Goal: Transaction & Acquisition: Download file/media

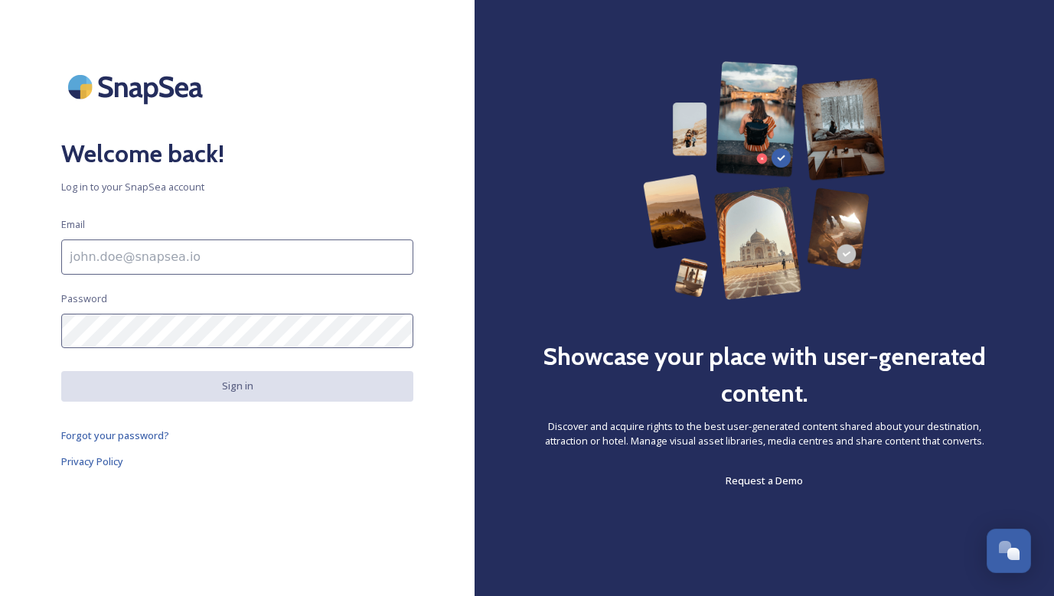
click at [390, 257] on input at bounding box center [237, 257] width 352 height 35
click at [290, 259] on input at bounding box center [237, 257] width 352 height 35
type input "[EMAIL_ADDRESS][DOMAIN_NAME]"
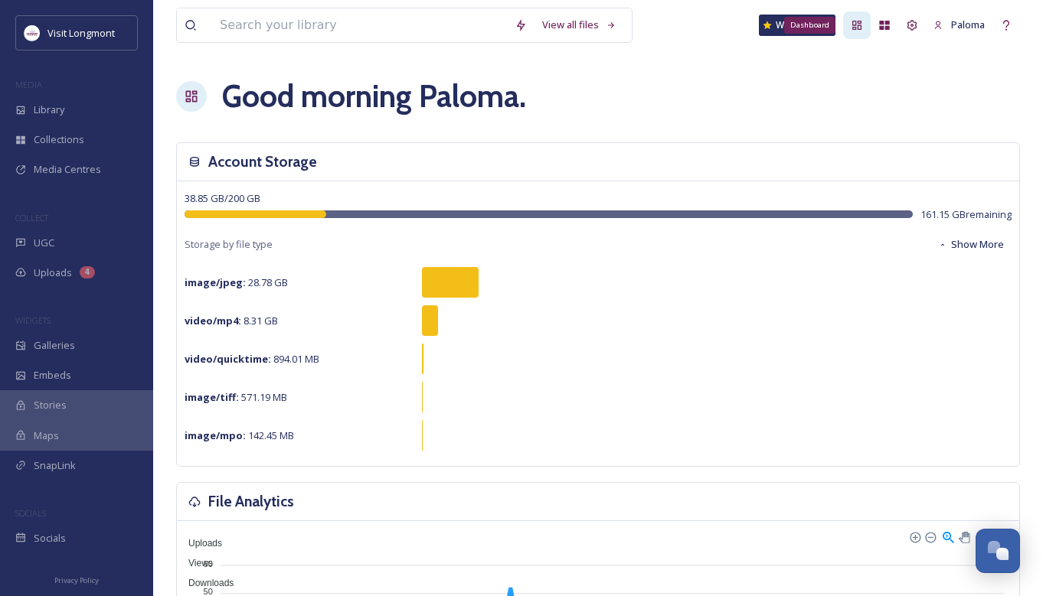
click at [865, 27] on div "Dashboard" at bounding box center [857, 25] width 28 height 28
click at [918, 27] on div "Team Settings" at bounding box center [912, 25] width 28 height 28
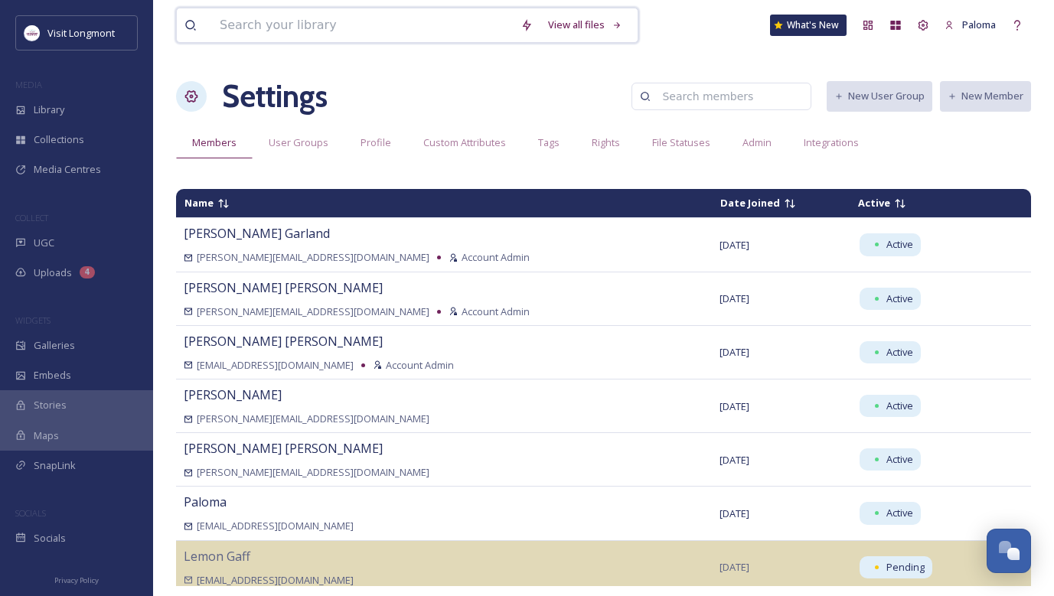
click at [288, 37] on input at bounding box center [362, 25] width 301 height 34
type input "d"
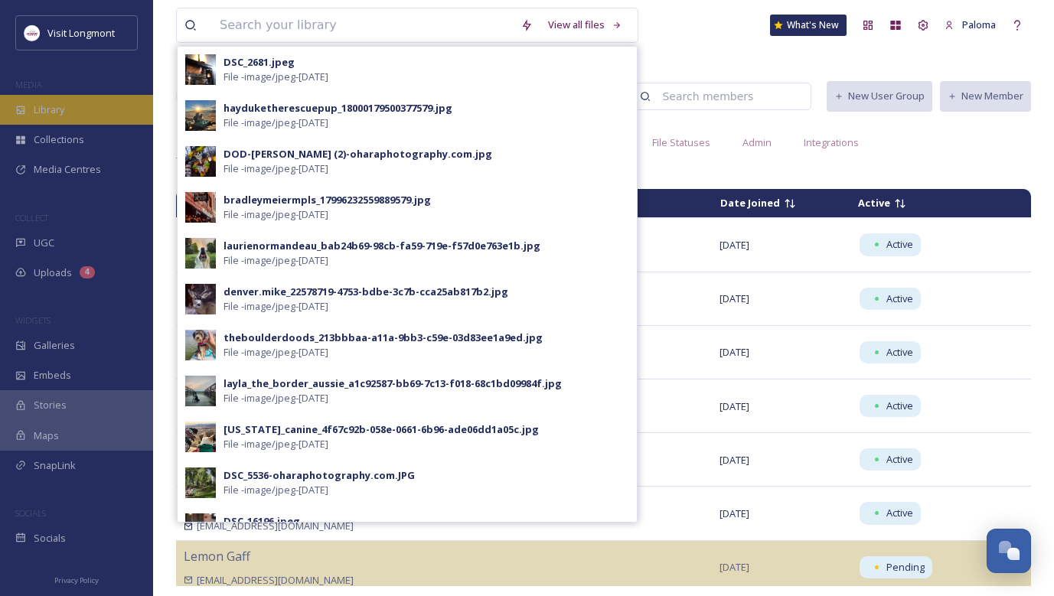
click at [70, 116] on div "Library" at bounding box center [76, 110] width 153 height 30
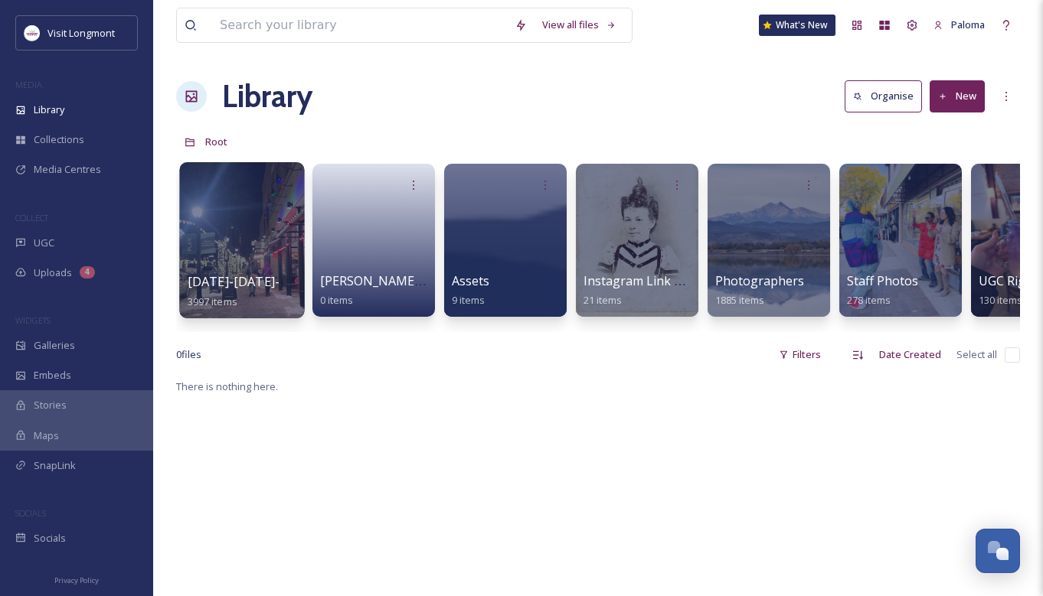
click at [253, 229] on div at bounding box center [241, 240] width 125 height 156
click at [243, 224] on div at bounding box center [241, 240] width 125 height 156
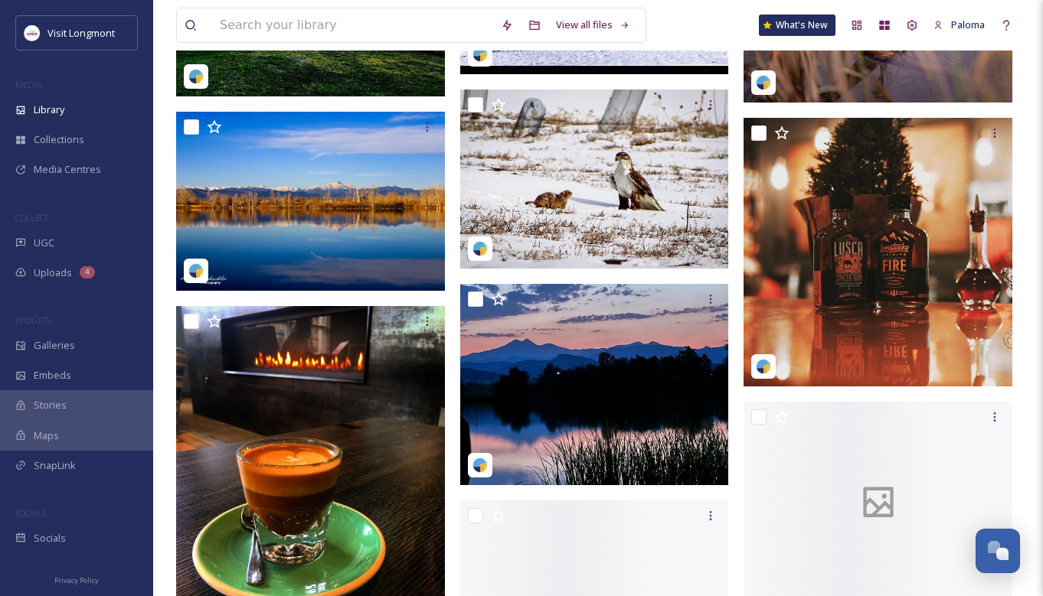
scroll to position [22074, 0]
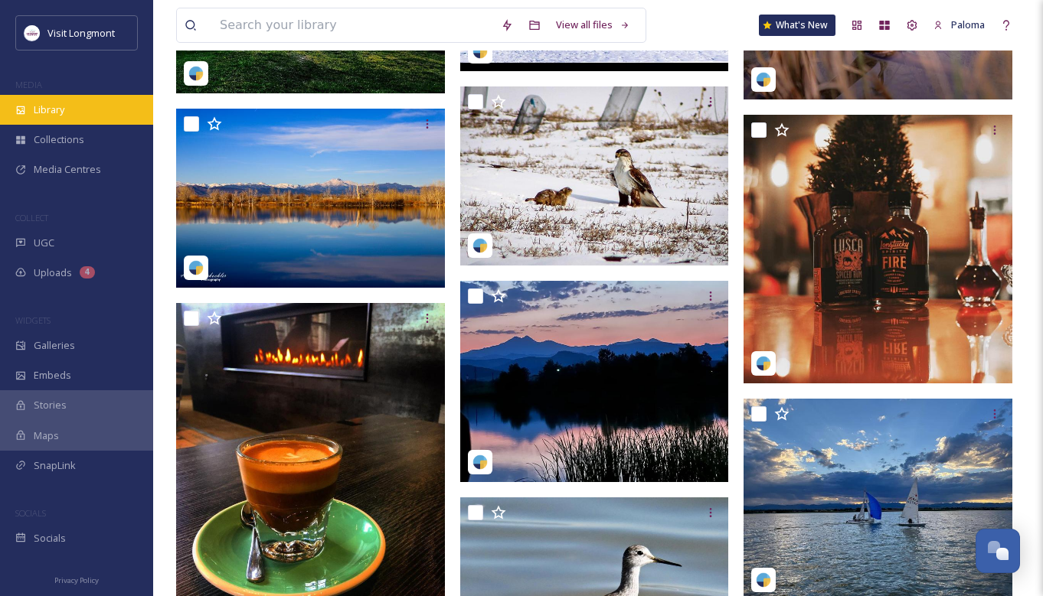
click at [73, 116] on div "Library" at bounding box center [76, 110] width 153 height 30
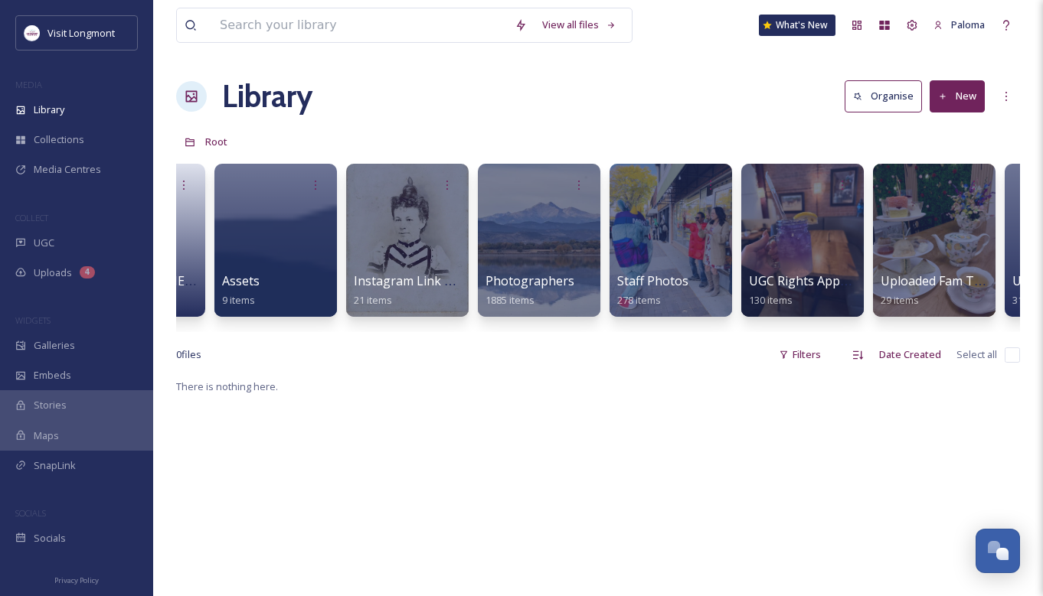
scroll to position [0, 337]
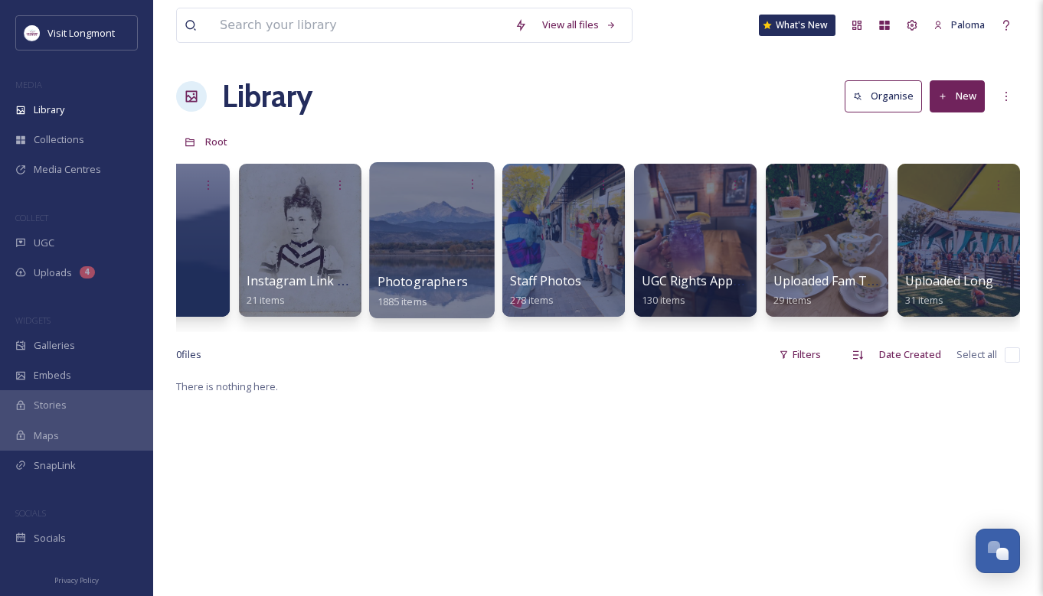
click at [413, 221] on div at bounding box center [431, 240] width 125 height 156
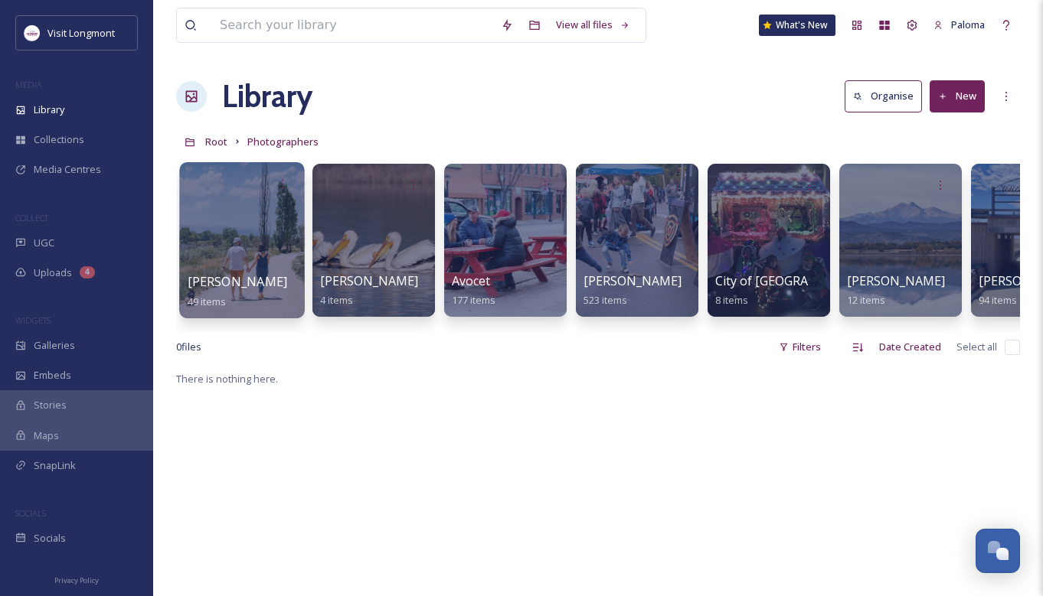
click at [217, 235] on div at bounding box center [241, 240] width 125 height 156
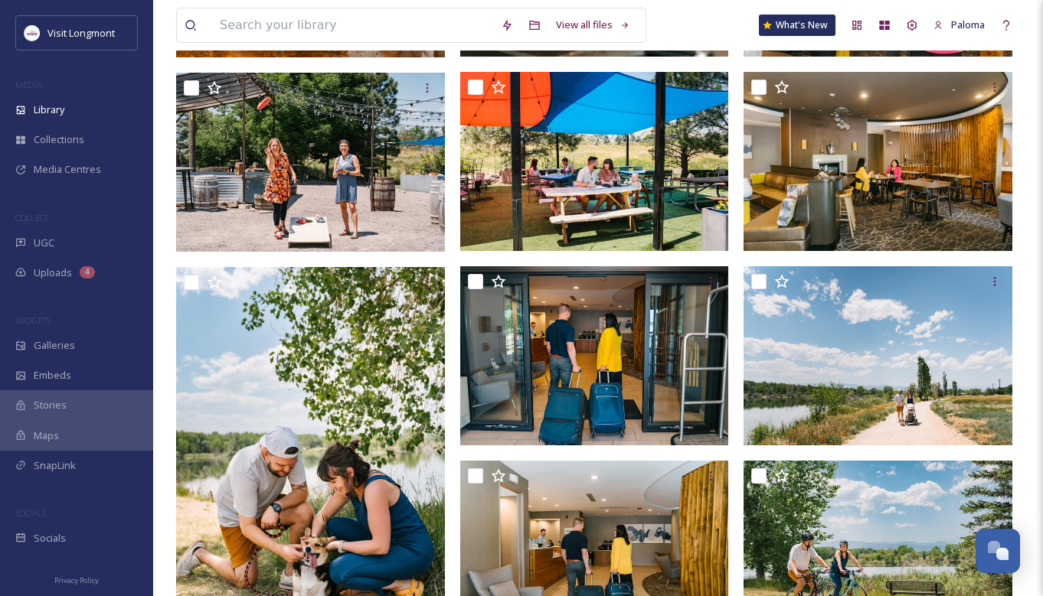
scroll to position [3203, 0]
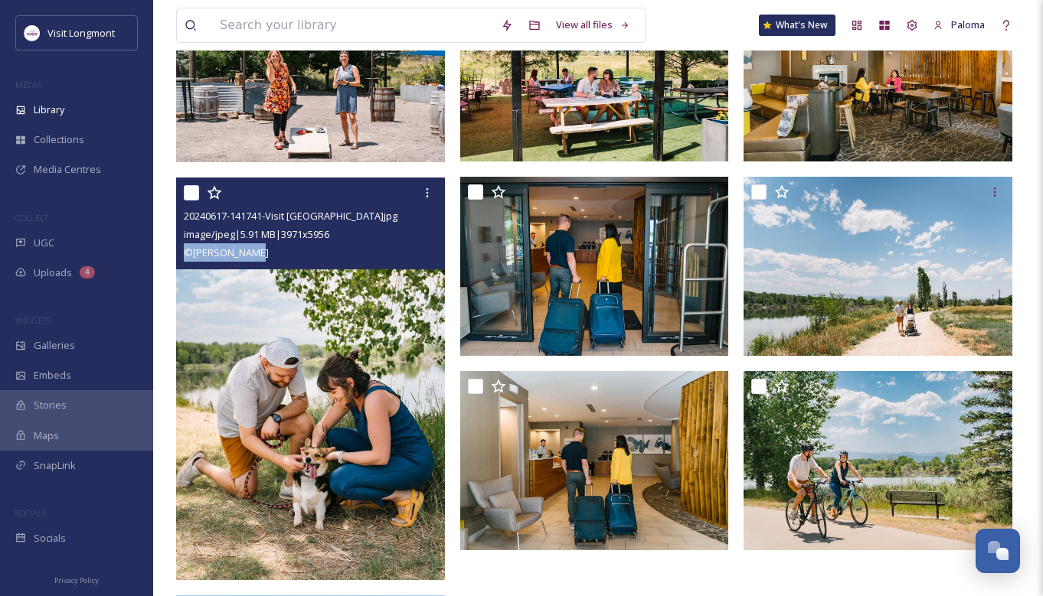
drag, startPoint x: 265, startPoint y: 255, endPoint x: 185, endPoint y: 253, distance: 80.4
click at [185, 253] on div "© [PERSON_NAME]" at bounding box center [312, 252] width 257 height 18
copy span "© [PERSON_NAME]"
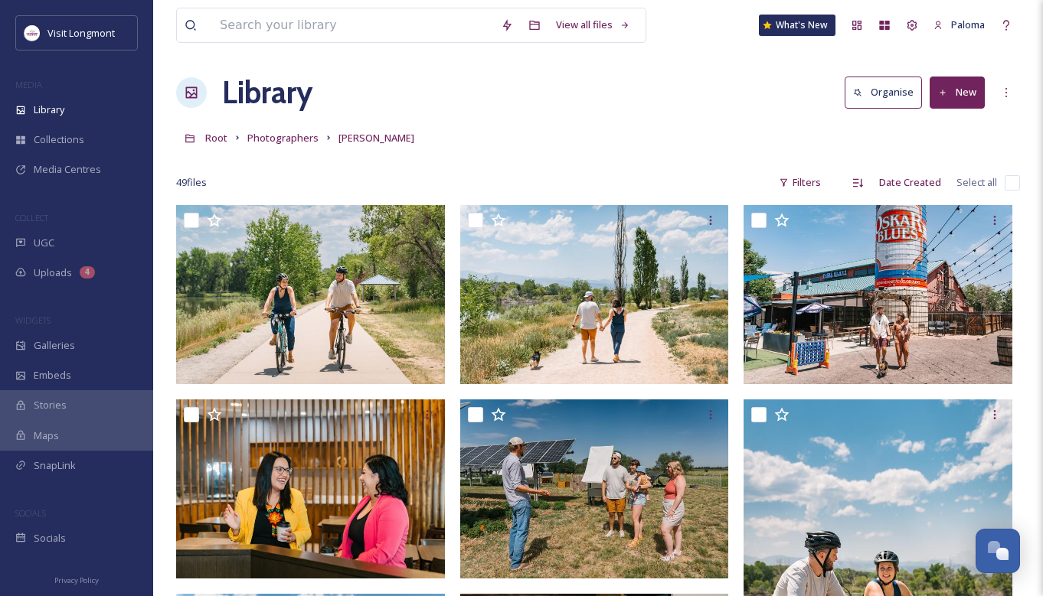
scroll to position [0, 0]
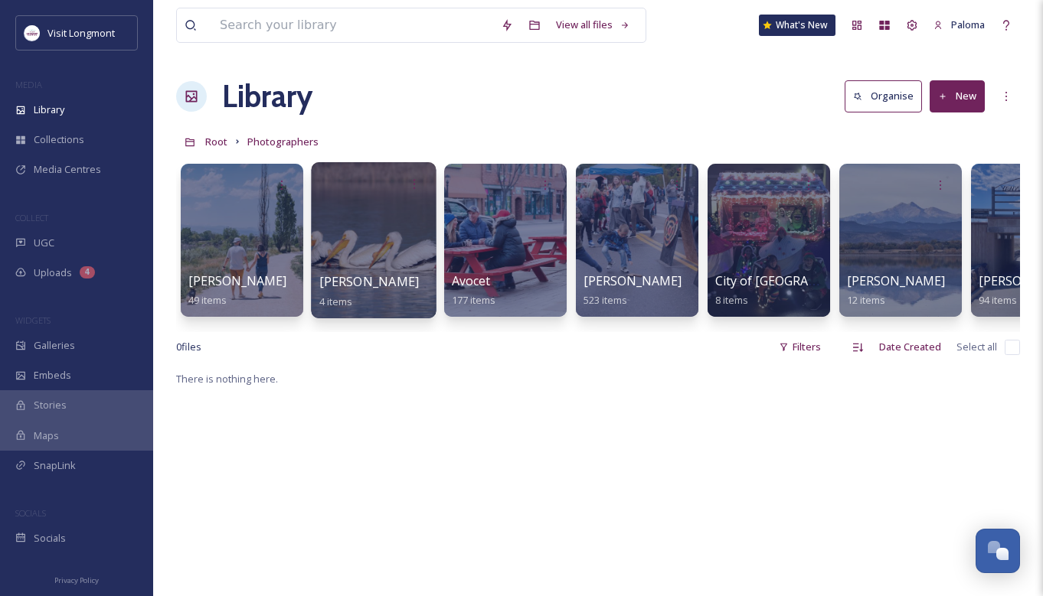
click at [371, 234] on div at bounding box center [373, 240] width 125 height 156
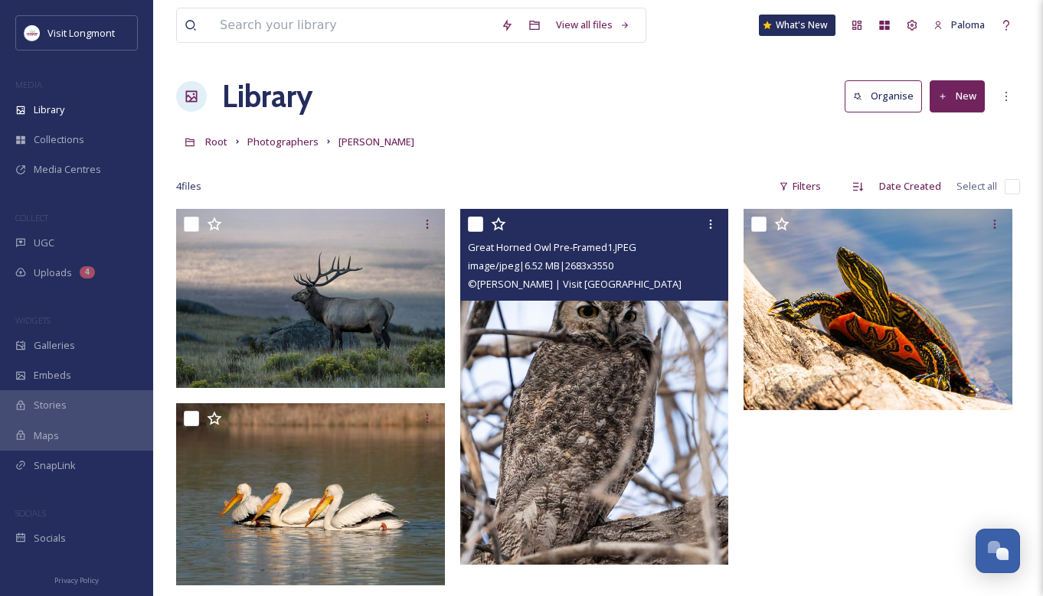
scroll to position [209, 0]
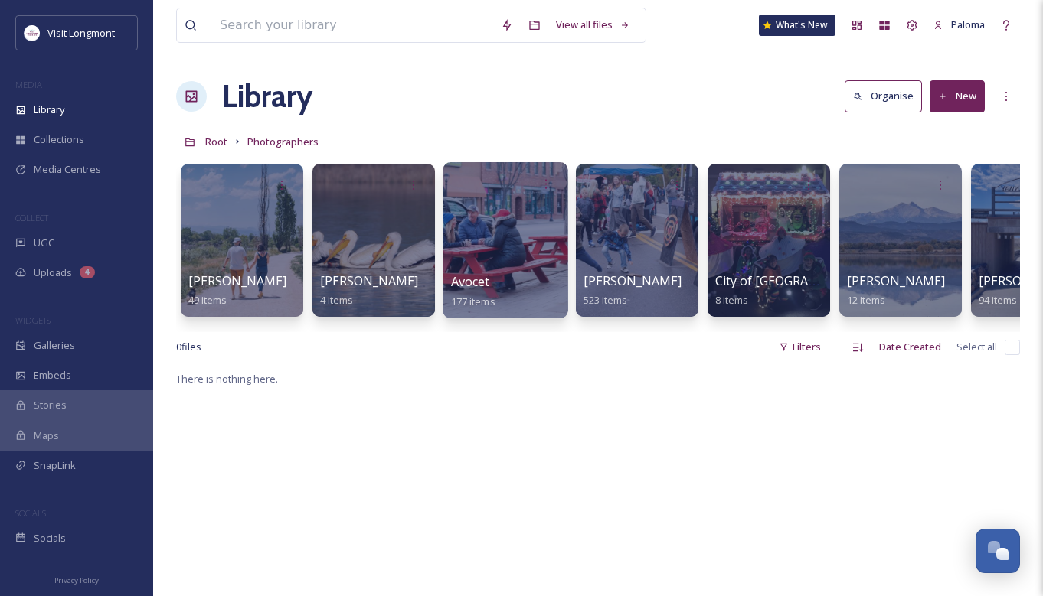
click at [493, 232] on div at bounding box center [505, 240] width 125 height 156
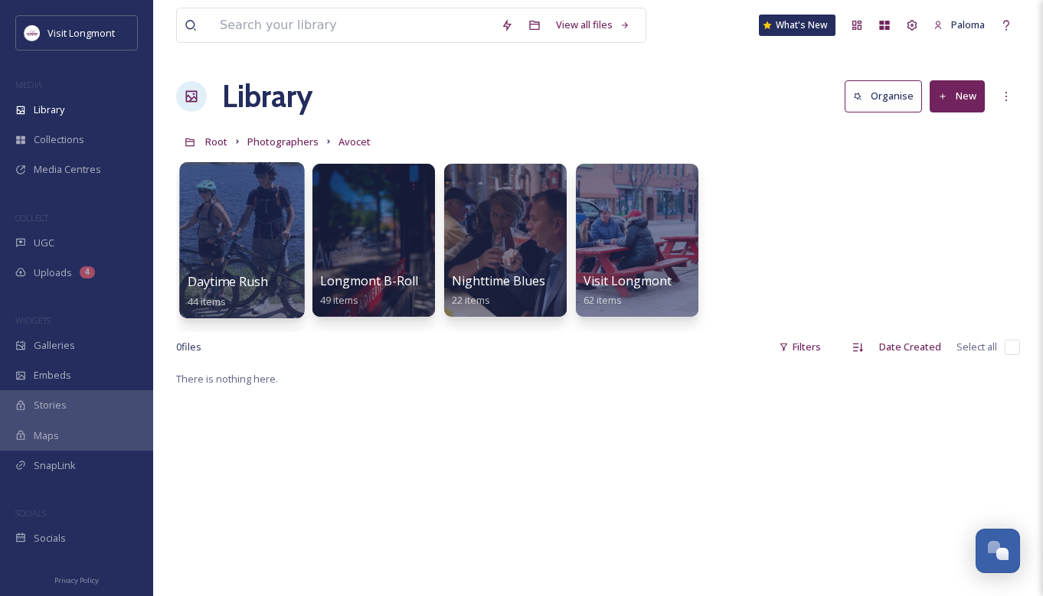
click at [194, 213] on div at bounding box center [241, 240] width 125 height 156
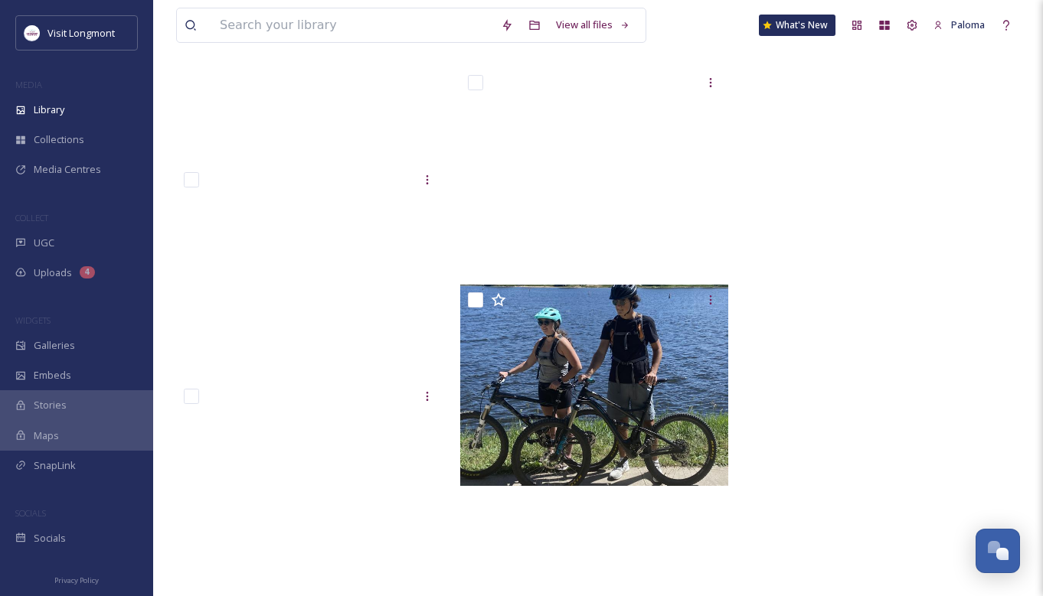
scroll to position [3817, 0]
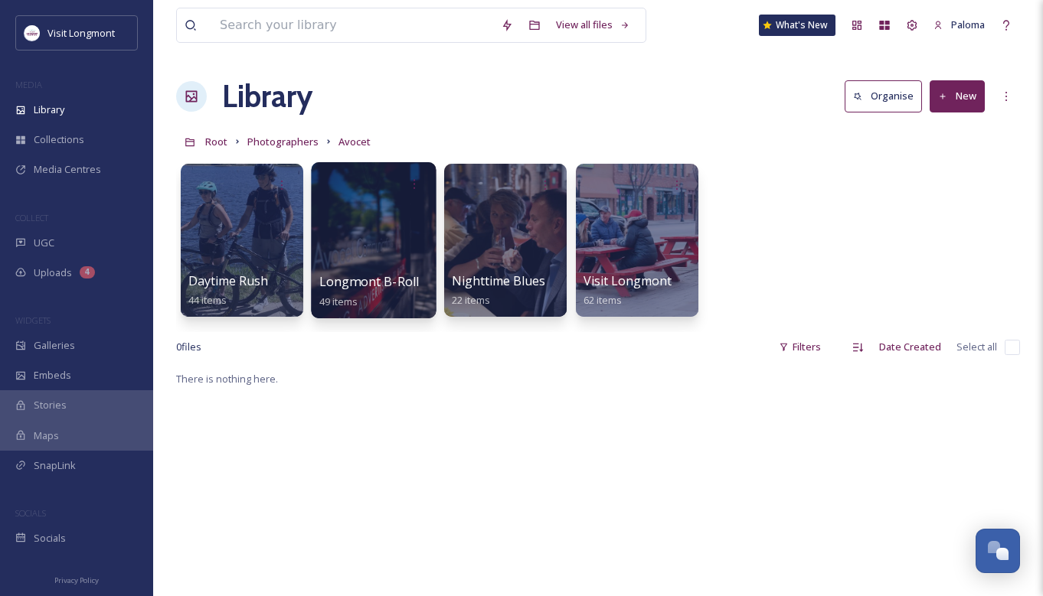
click at [400, 223] on div at bounding box center [373, 240] width 125 height 156
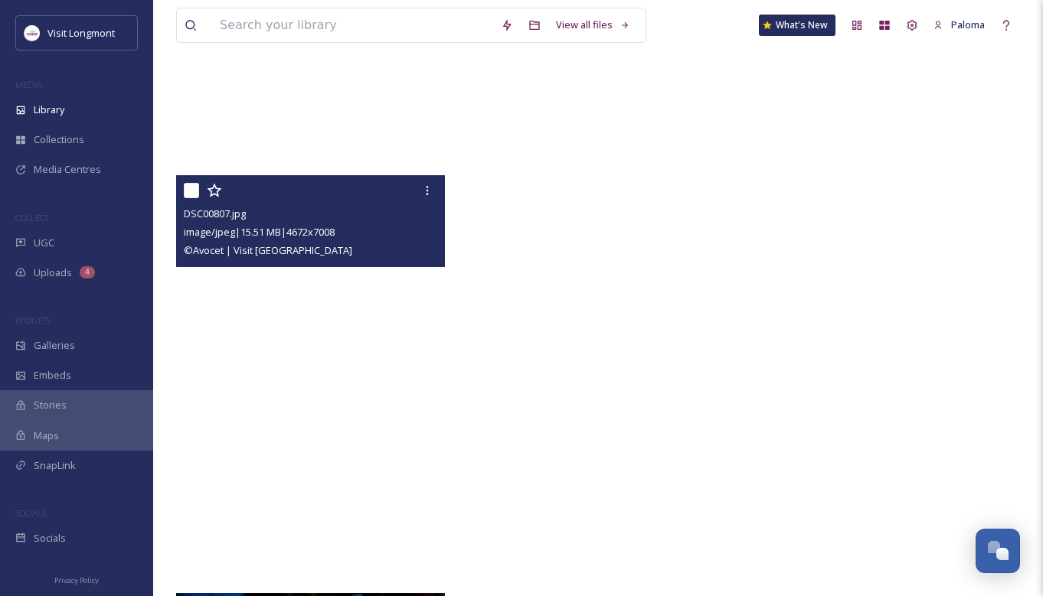
scroll to position [4232, 0]
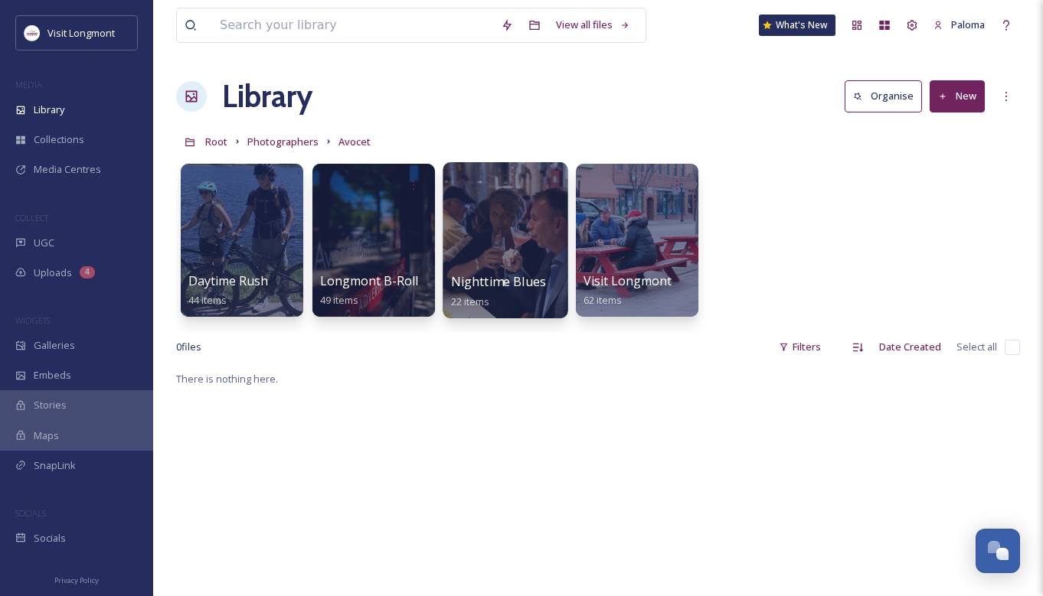
click at [541, 255] on div at bounding box center [505, 240] width 125 height 156
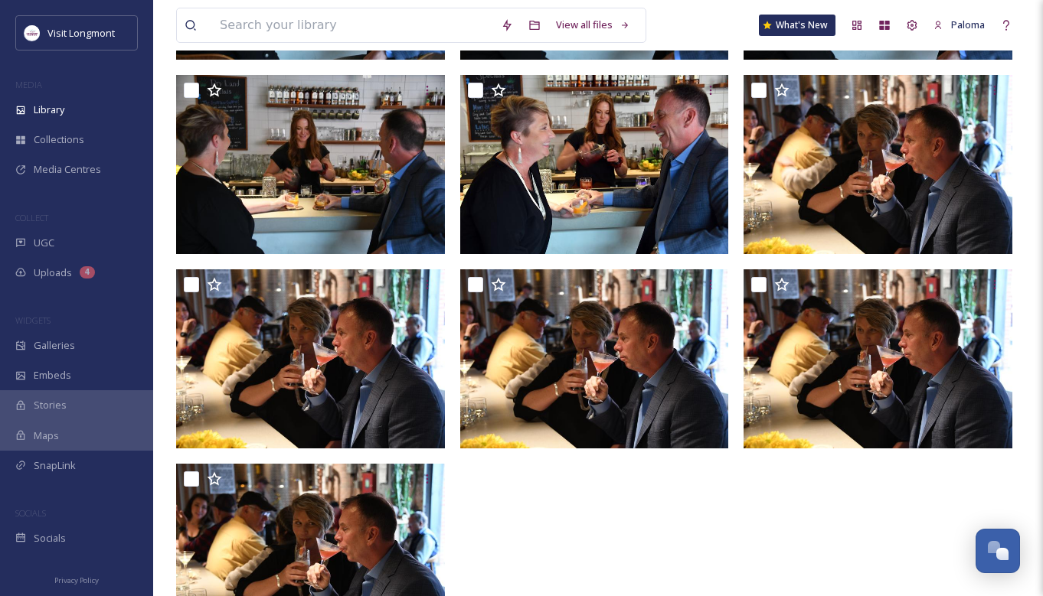
scroll to position [1179, 0]
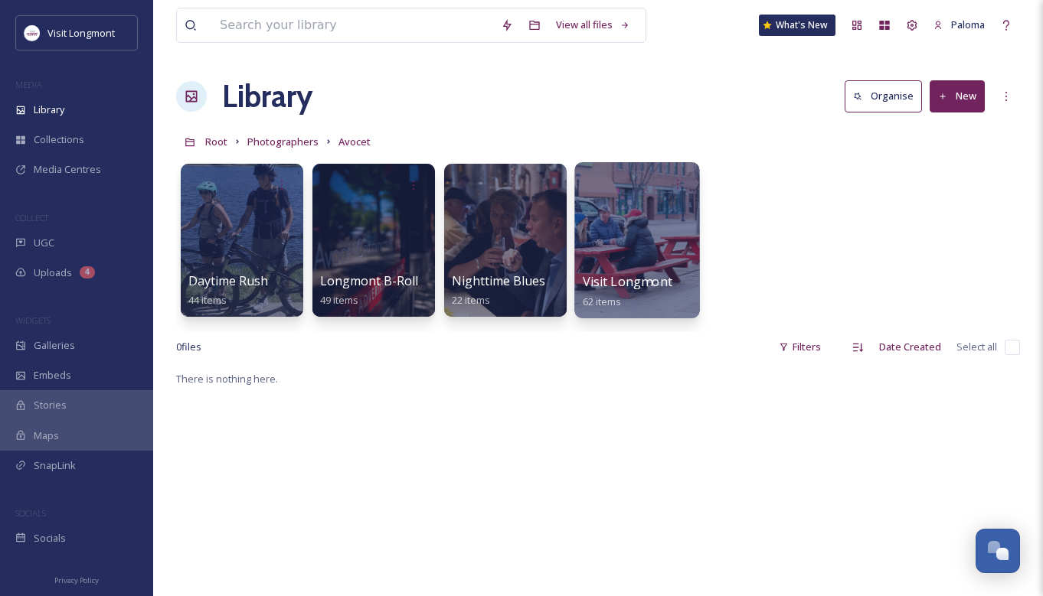
click at [658, 236] on div at bounding box center [636, 240] width 125 height 156
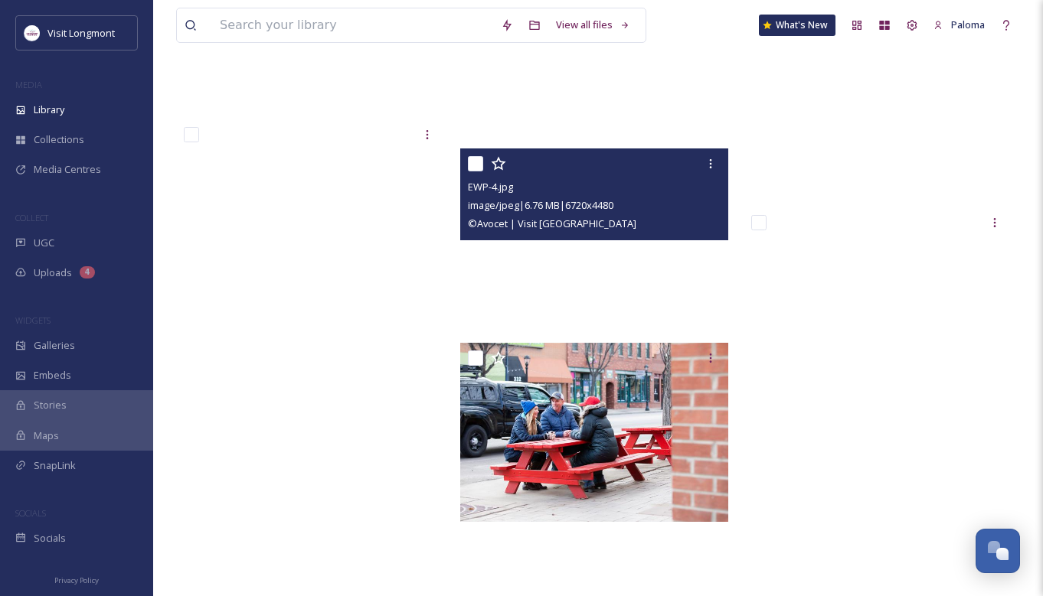
scroll to position [5528, 0]
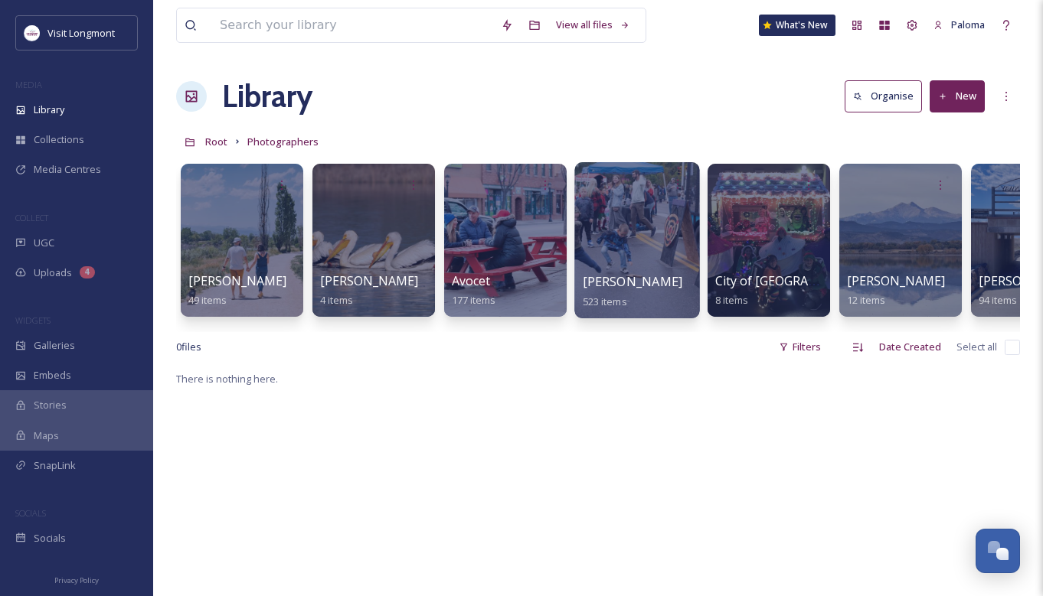
click at [609, 245] on div at bounding box center [636, 240] width 125 height 156
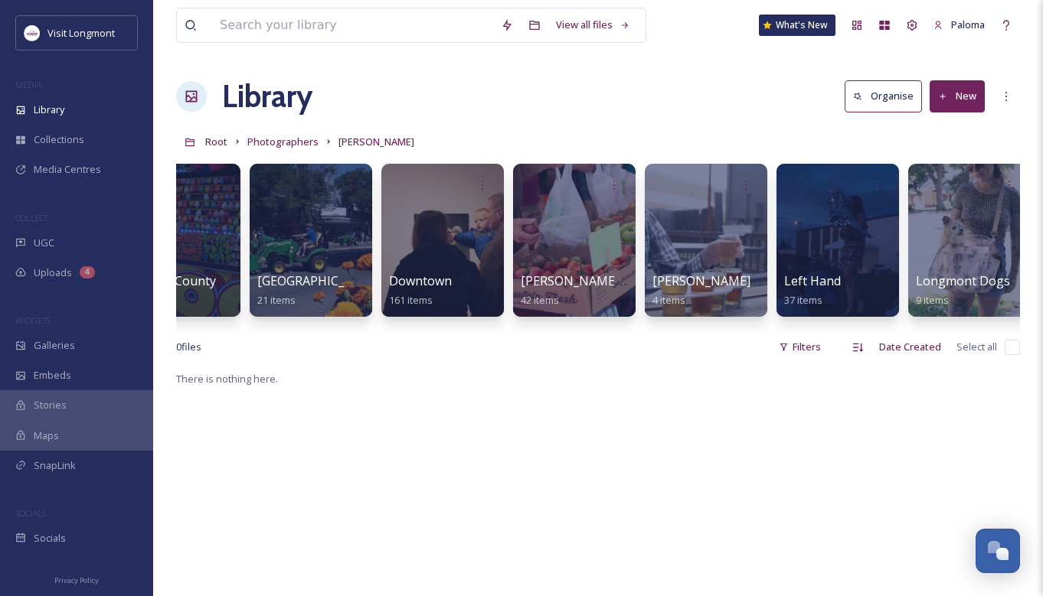
scroll to position [0, 462]
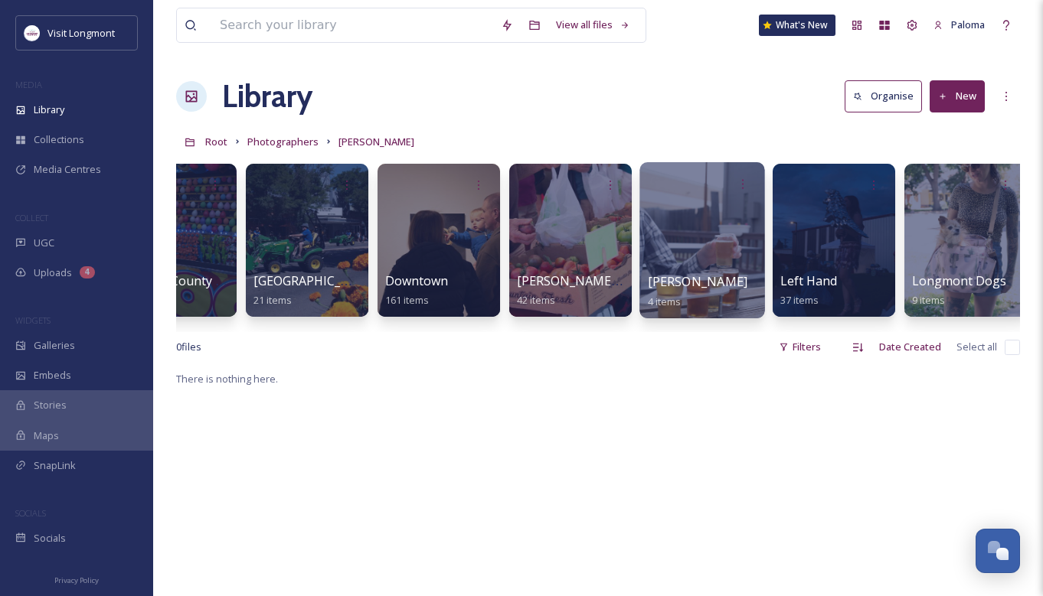
click at [688, 213] on div at bounding box center [701, 240] width 125 height 156
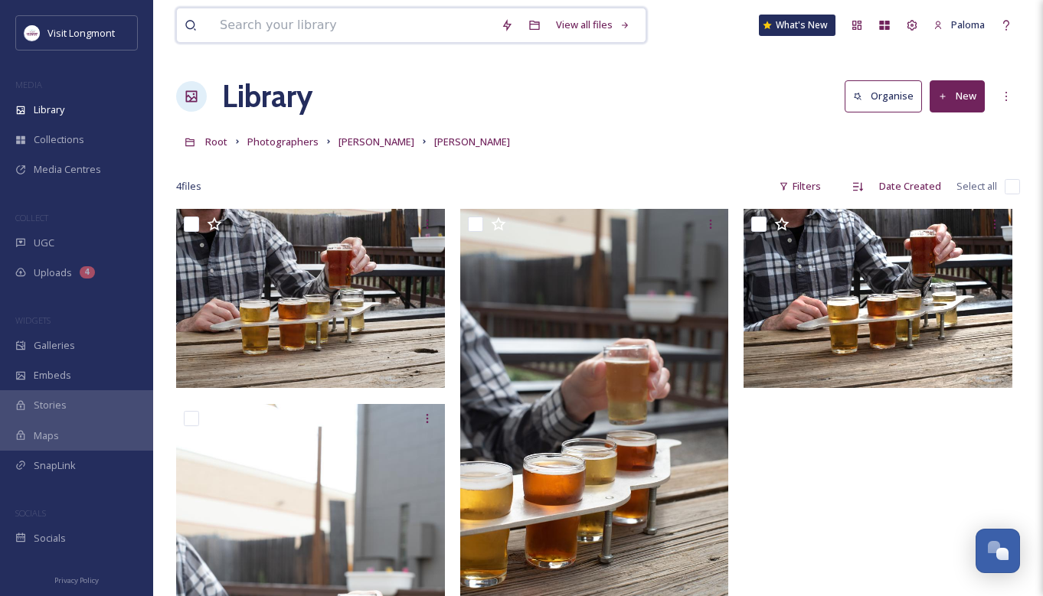
click at [264, 34] on input at bounding box center [352, 25] width 281 height 34
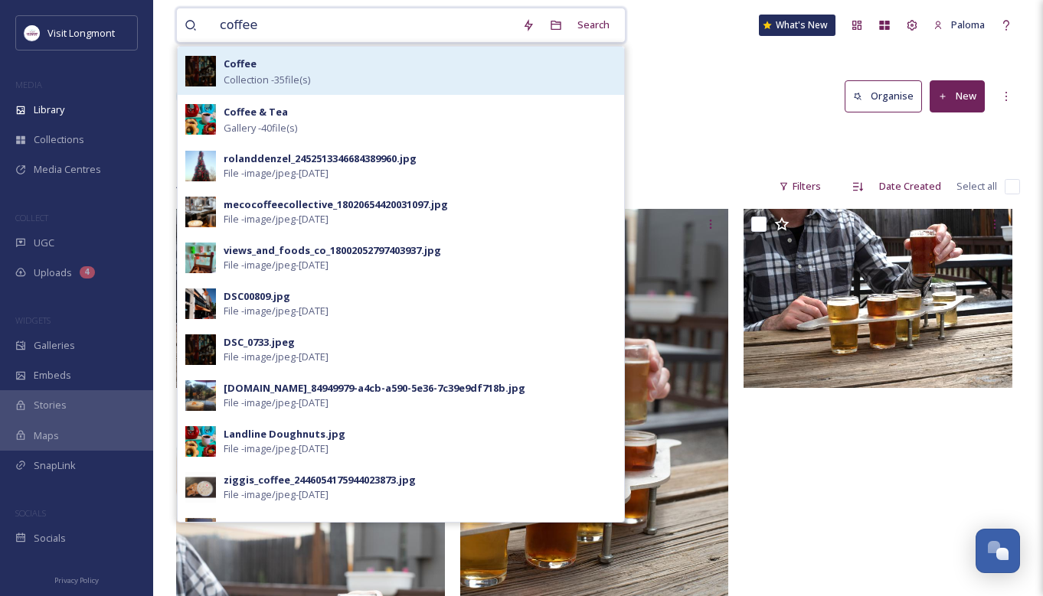
type input "coffee"
click at [271, 83] on span "Collection - 35 file(s)" at bounding box center [267, 80] width 87 height 15
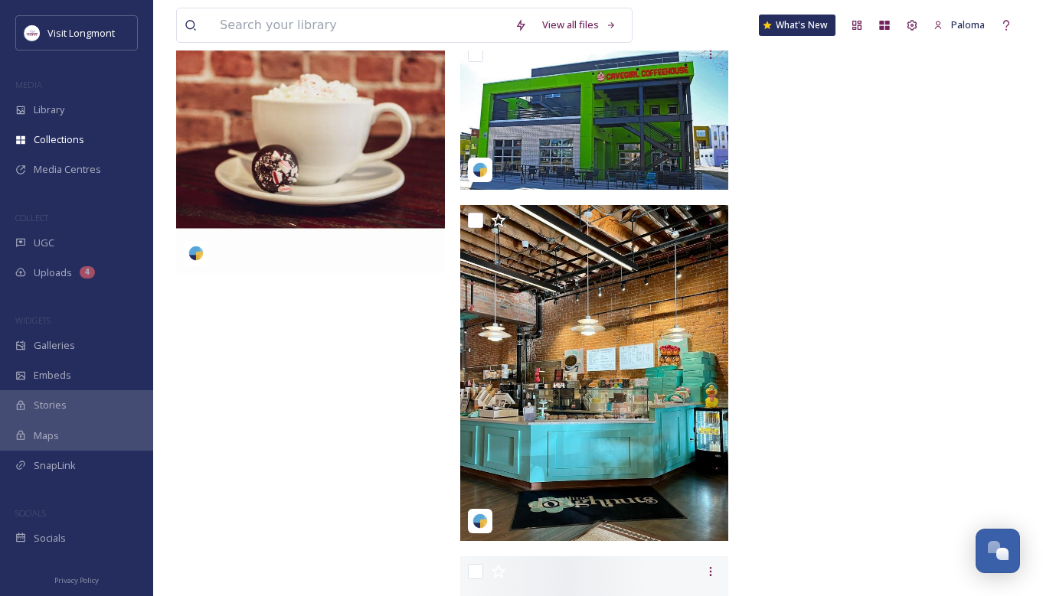
scroll to position [3363, 0]
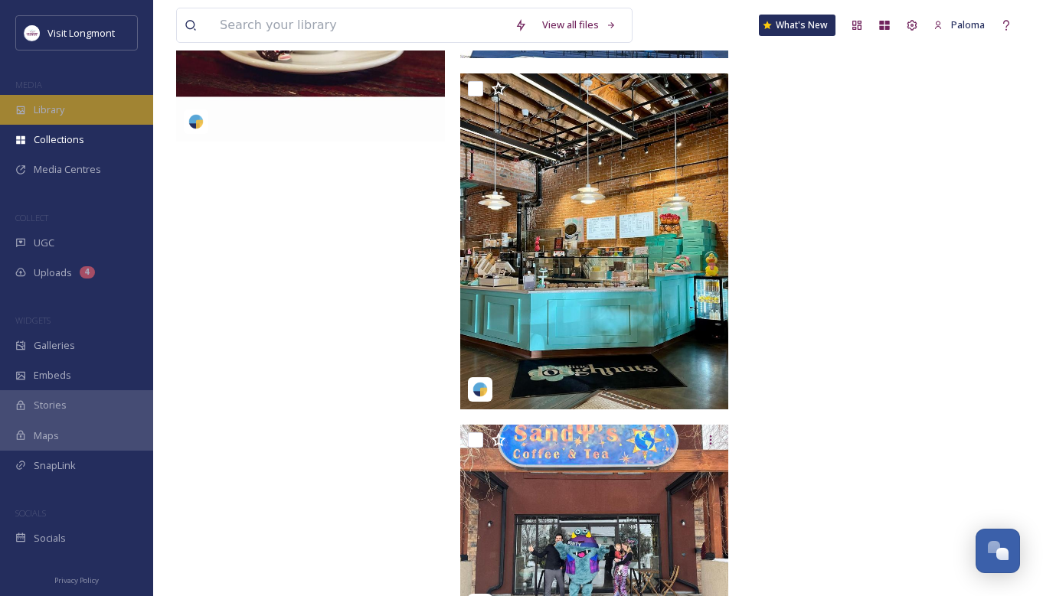
click at [67, 112] on div "Library" at bounding box center [76, 110] width 153 height 30
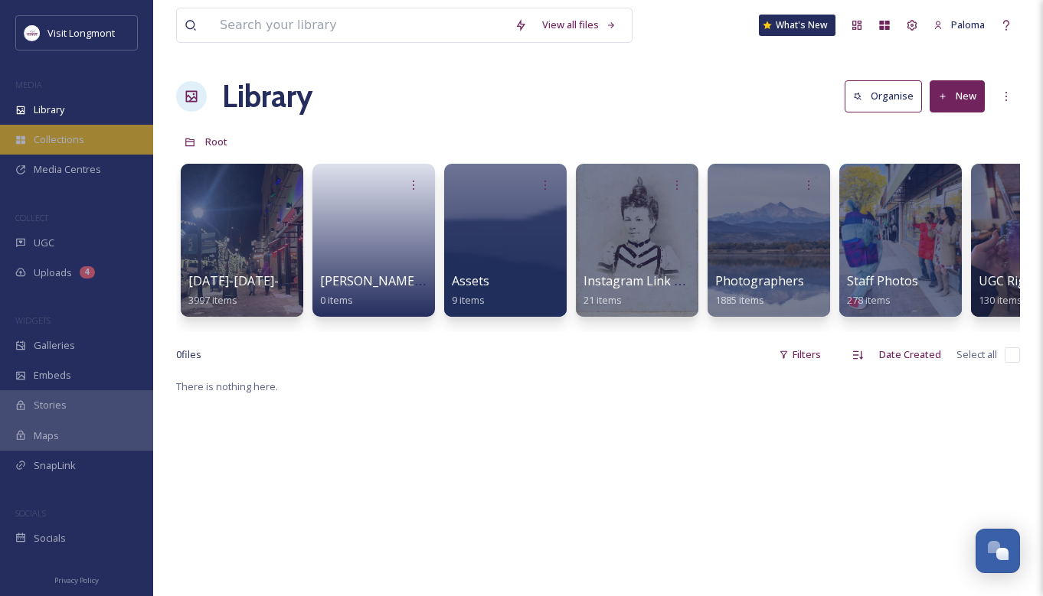
click at [80, 151] on div "Collections" at bounding box center [76, 140] width 153 height 30
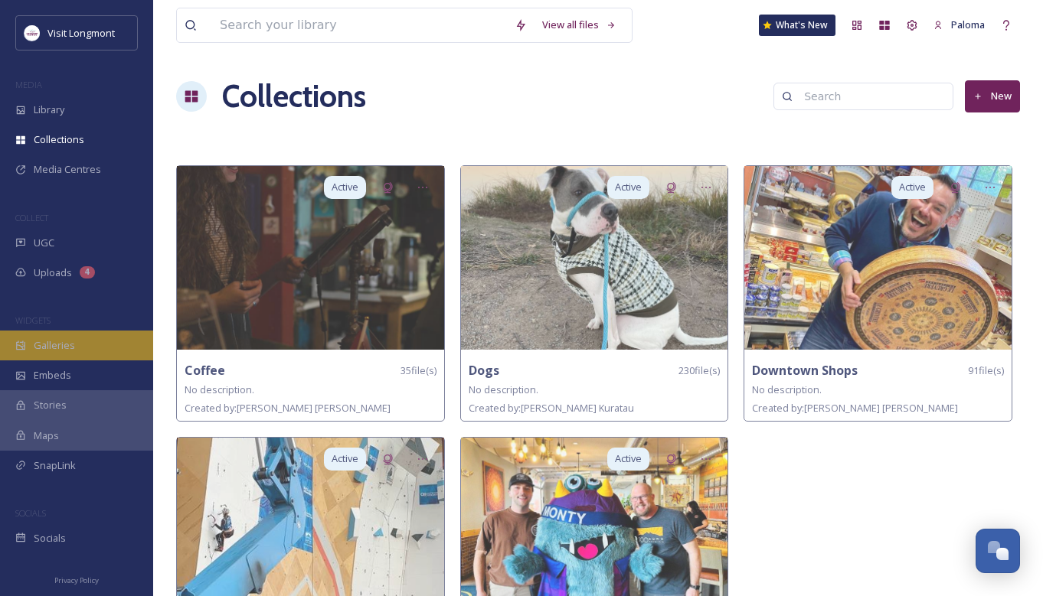
click at [69, 347] on span "Galleries" at bounding box center [54, 345] width 41 height 15
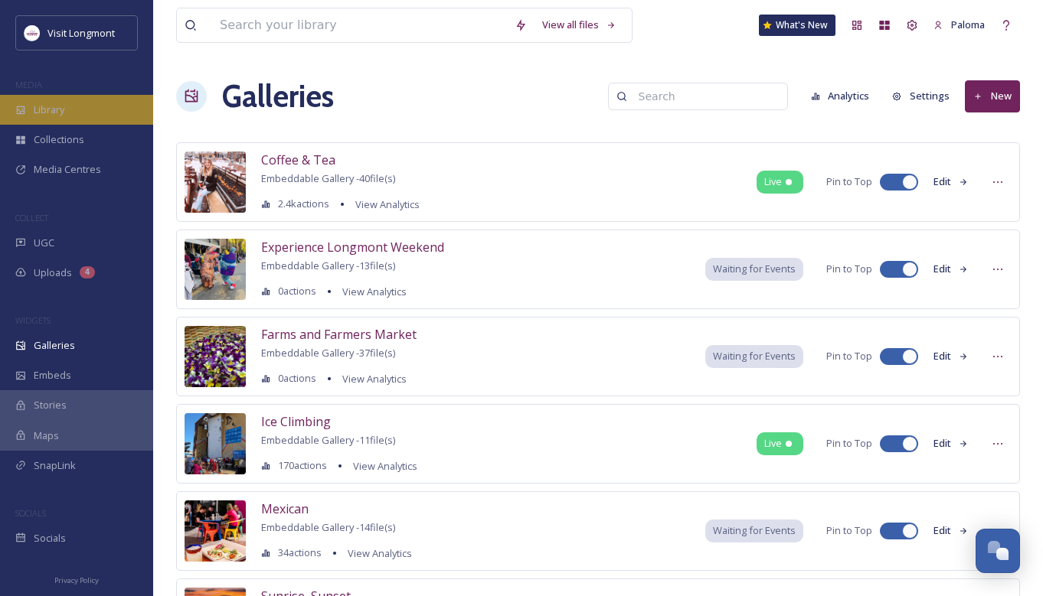
click at [36, 113] on span "Library" at bounding box center [49, 110] width 31 height 15
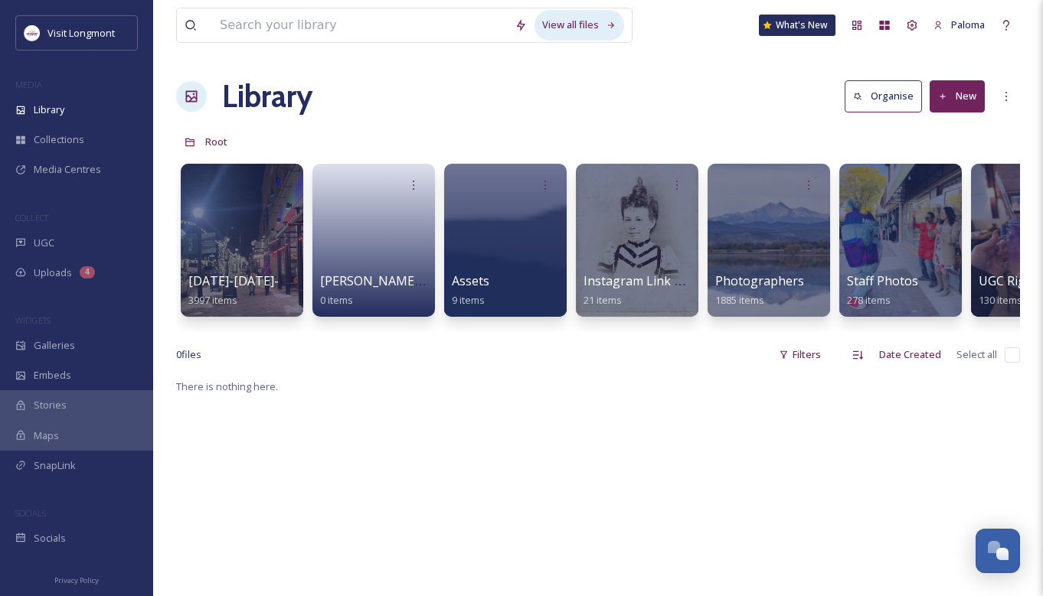
click at [557, 27] on div "View all files" at bounding box center [579, 25] width 90 height 30
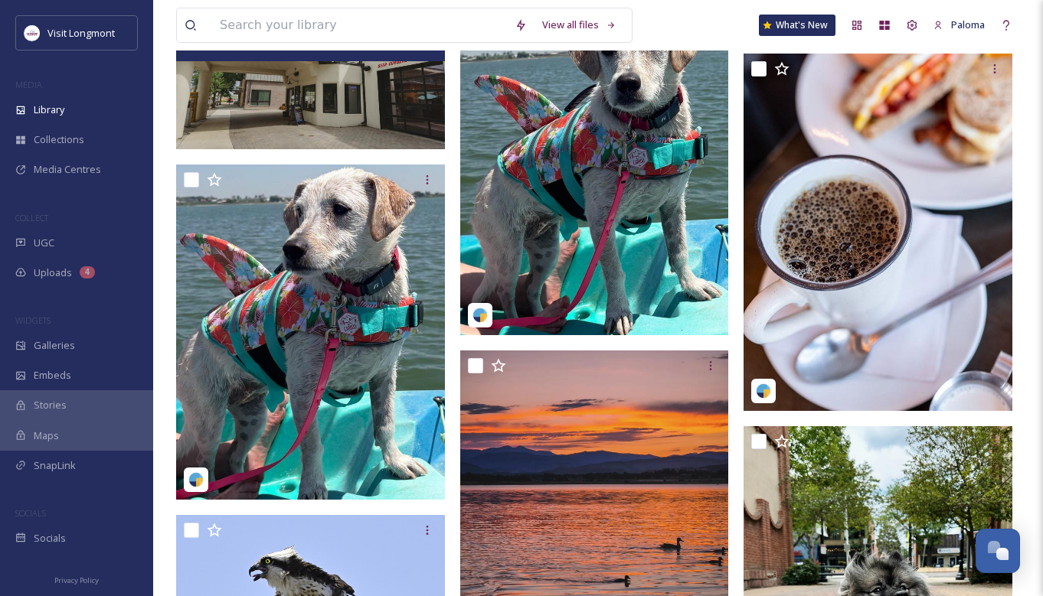
scroll to position [6428, 0]
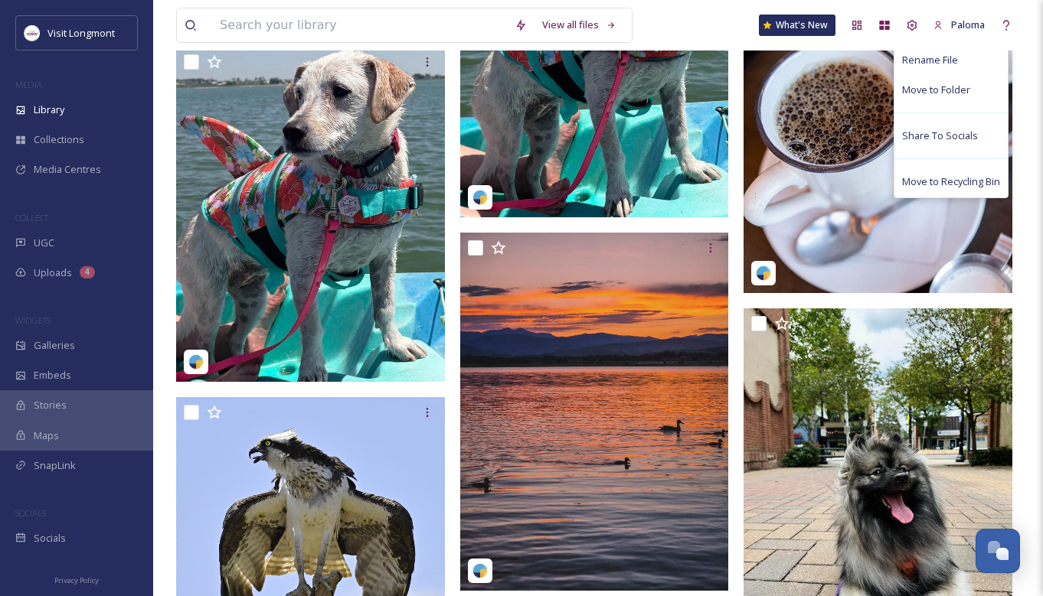
click at [959, 29] on div "Download" at bounding box center [950, 14] width 113 height 30
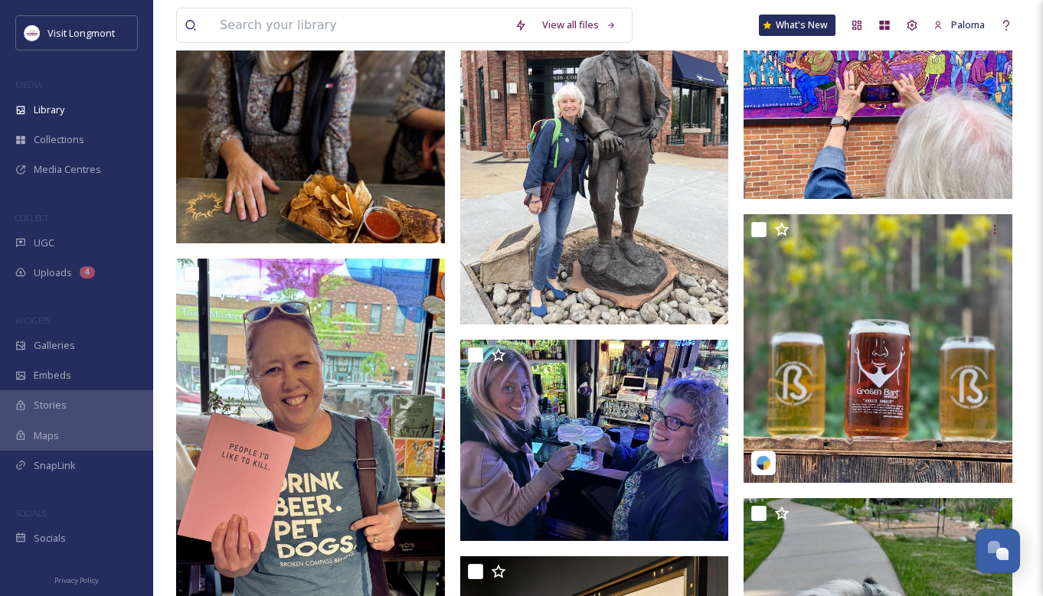
scroll to position [22227, 0]
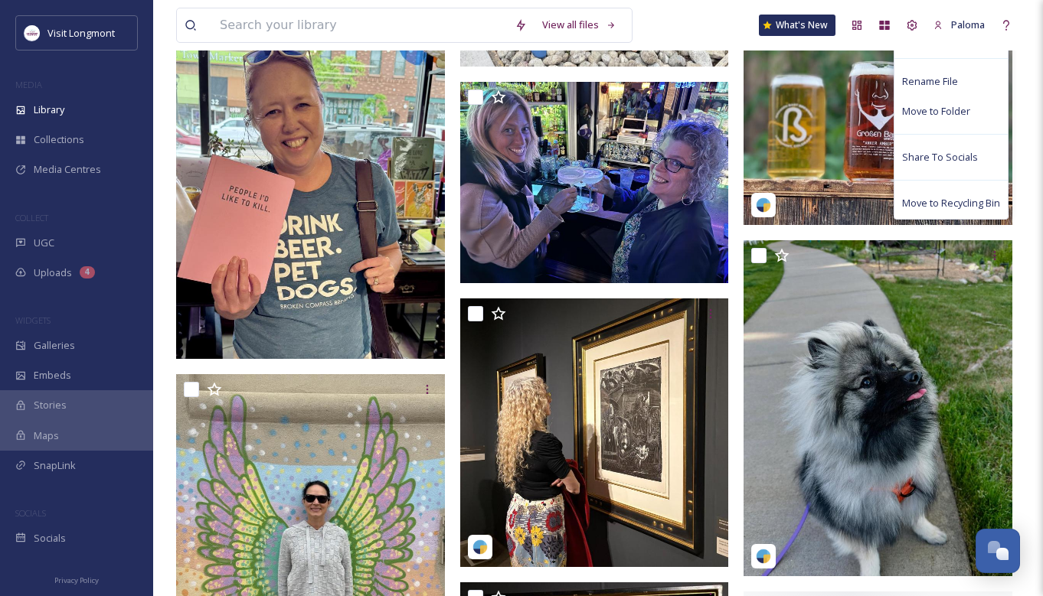
click at [955, 51] on div "Download" at bounding box center [950, 36] width 113 height 30
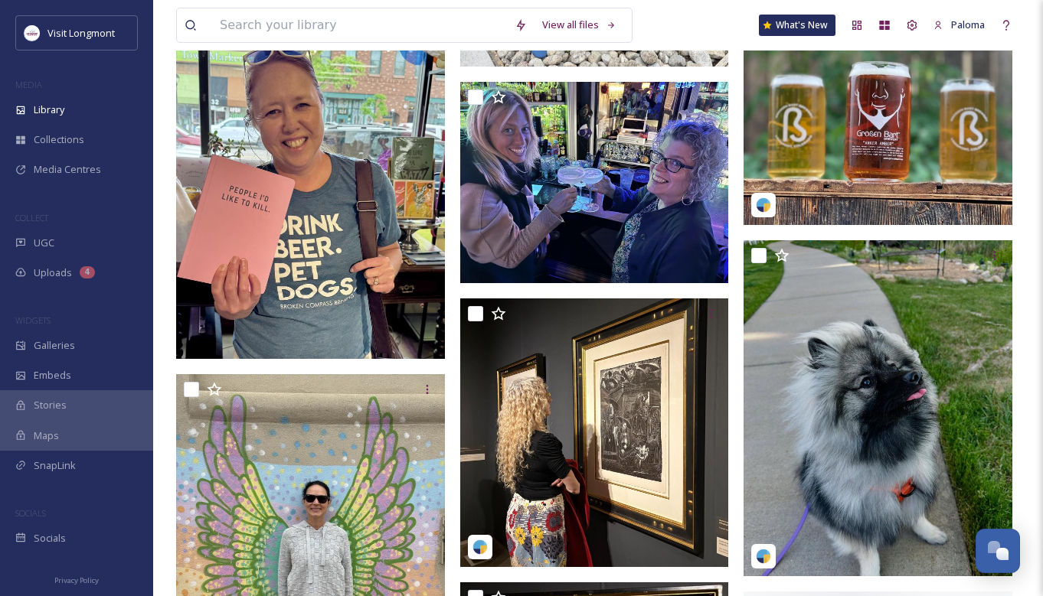
drag, startPoint x: 750, startPoint y: 106, endPoint x: 844, endPoint y: 109, distance: 94.2
copy span "grossenbartbrewery"
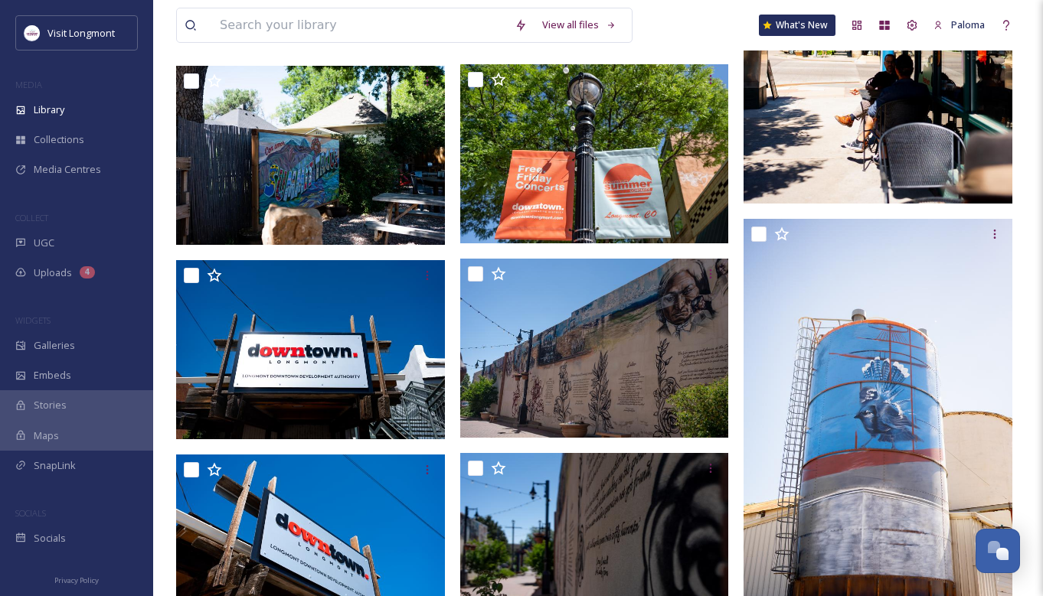
scroll to position [46828, 0]
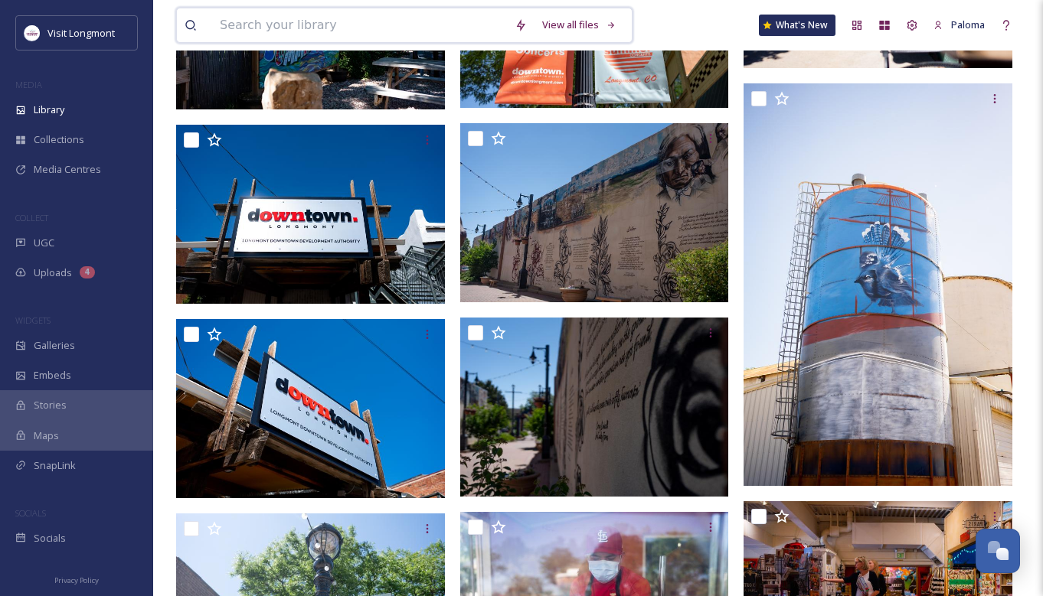
click at [422, 37] on input at bounding box center [359, 25] width 295 height 34
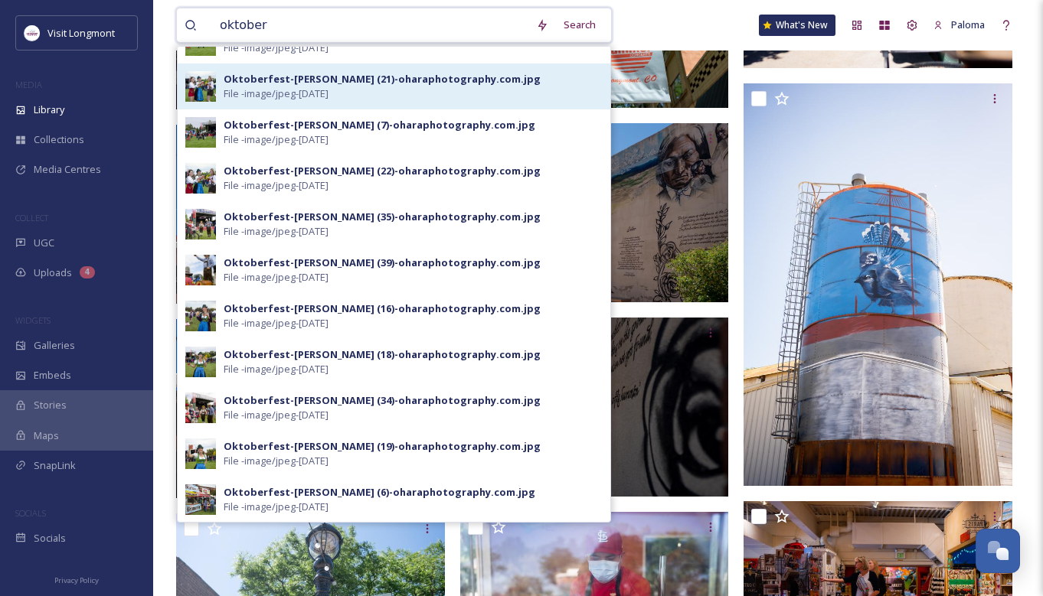
scroll to position [46955, 0]
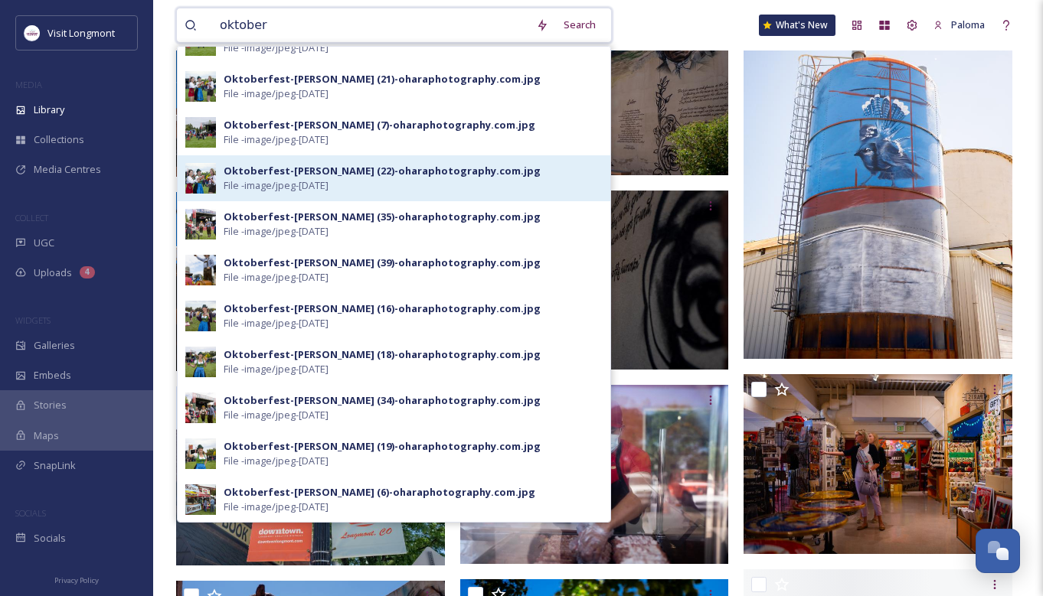
type input "oktober"
click at [312, 172] on div "Oktoberfest-[PERSON_NAME] (22)-oharaphotography.com.jpg" at bounding box center [382, 171] width 317 height 15
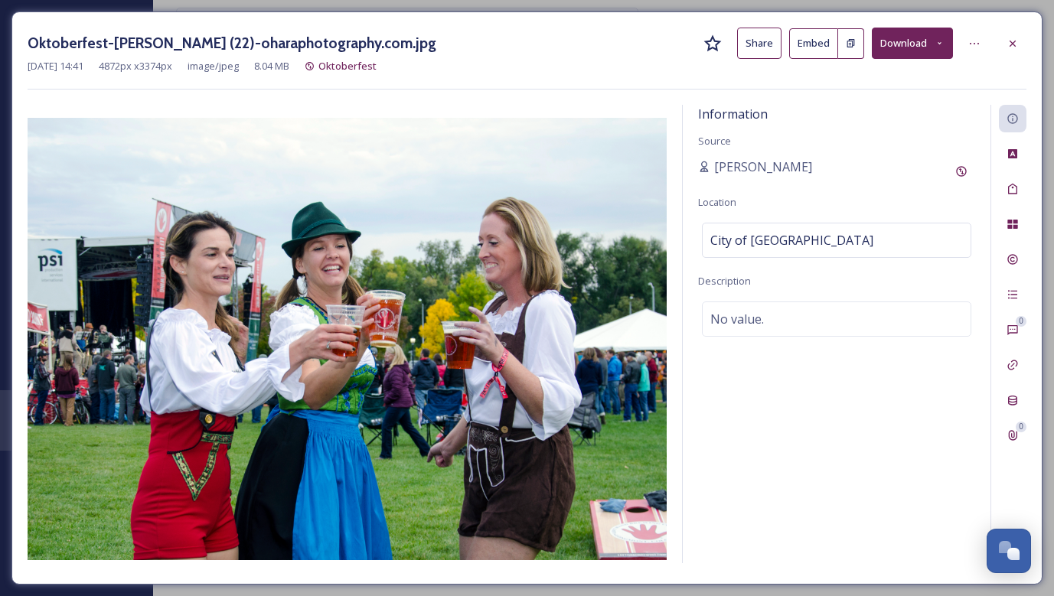
click at [900, 44] on button "Download" at bounding box center [912, 43] width 81 height 31
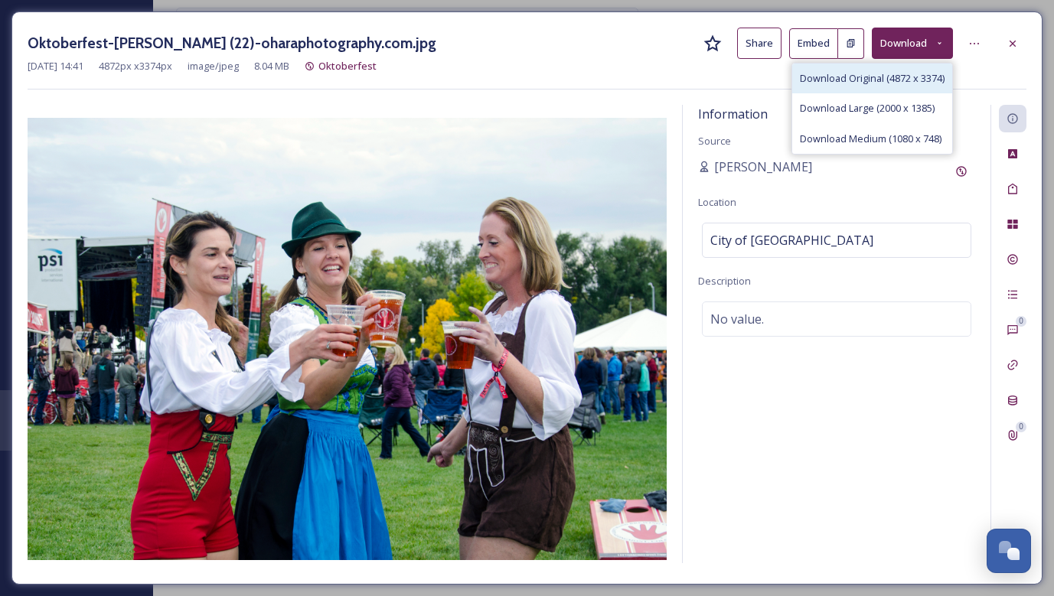
click at [898, 71] on span "Download Original (4872 x 3374)" at bounding box center [872, 78] width 145 height 15
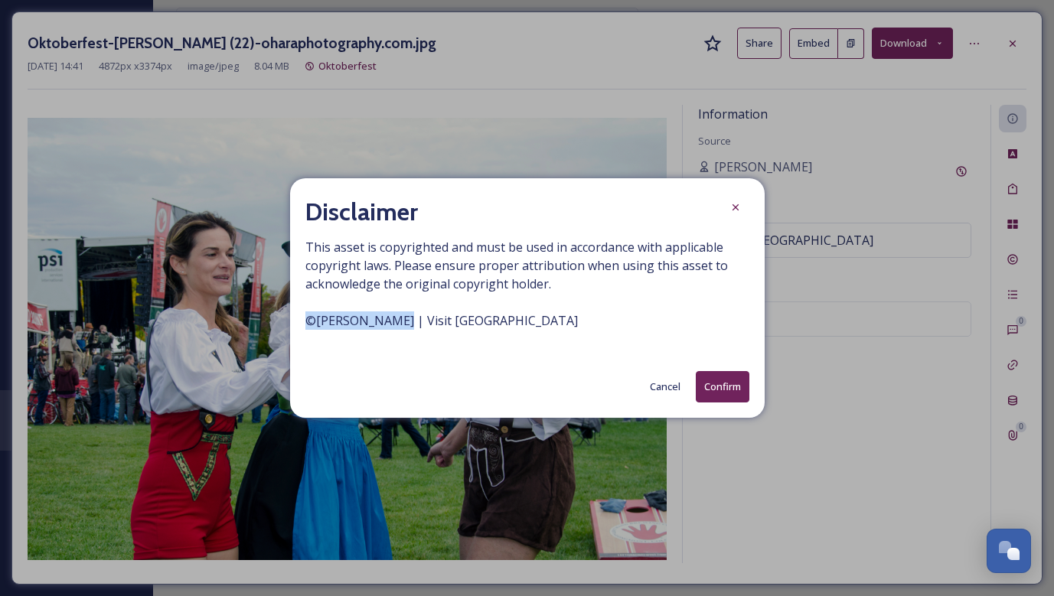
drag, startPoint x: 307, startPoint y: 323, endPoint x: 391, endPoint y: 321, distance: 84.2
click at [391, 321] on span "This asset is copyrighted and must be used in accordance with applicable copyri…" at bounding box center [527, 293] width 444 height 110
copy span "© [PERSON_NAME]"
click at [665, 384] on button "Cancel" at bounding box center [665, 387] width 46 height 30
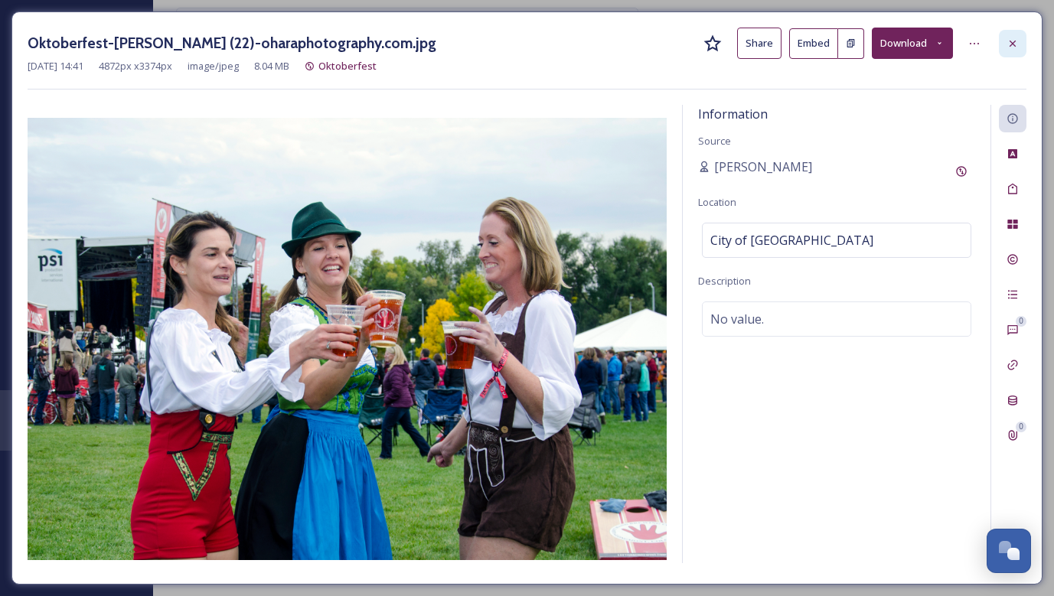
click at [1008, 42] on icon at bounding box center [1013, 44] width 12 height 12
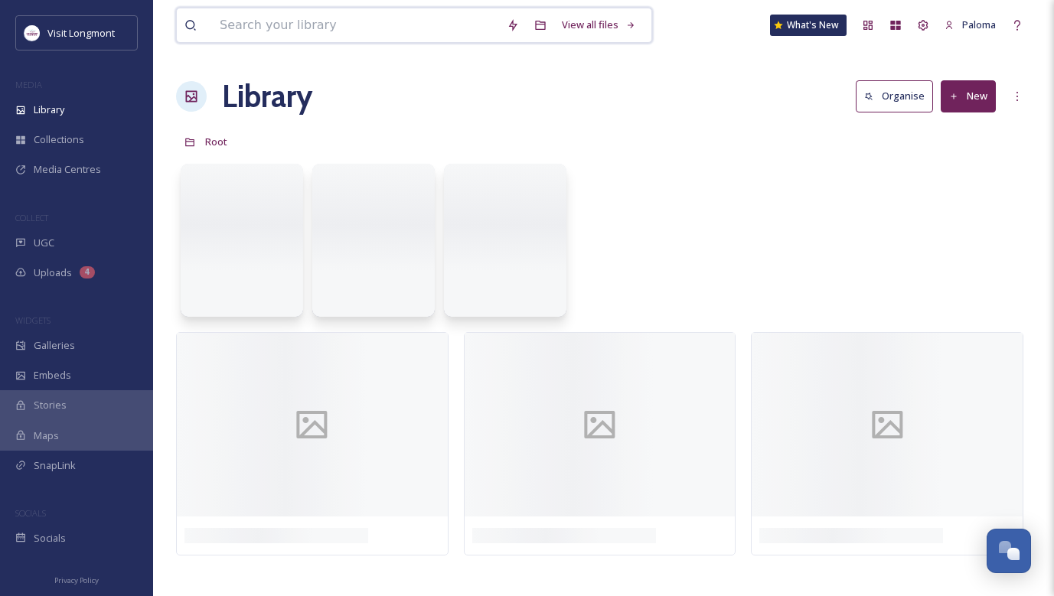
click at [311, 37] on input at bounding box center [355, 25] width 287 height 34
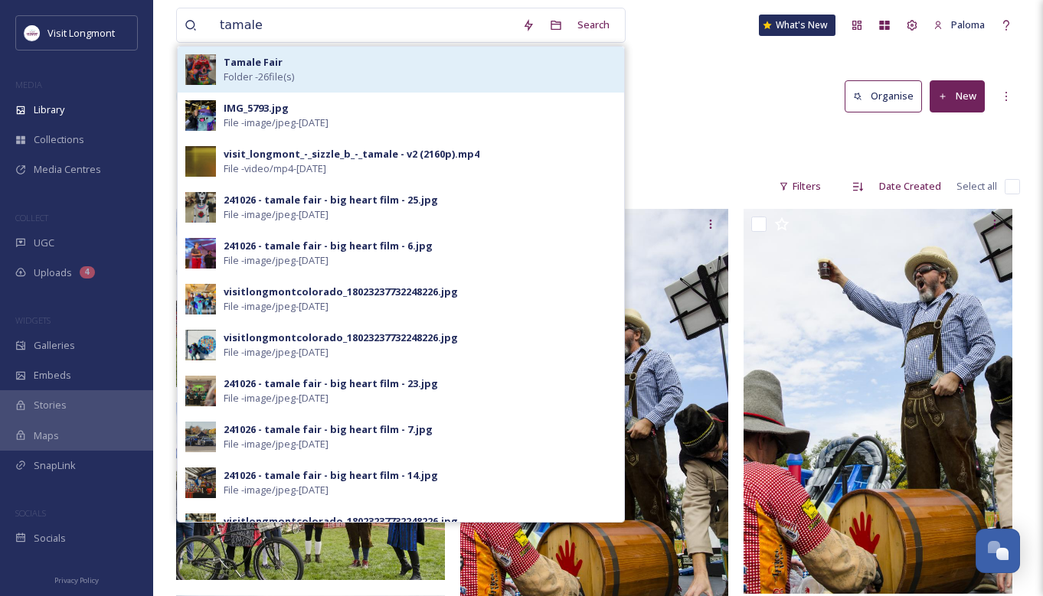
click at [283, 56] on div "Tamale Fair Folder - 26 file(s)" at bounding box center [420, 69] width 393 height 29
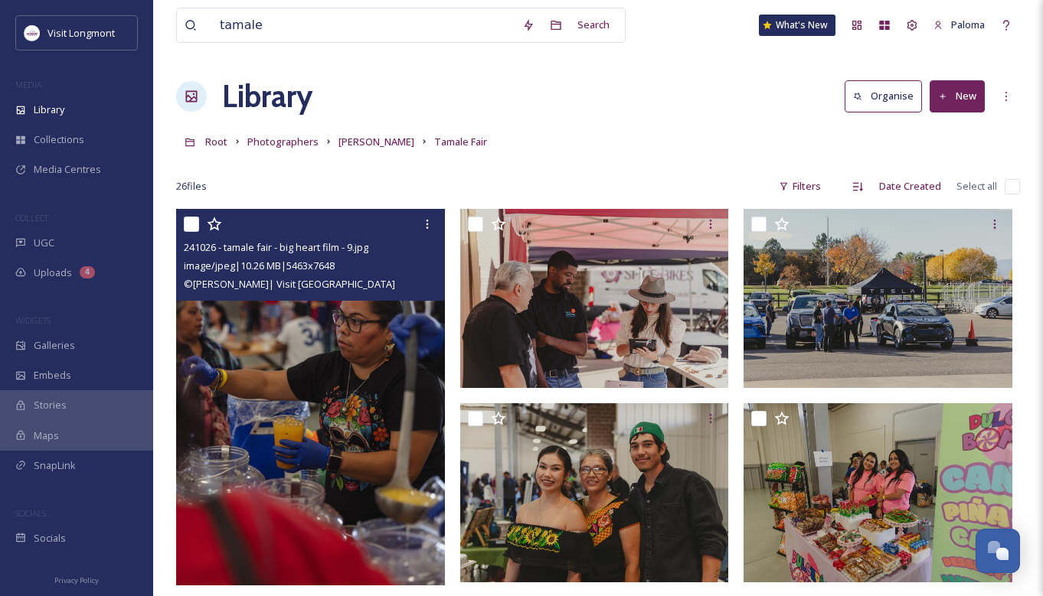
click at [403, 342] on img at bounding box center [310, 397] width 269 height 377
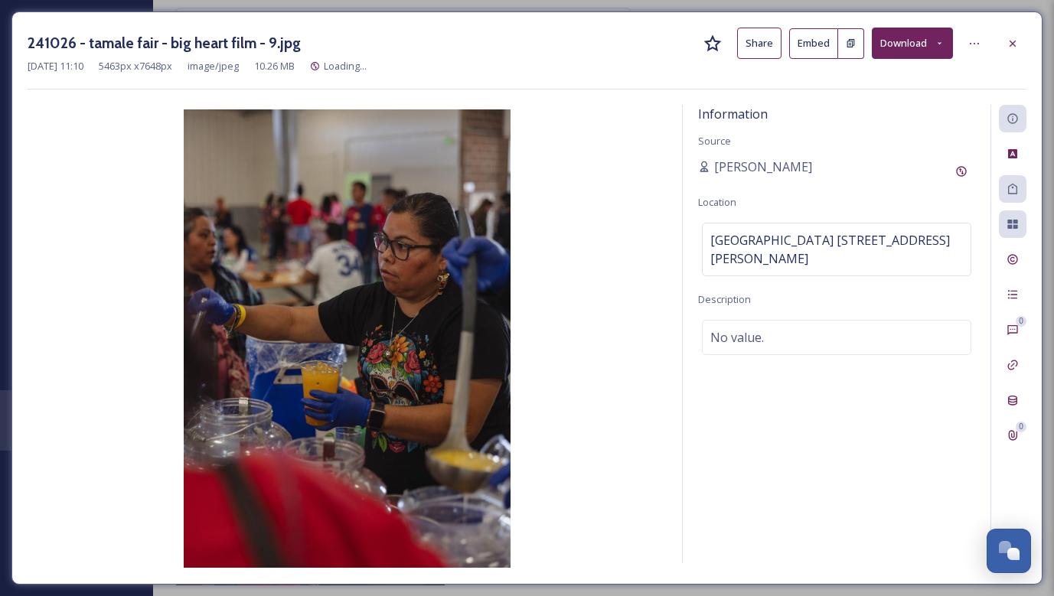
click at [896, 45] on button "Download" at bounding box center [912, 43] width 81 height 31
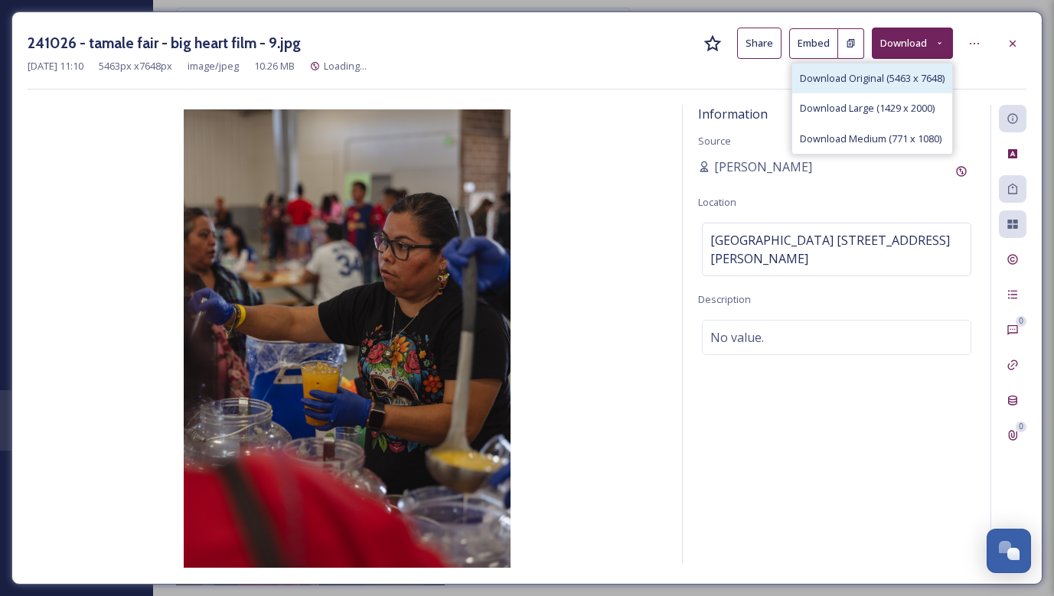
click at [887, 77] on span "Download Original (5463 x 7648)" at bounding box center [872, 78] width 145 height 15
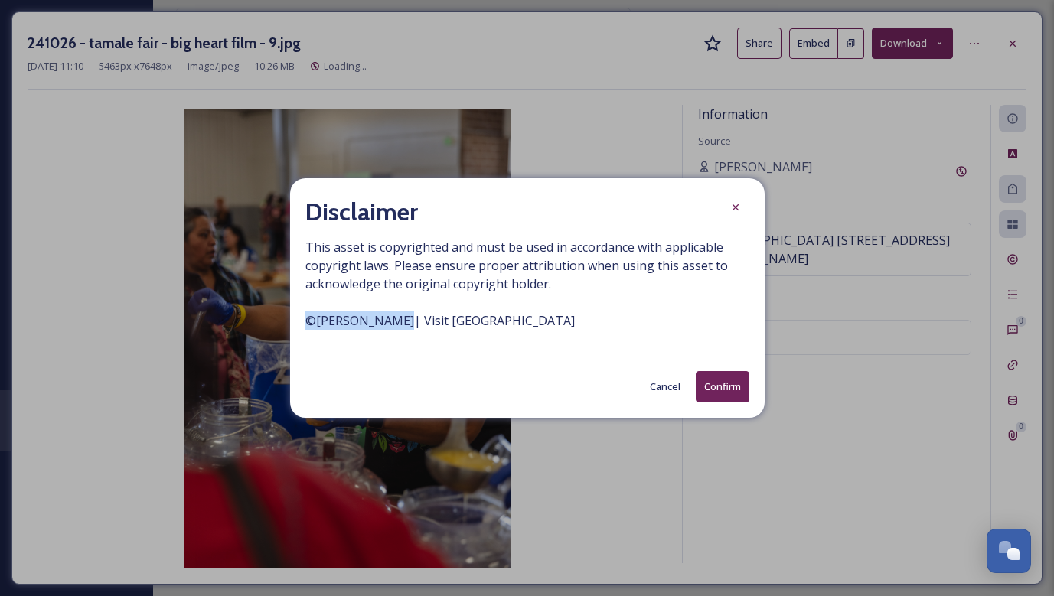
drag, startPoint x: 307, startPoint y: 324, endPoint x: 406, endPoint y: 320, distance: 98.8
click at [406, 320] on span "This asset is copyrighted and must be used in accordance with applicable copyri…" at bounding box center [527, 293] width 444 height 110
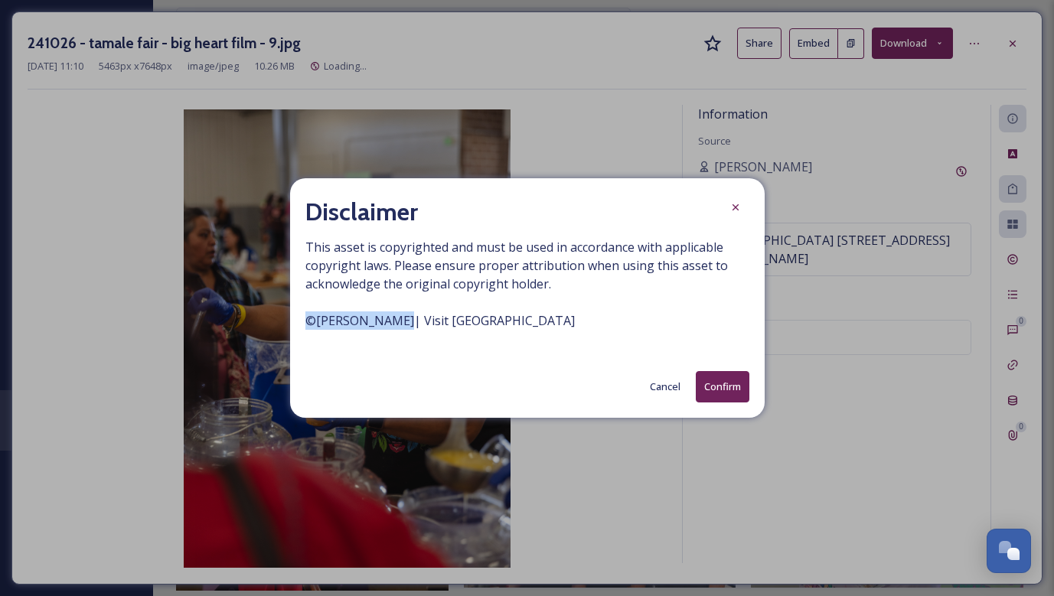
copy span "© [PERSON_NAME]"
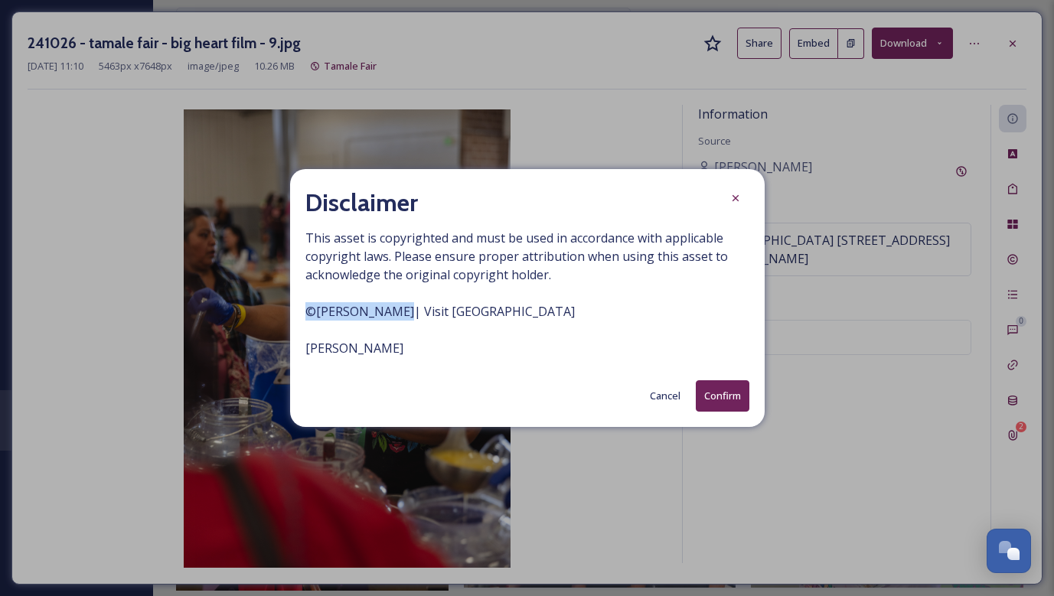
click at [662, 402] on button "Cancel" at bounding box center [665, 396] width 46 height 30
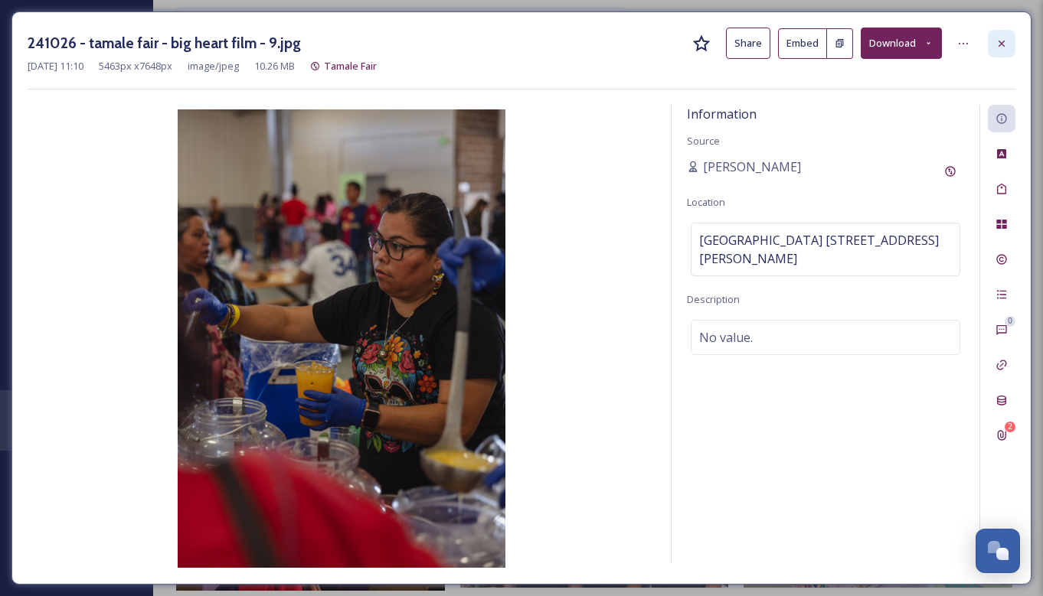
click at [997, 41] on icon at bounding box center [1001, 44] width 12 height 12
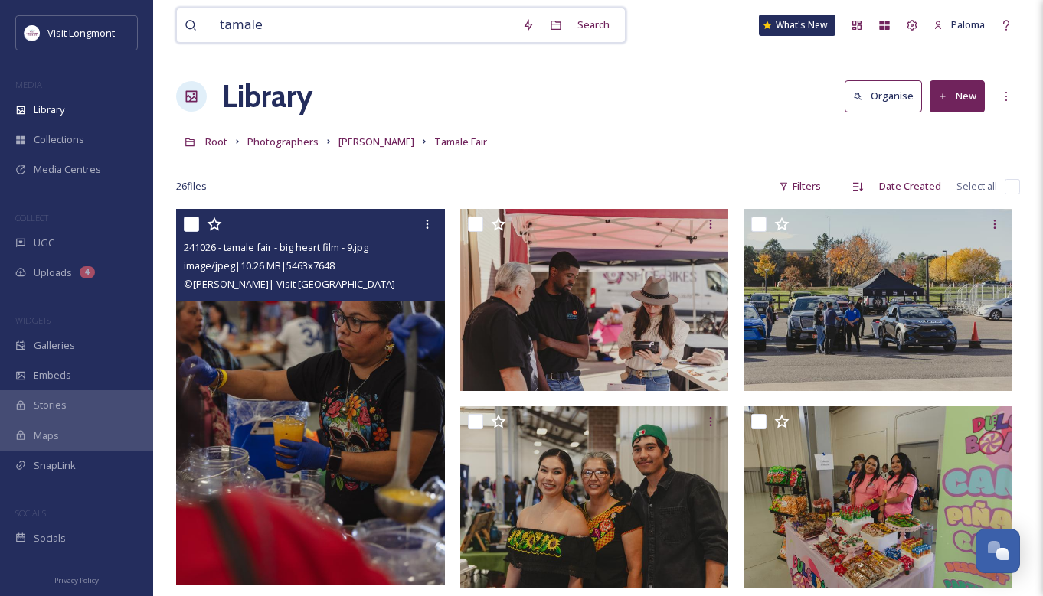
click at [269, 34] on input "tamale" at bounding box center [363, 25] width 302 height 34
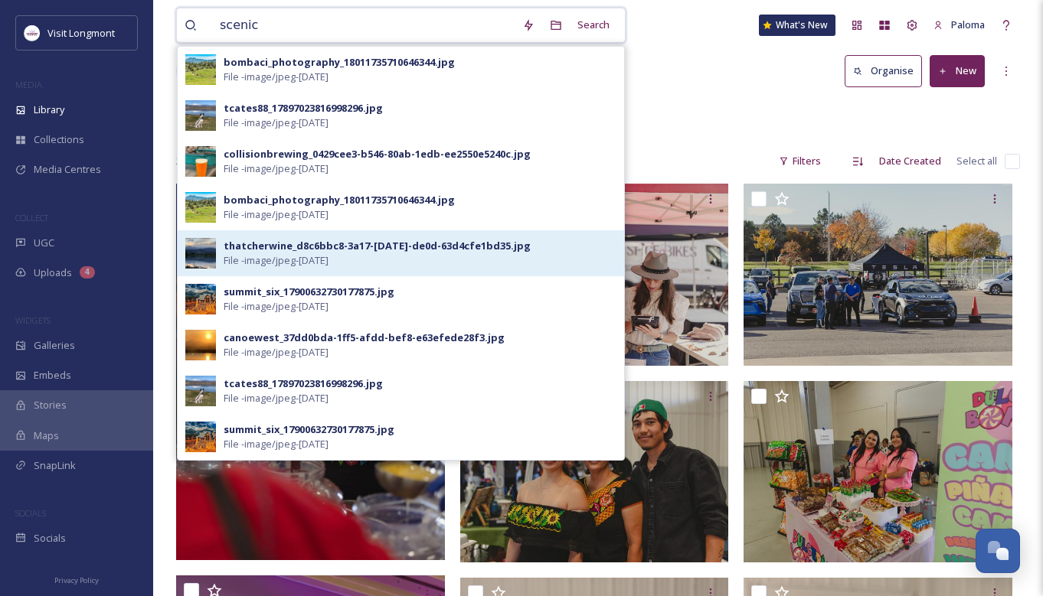
scroll to position [160, 0]
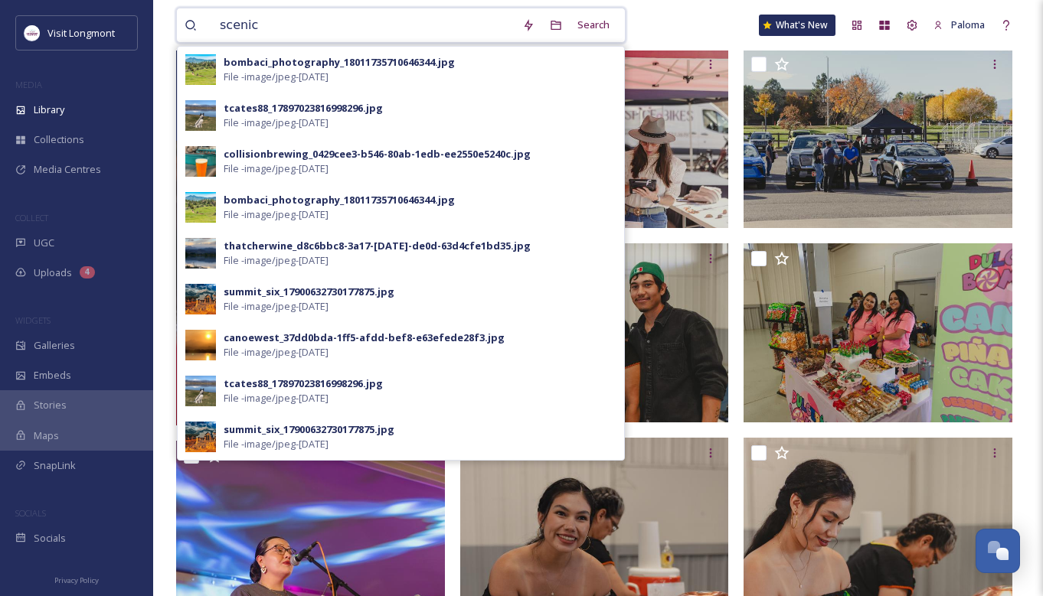
click at [262, 30] on input "scenic" at bounding box center [363, 25] width 302 height 34
type input "y"
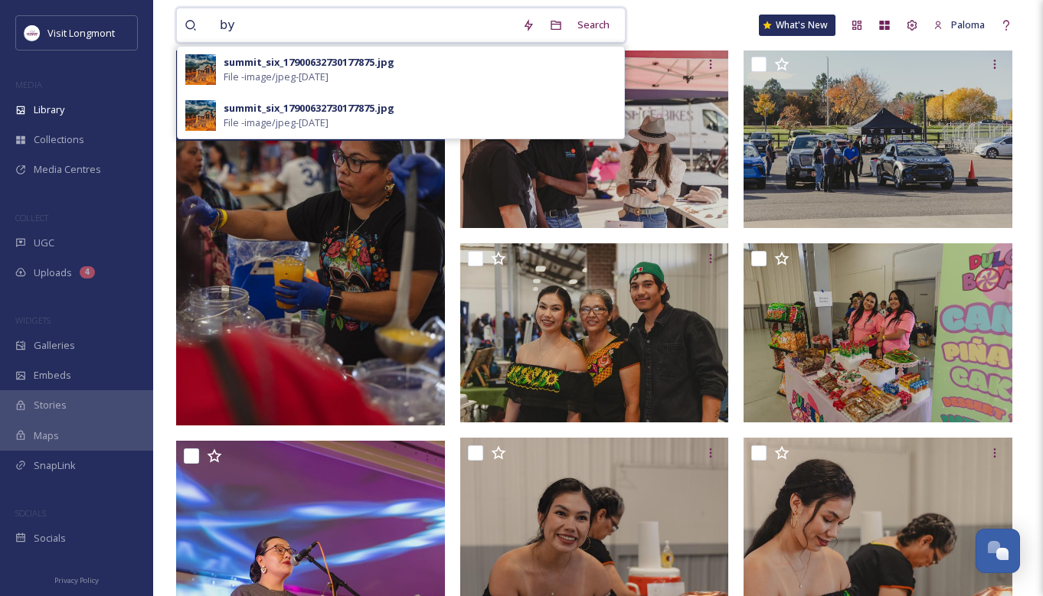
type input "b"
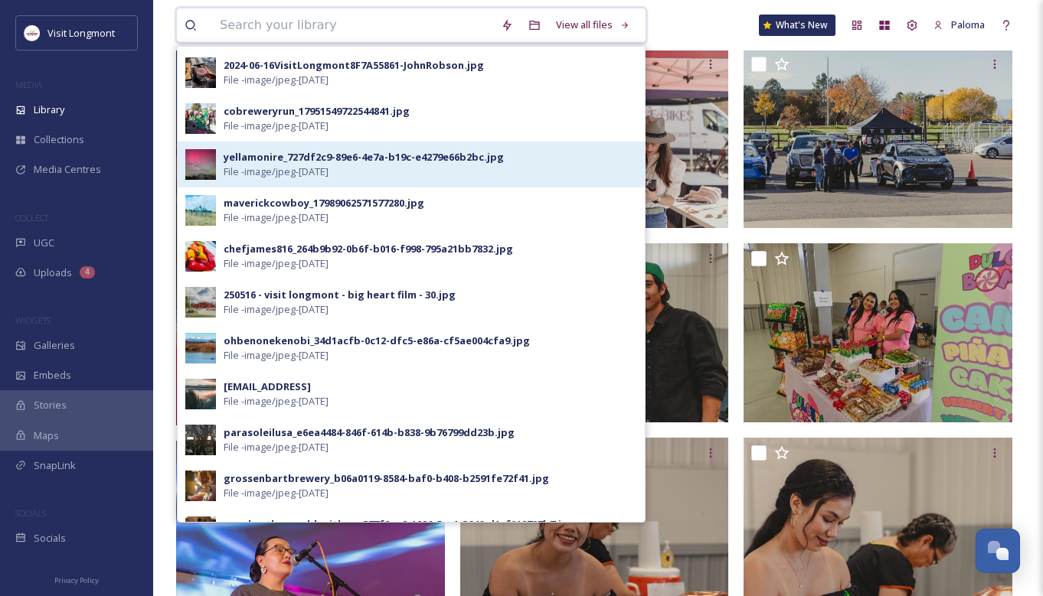
scroll to position [392, 0]
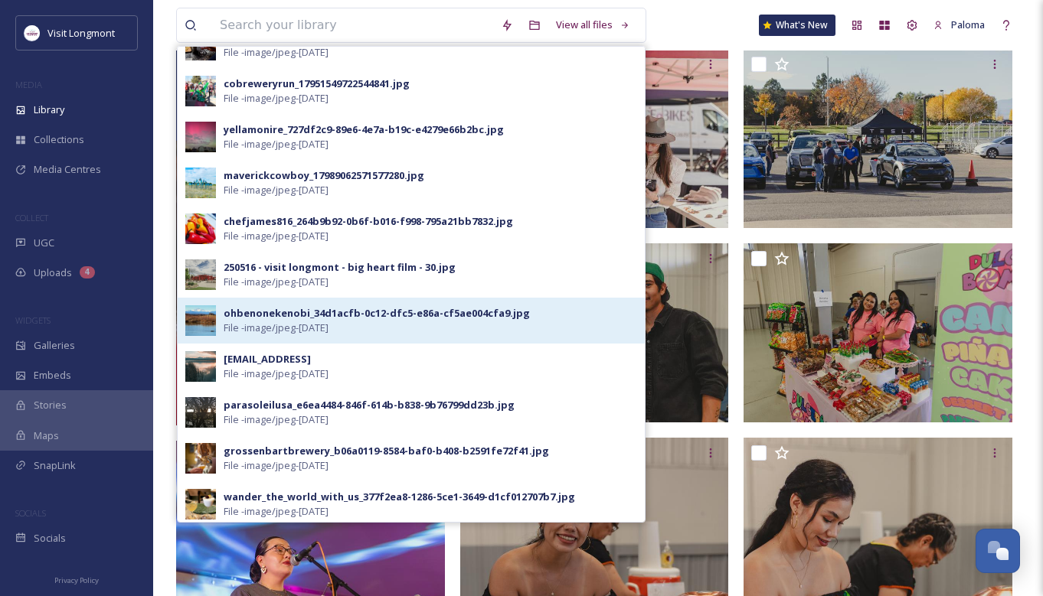
click at [264, 316] on div "ohbenonekenobi_34d1acfb-0c12-dfc5-e86a-cf5ae004cfa9.jpg" at bounding box center [377, 313] width 306 height 15
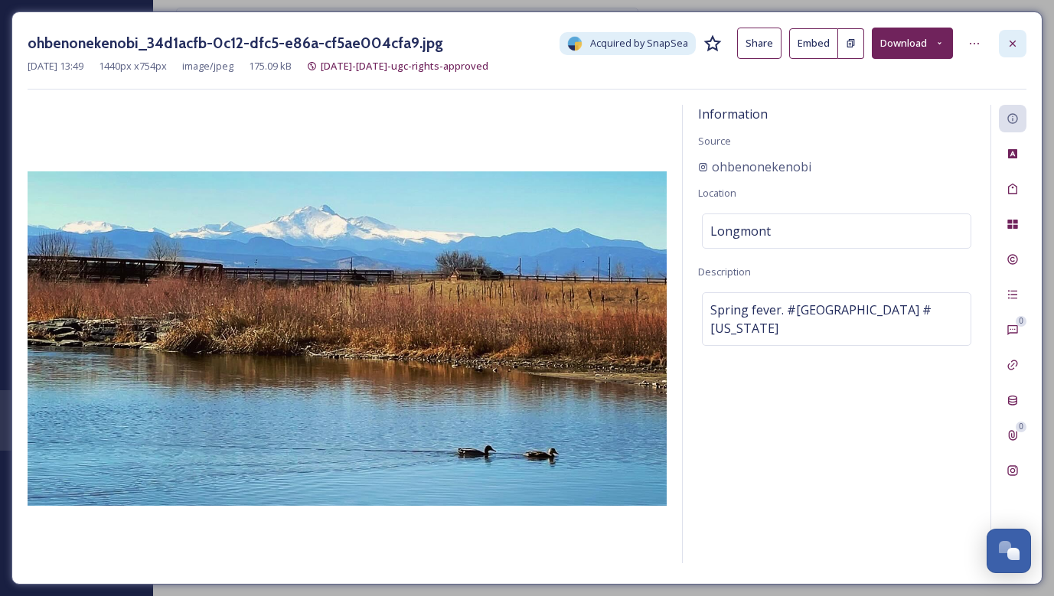
click at [1018, 45] on icon at bounding box center [1013, 44] width 12 height 12
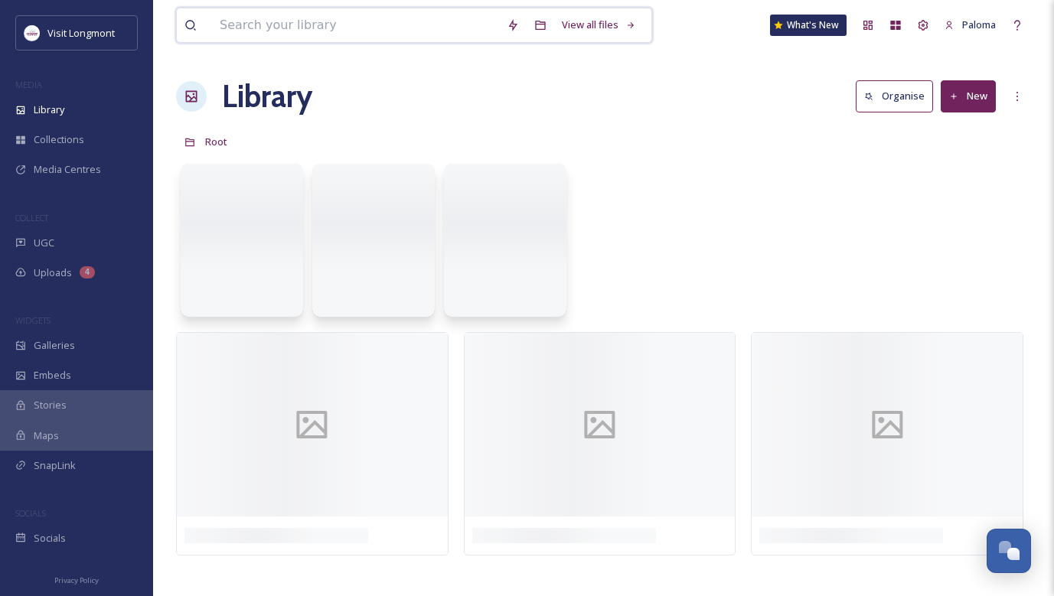
drag, startPoint x: 264, startPoint y: 36, endPoint x: 292, endPoint y: 171, distance: 137.5
click at [265, 36] on input at bounding box center [355, 25] width 287 height 34
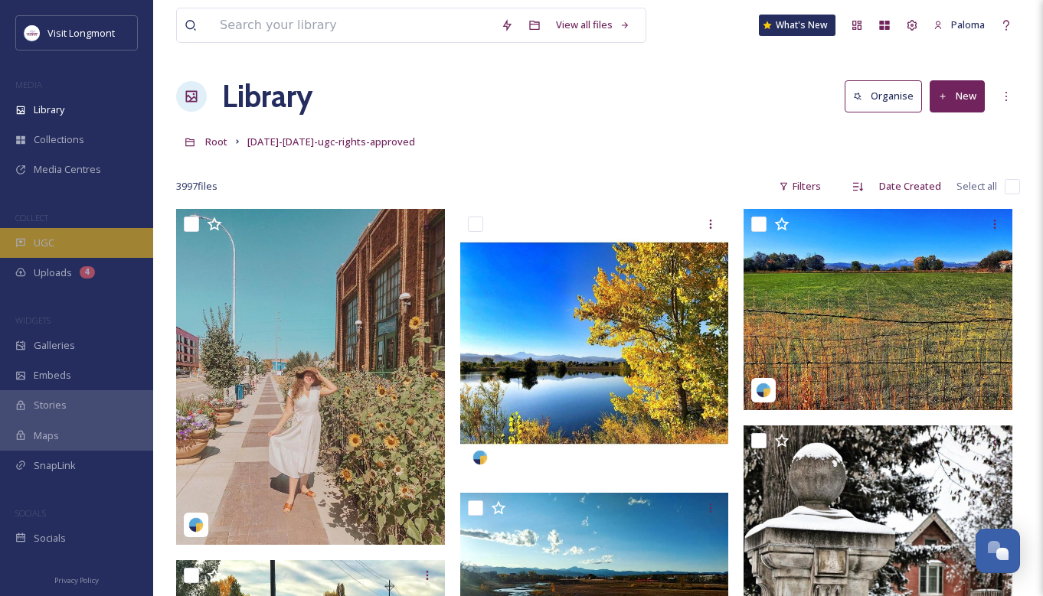
click at [63, 243] on div "UGC" at bounding box center [76, 243] width 153 height 30
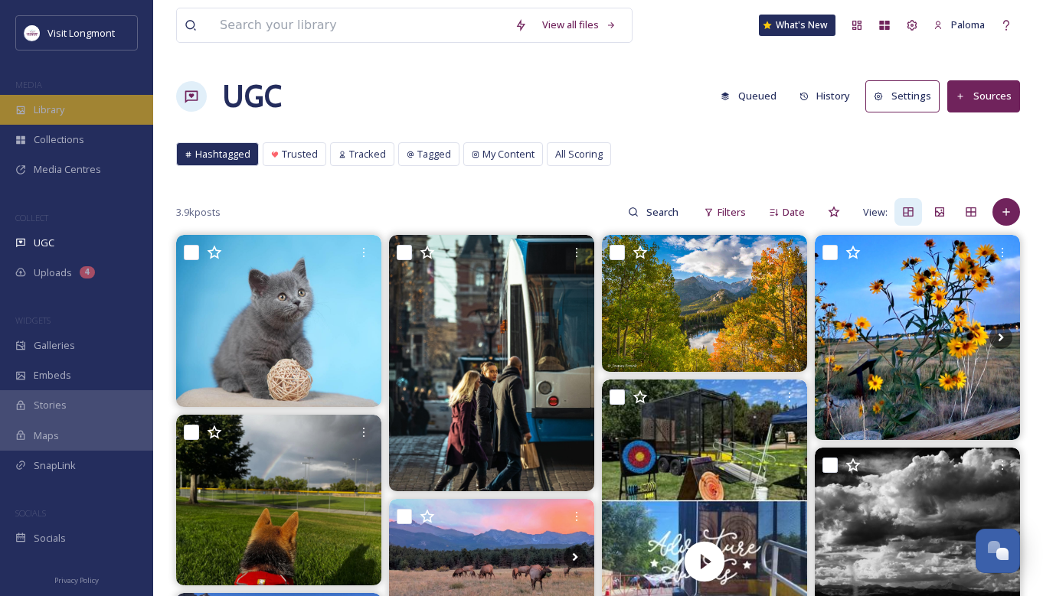
click at [73, 109] on div "Library" at bounding box center [76, 110] width 153 height 30
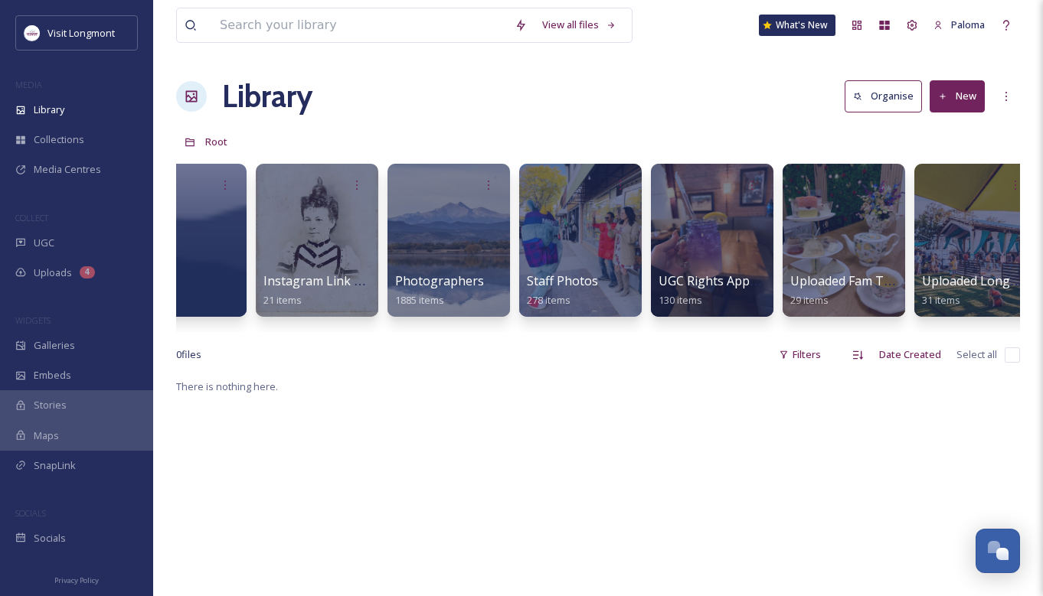
scroll to position [0, 337]
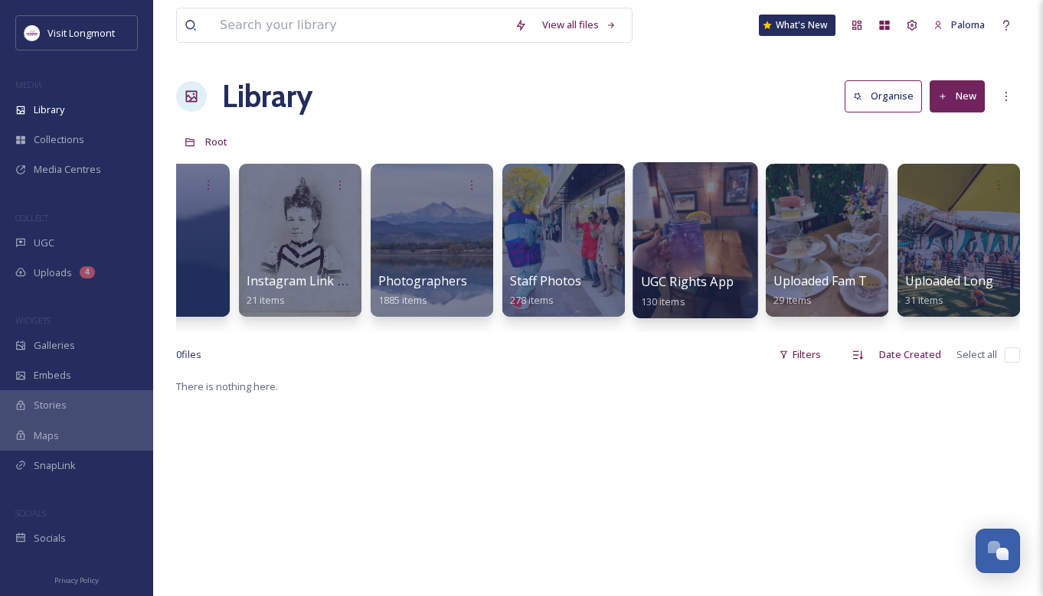
click at [710, 228] on div at bounding box center [694, 240] width 125 height 156
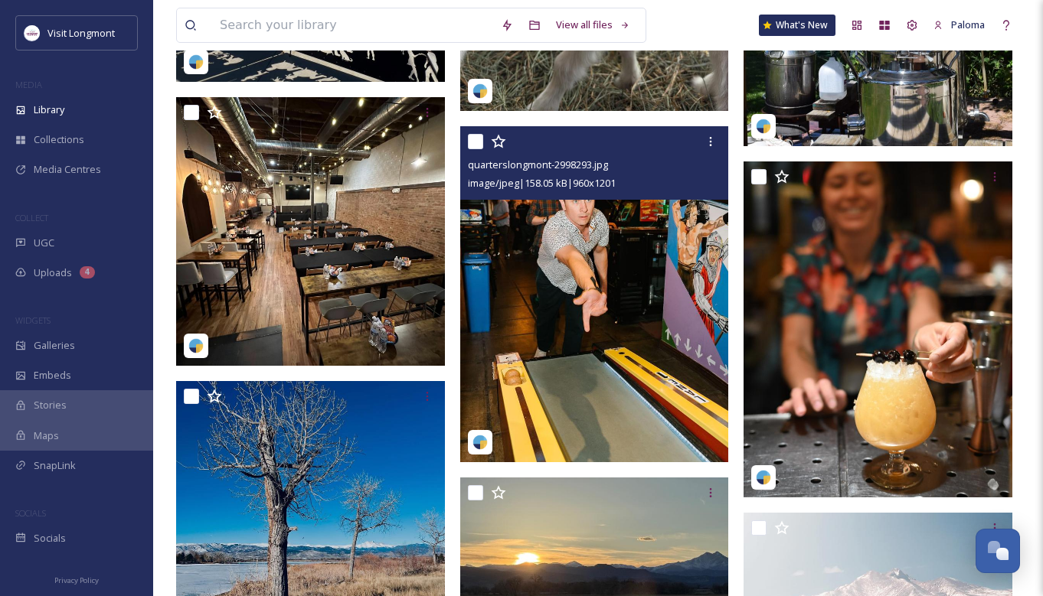
scroll to position [11656, 0]
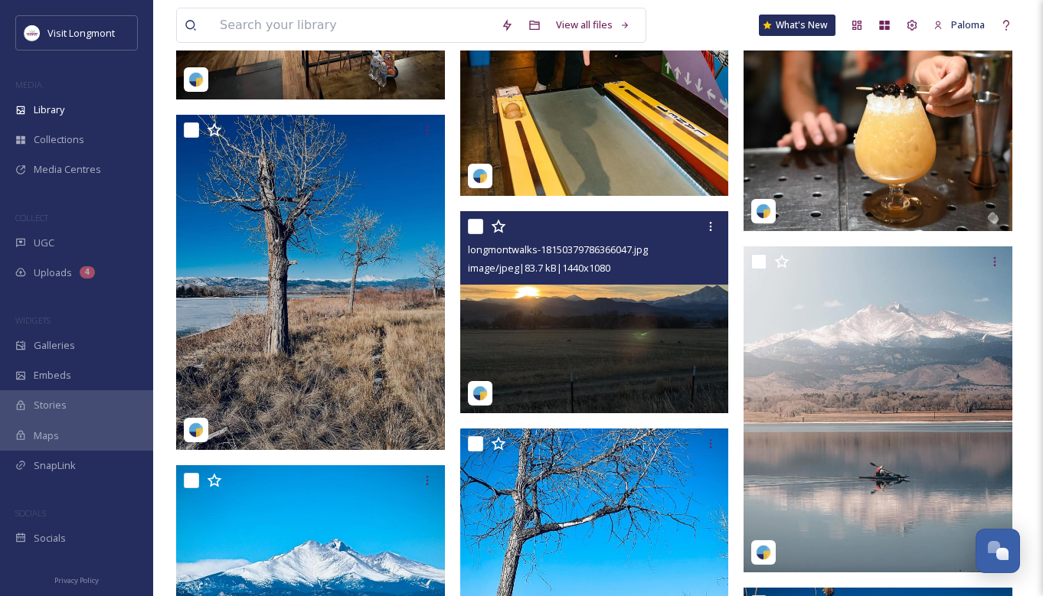
click at [614, 304] on img at bounding box center [594, 311] width 269 height 201
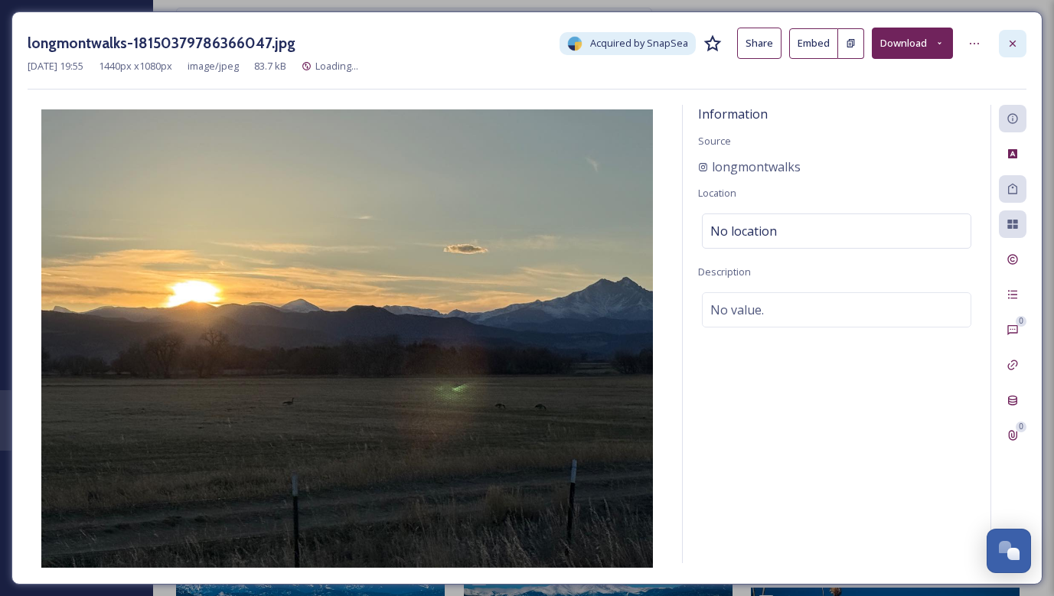
click at [1008, 44] on icon at bounding box center [1013, 44] width 12 height 12
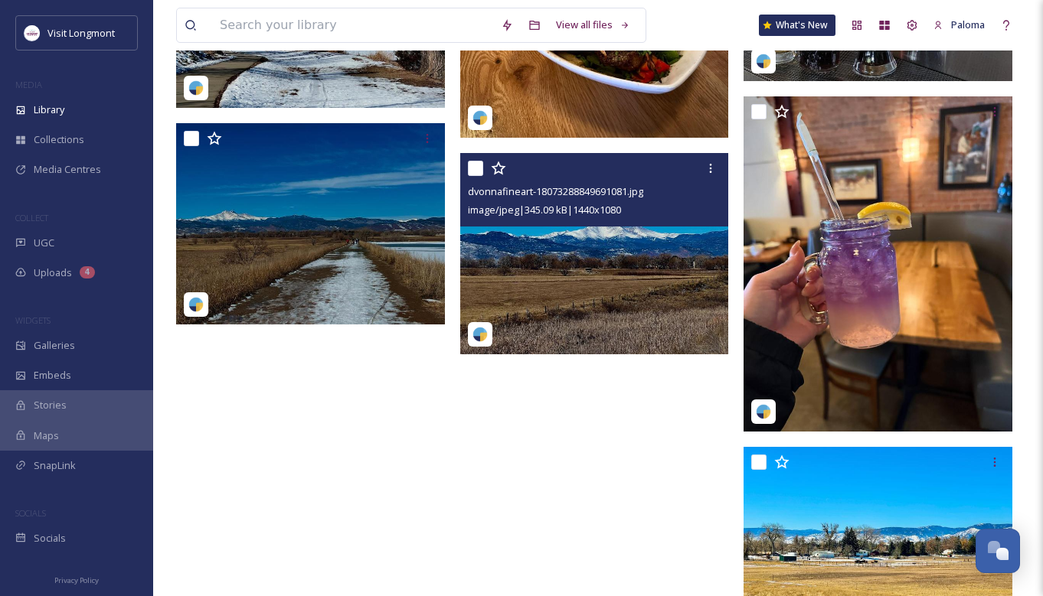
scroll to position [13280, 0]
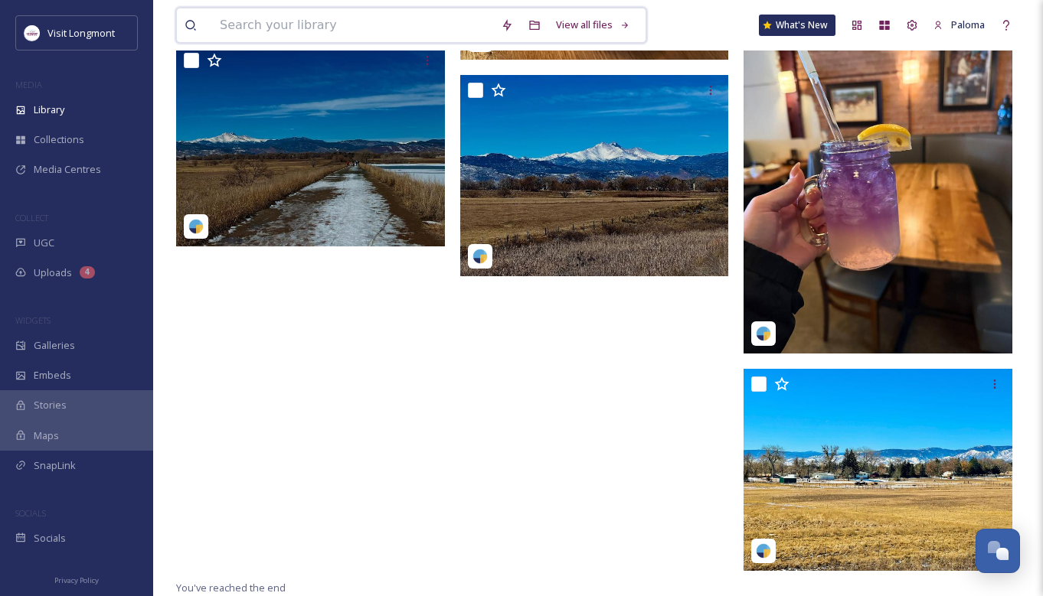
click at [319, 24] on input at bounding box center [352, 25] width 281 height 34
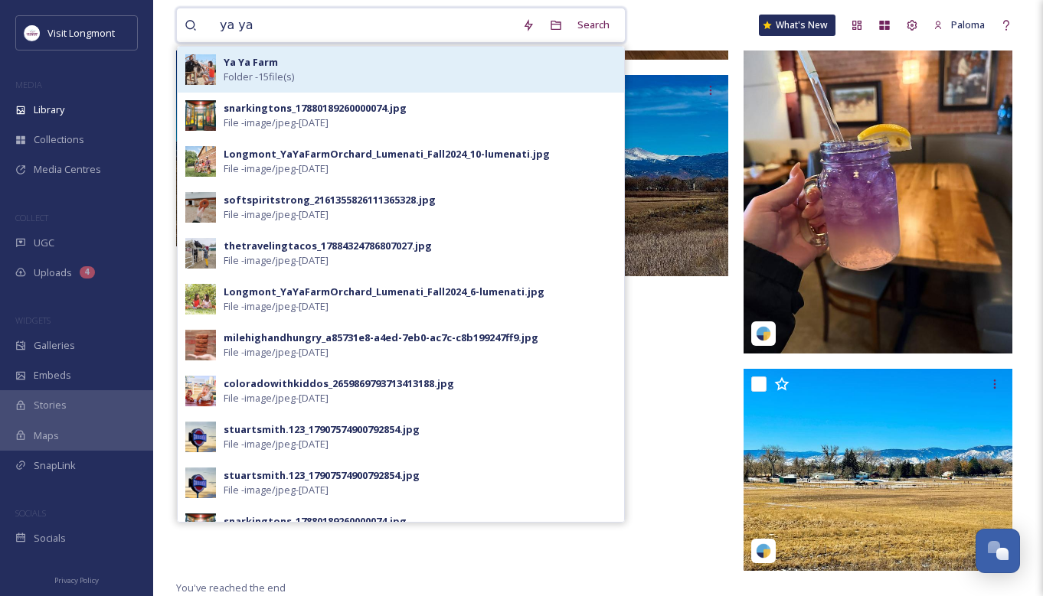
type input "ya ya"
click at [316, 63] on div "Ya Ya Farm Folder - 15 file(s)" at bounding box center [420, 69] width 393 height 29
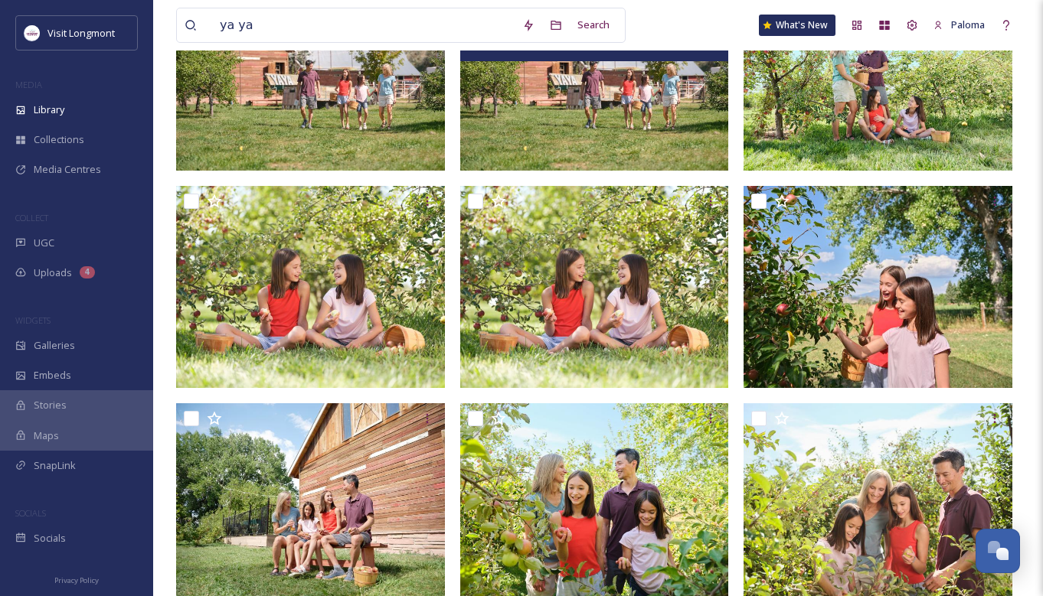
scroll to position [528, 0]
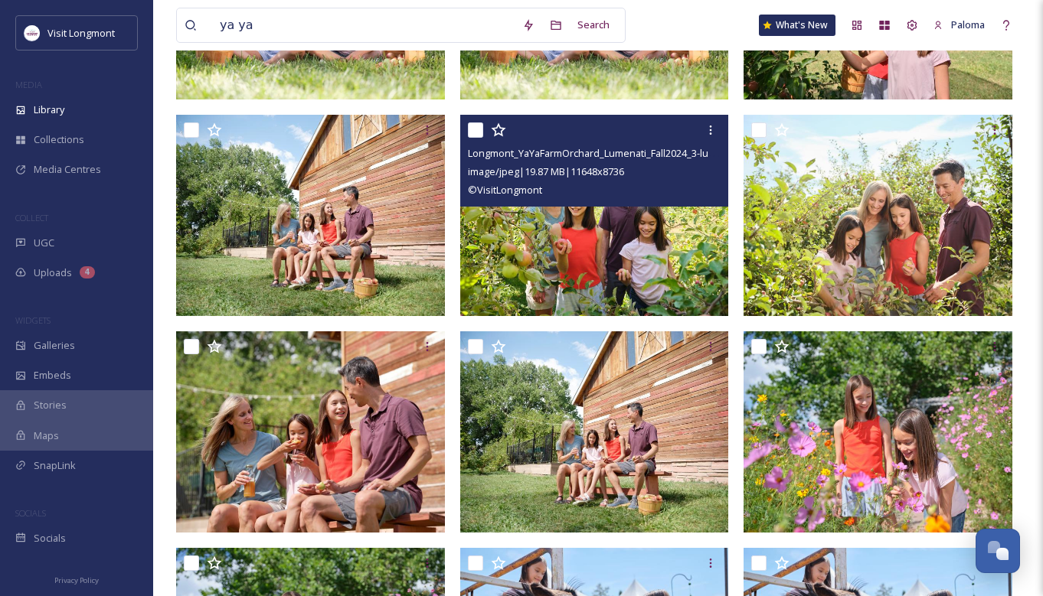
click at [580, 255] on img at bounding box center [594, 215] width 269 height 201
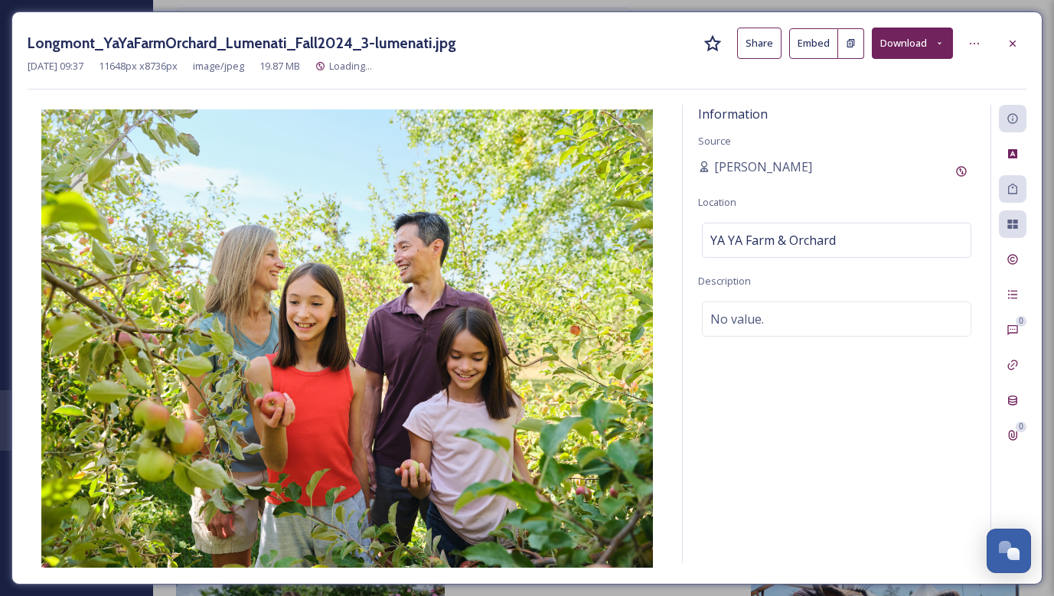
click at [895, 51] on button "Download" at bounding box center [912, 43] width 81 height 31
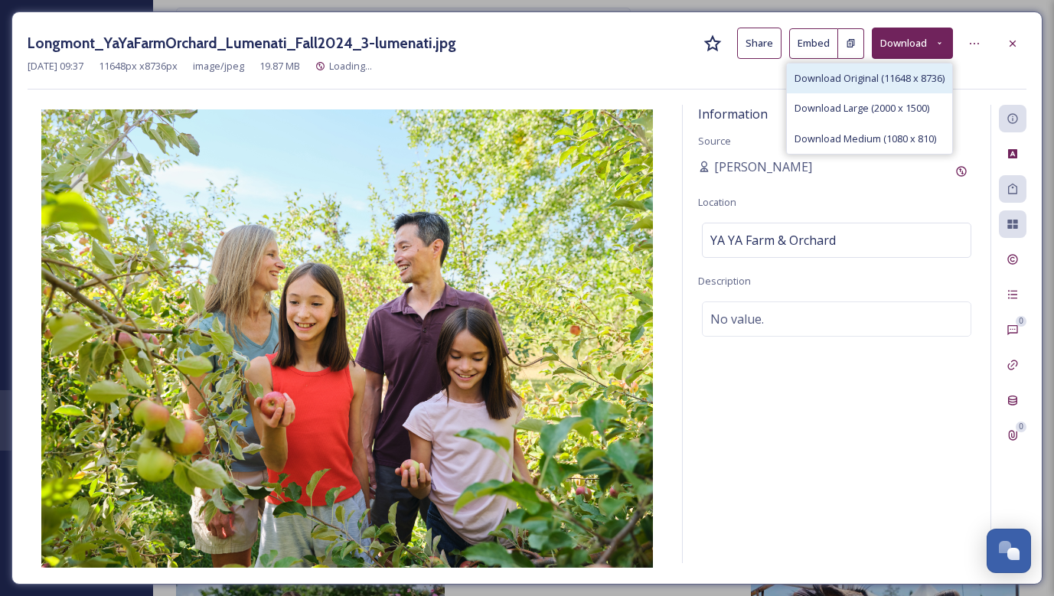
click at [875, 83] on span "Download Original (11648 x 8736)" at bounding box center [870, 78] width 150 height 15
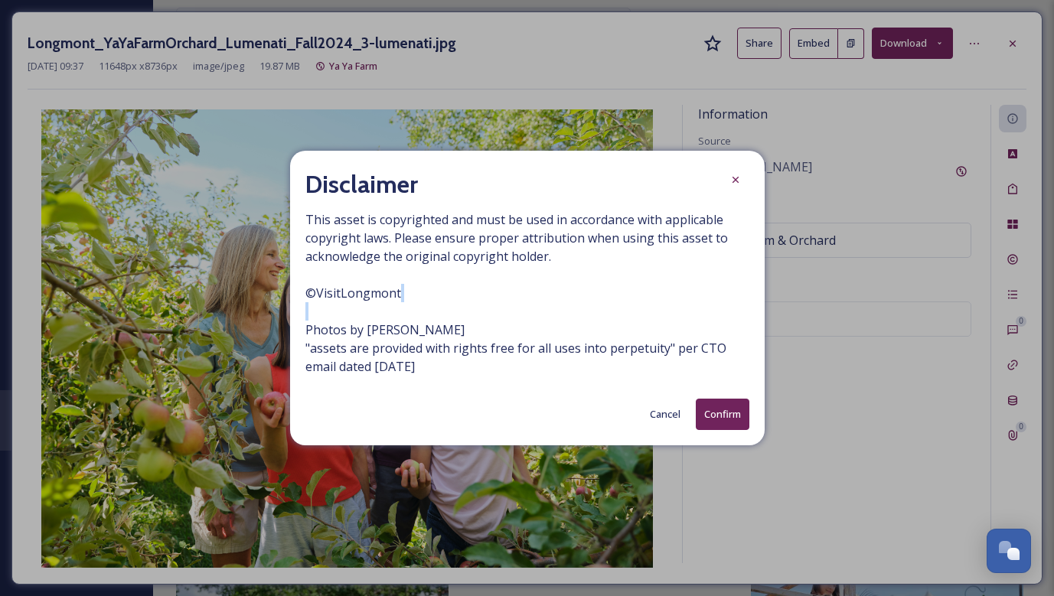
drag, startPoint x: 395, startPoint y: 330, endPoint x: 299, endPoint y: 328, distance: 95.7
click at [299, 328] on div "Disclaimer This asset is copyrighted and must be used in accordance with applic…" at bounding box center [527, 298] width 475 height 295
click at [340, 352] on span "This asset is copyrighted and must be used in accordance with applicable copyri…" at bounding box center [527, 293] width 444 height 165
drag, startPoint x: 404, startPoint y: 291, endPoint x: 309, endPoint y: 293, distance: 95.7
click at [309, 293] on span "This asset is copyrighted and must be used in accordance with applicable copyri…" at bounding box center [527, 293] width 444 height 165
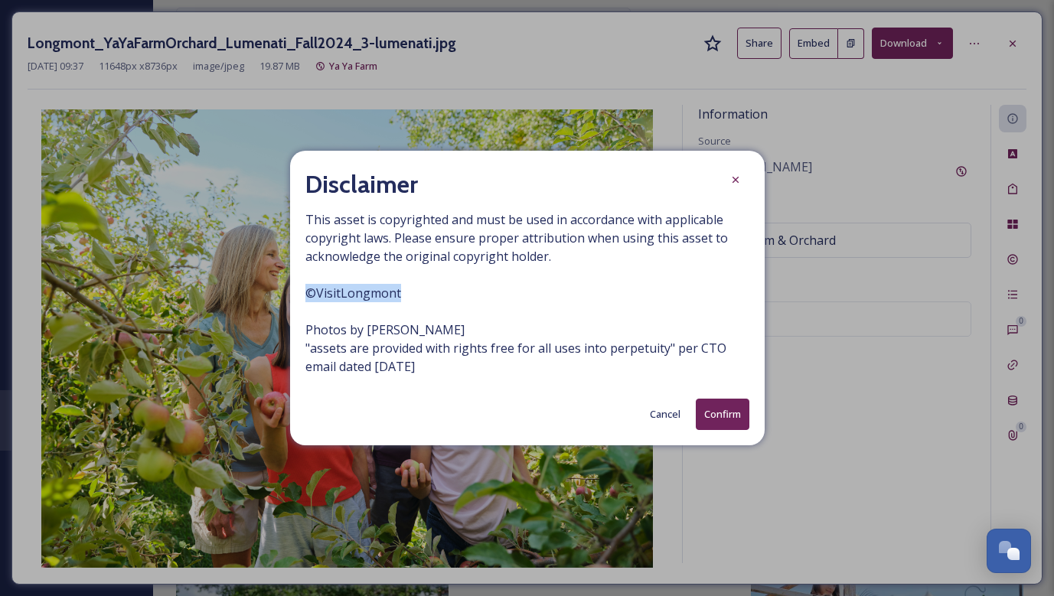
copy span "© VisitLongmont"
click at [730, 185] on icon at bounding box center [736, 180] width 12 height 12
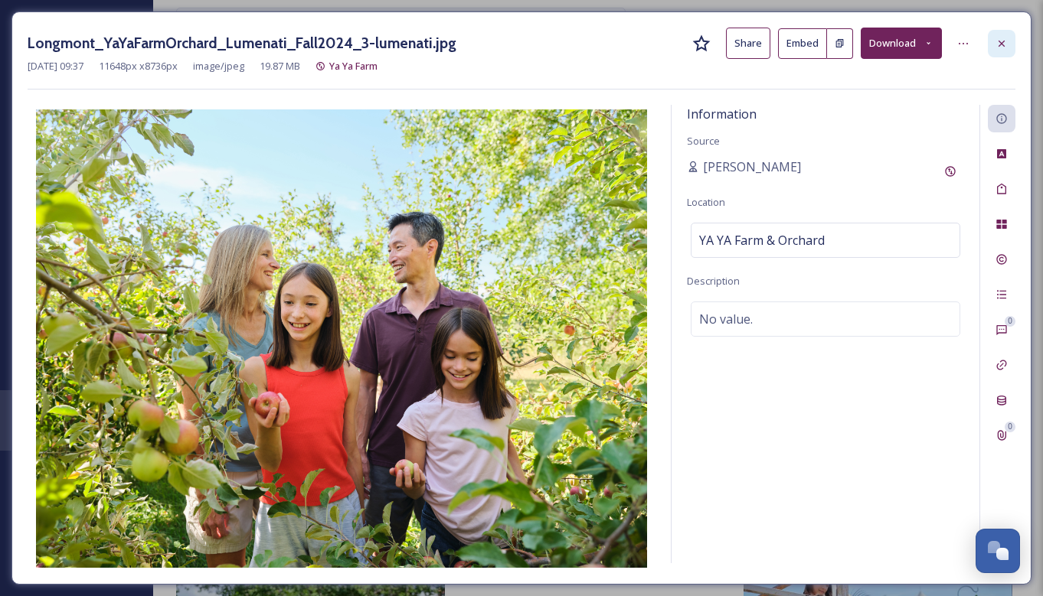
click at [1002, 42] on icon at bounding box center [1001, 43] width 6 height 6
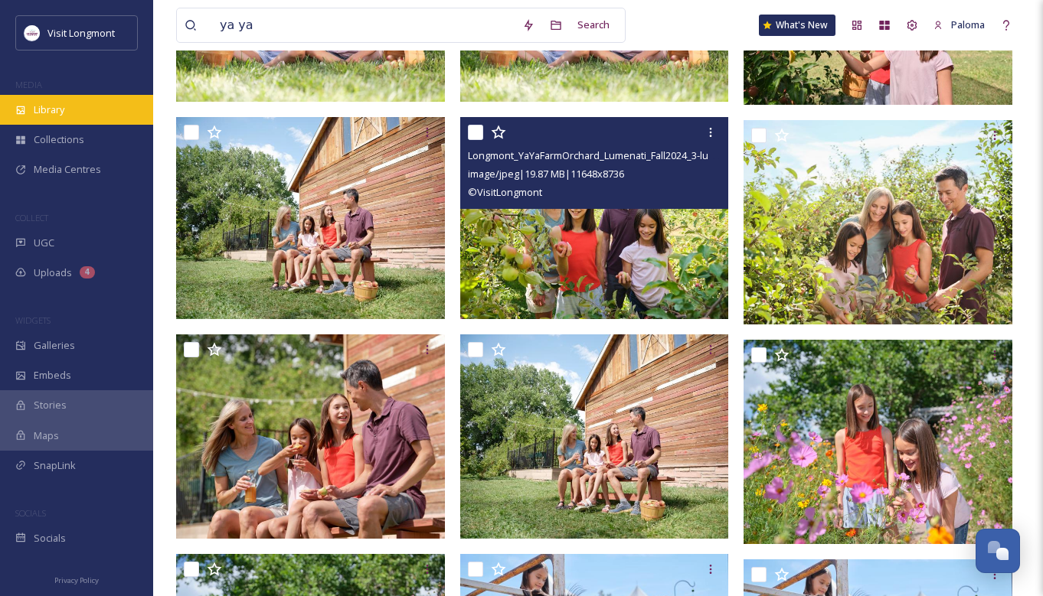
click at [92, 120] on div "Library" at bounding box center [76, 110] width 153 height 30
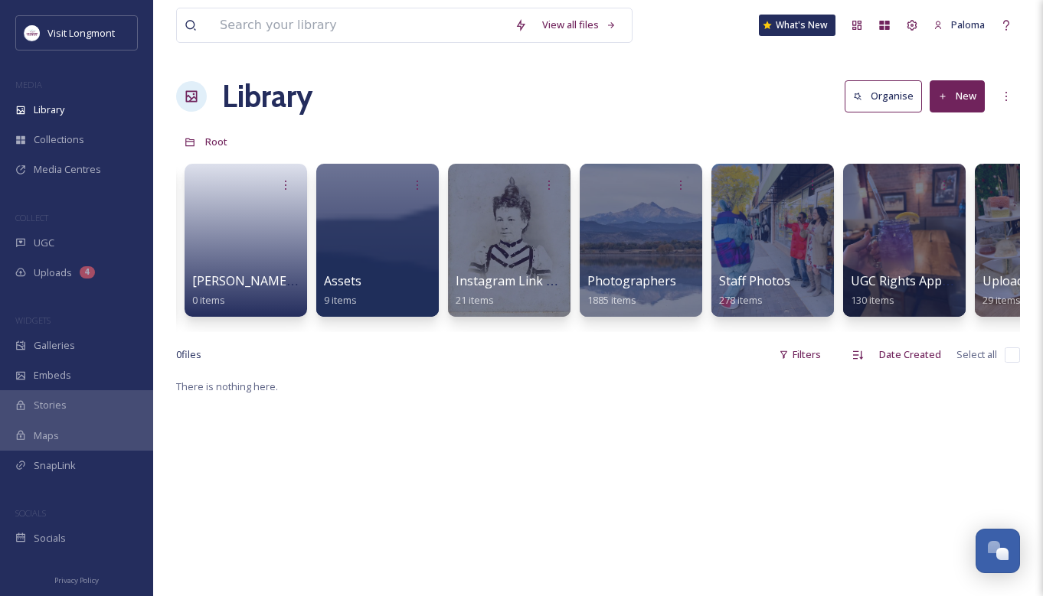
scroll to position [0, 119]
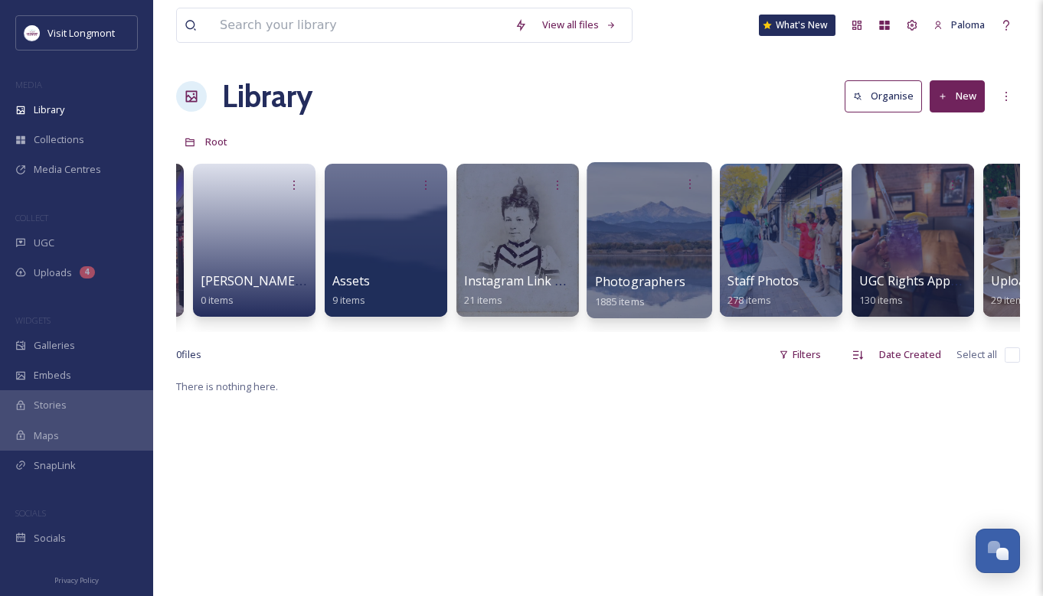
click at [673, 223] on div at bounding box center [648, 240] width 125 height 156
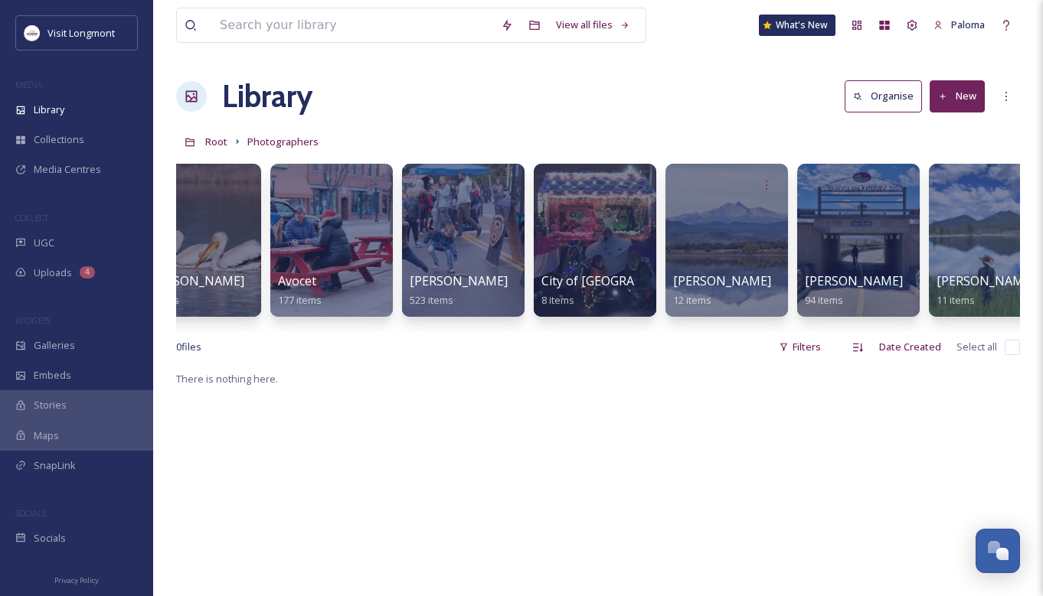
scroll to position [0, 160]
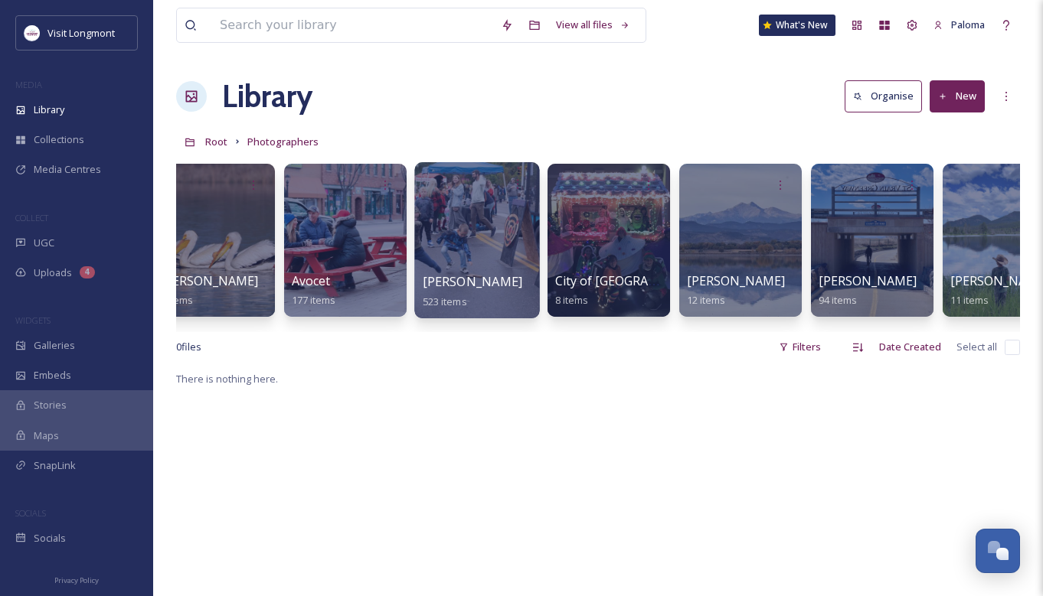
click at [420, 240] on div at bounding box center [476, 240] width 125 height 156
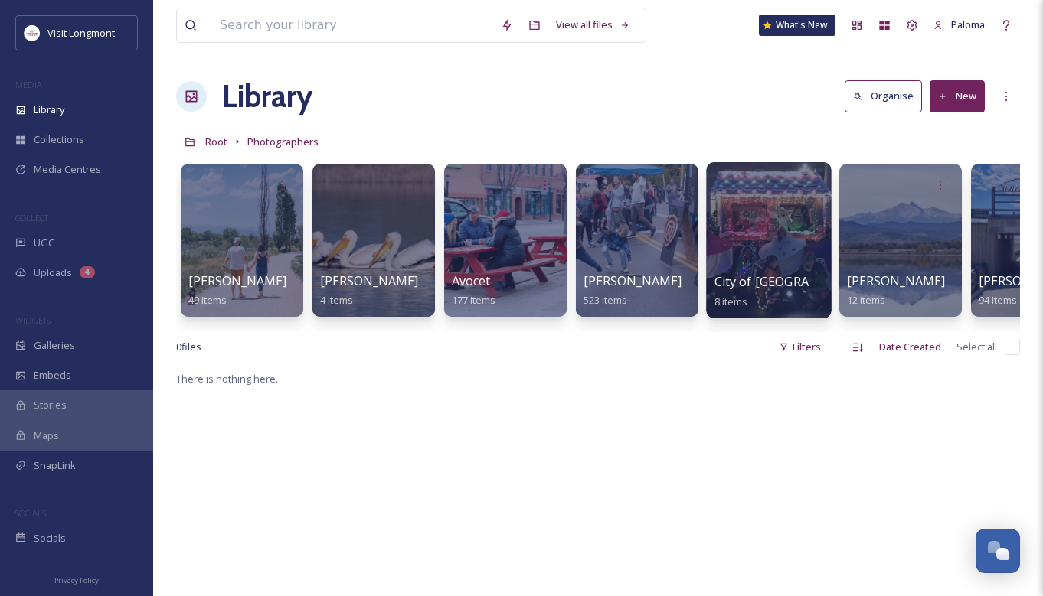
click at [774, 251] on div at bounding box center [768, 240] width 125 height 156
drag, startPoint x: 435, startPoint y: 345, endPoint x: 505, endPoint y: 338, distance: 70.8
click at [505, 338] on div "View all files What's [GEOGRAPHIC_DATA] Organise New Root Photographers Your Se…" at bounding box center [598, 483] width 890 height 966
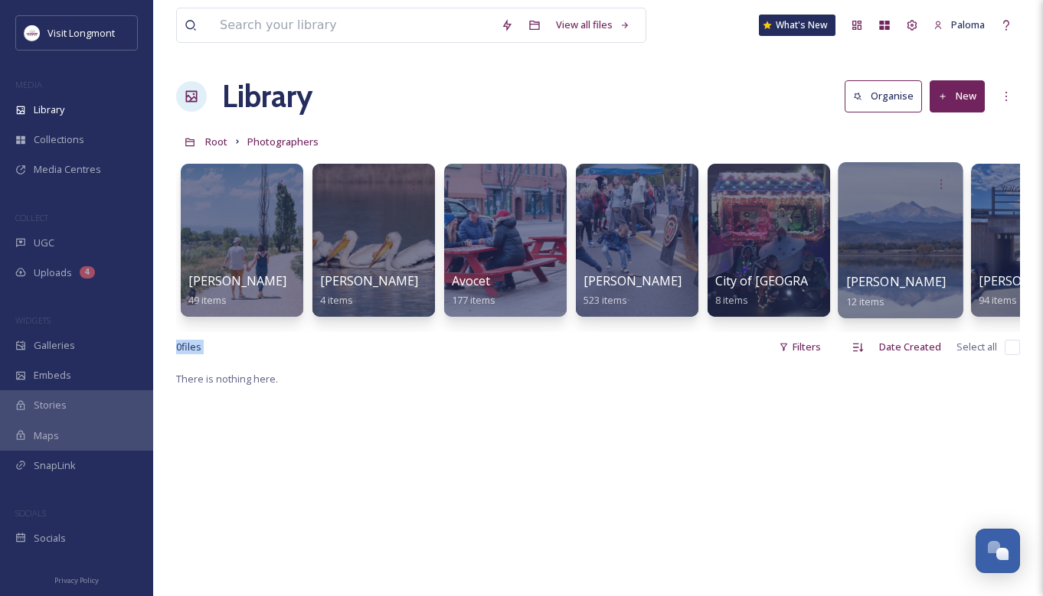
click at [871, 235] on div at bounding box center [900, 240] width 125 height 156
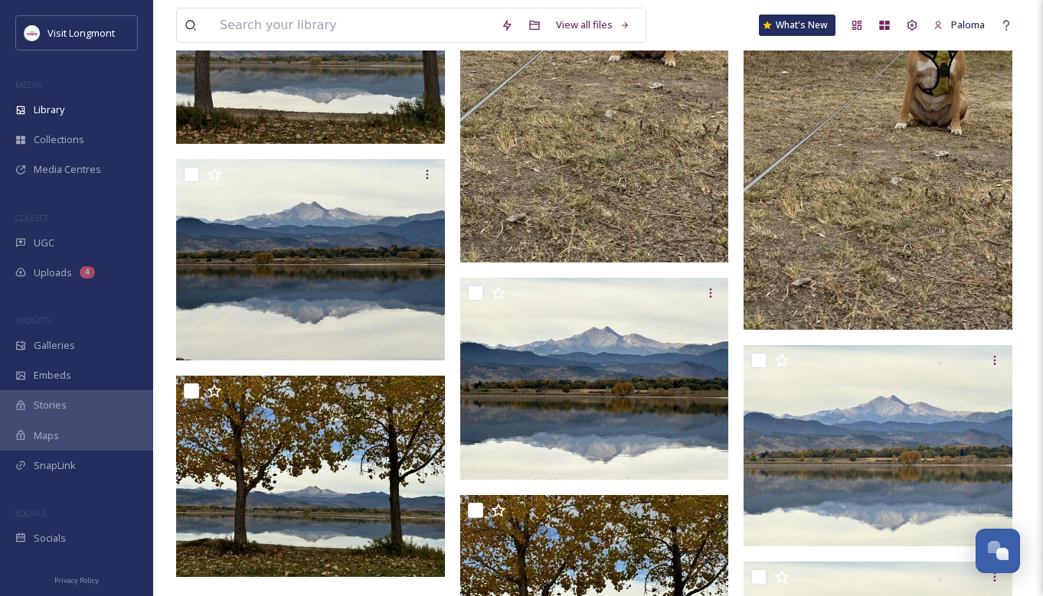
scroll to position [835, 0]
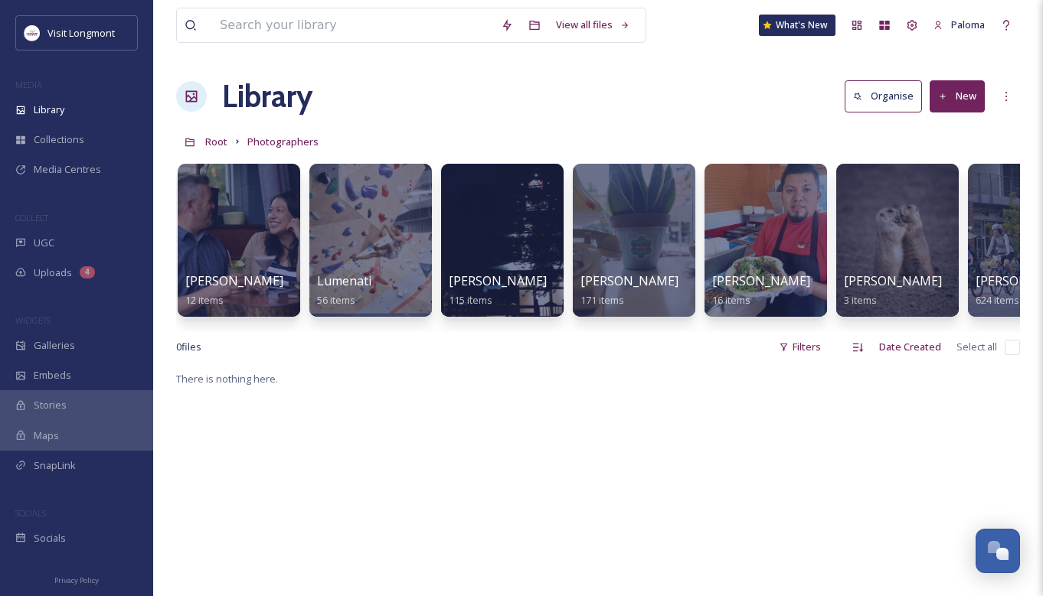
scroll to position [0, 1057]
click at [660, 218] on div at bounding box center [633, 240] width 125 height 156
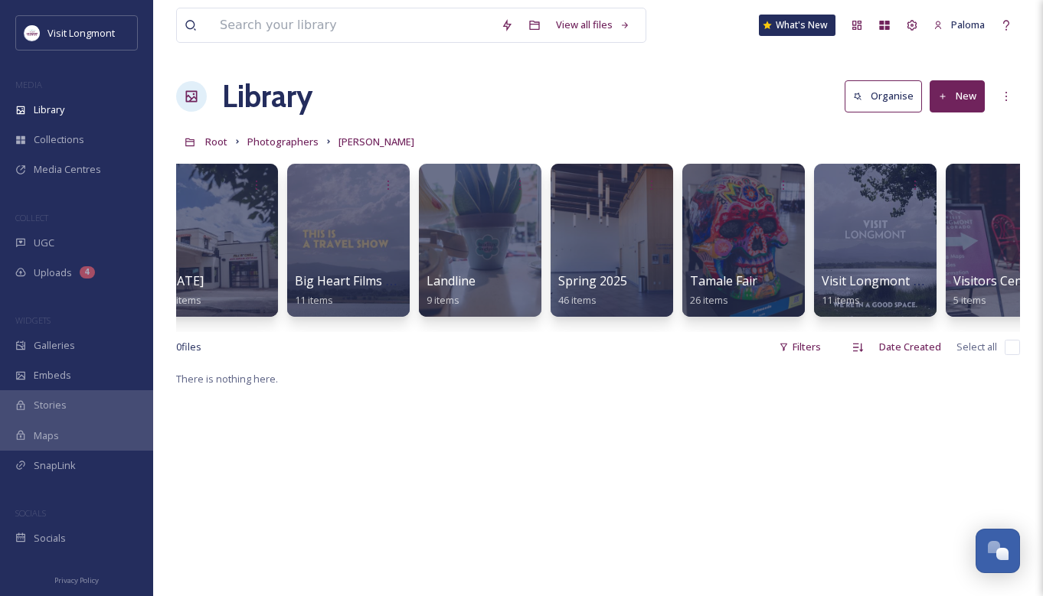
scroll to position [0, 205]
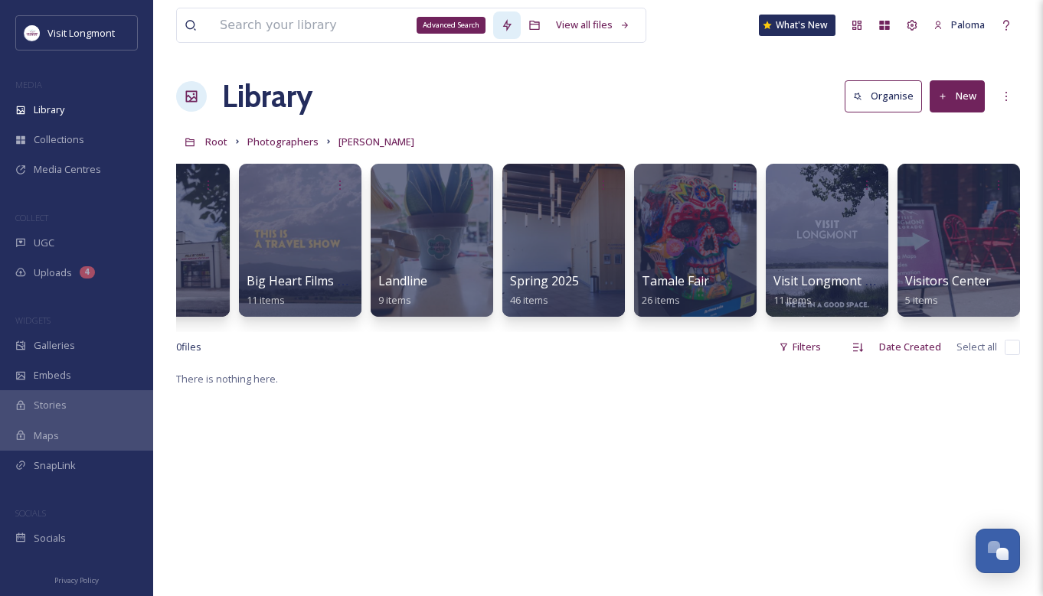
click at [511, 27] on icon at bounding box center [507, 25] width 12 height 12
click at [673, 37] on div "View all files What's [GEOGRAPHIC_DATA]" at bounding box center [598, 25] width 844 height 51
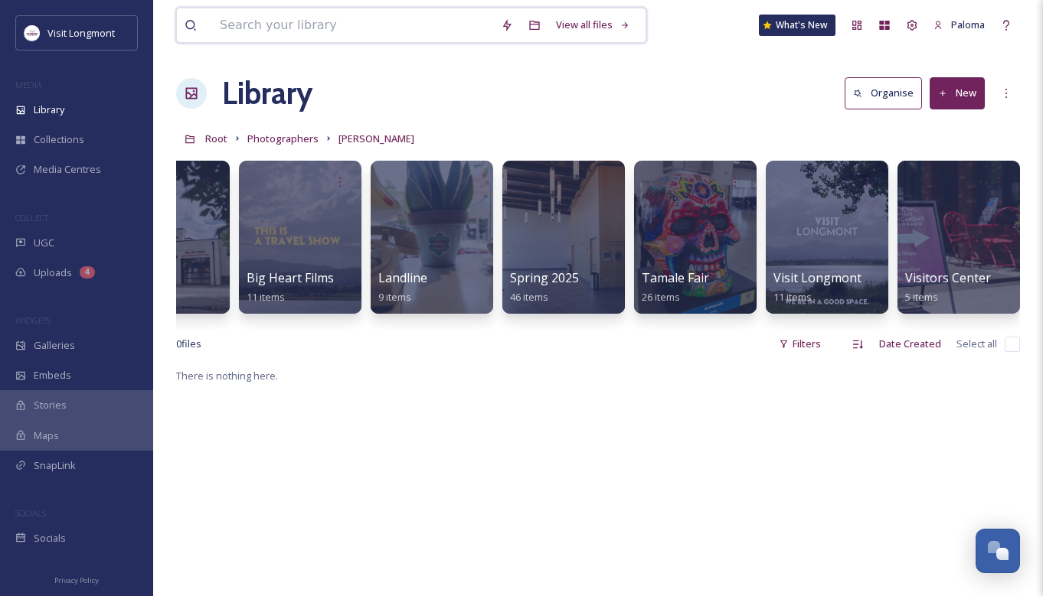
click at [244, 26] on input at bounding box center [352, 25] width 281 height 34
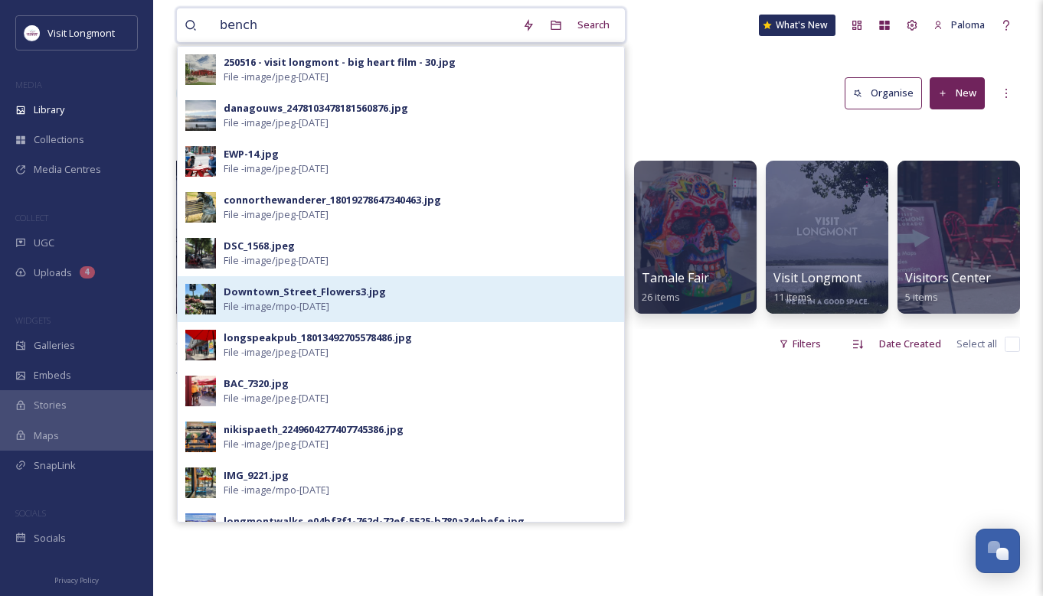
type input "bench"
click at [311, 291] on div "Downtown_Street_Flowers3.jpg" at bounding box center [305, 292] width 162 height 15
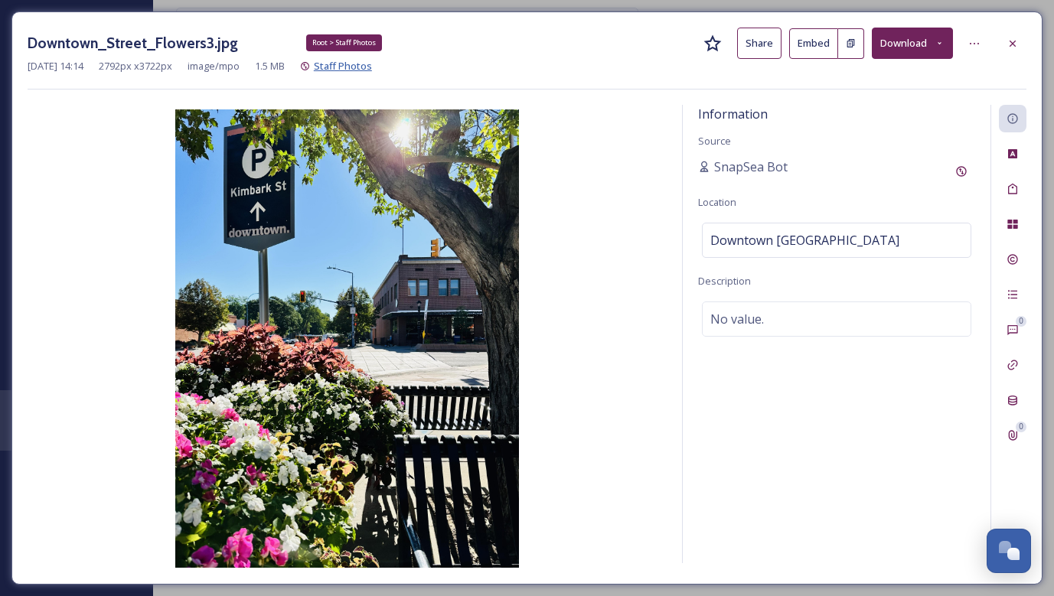
click at [366, 69] on span "Staff Photos" at bounding box center [343, 66] width 58 height 14
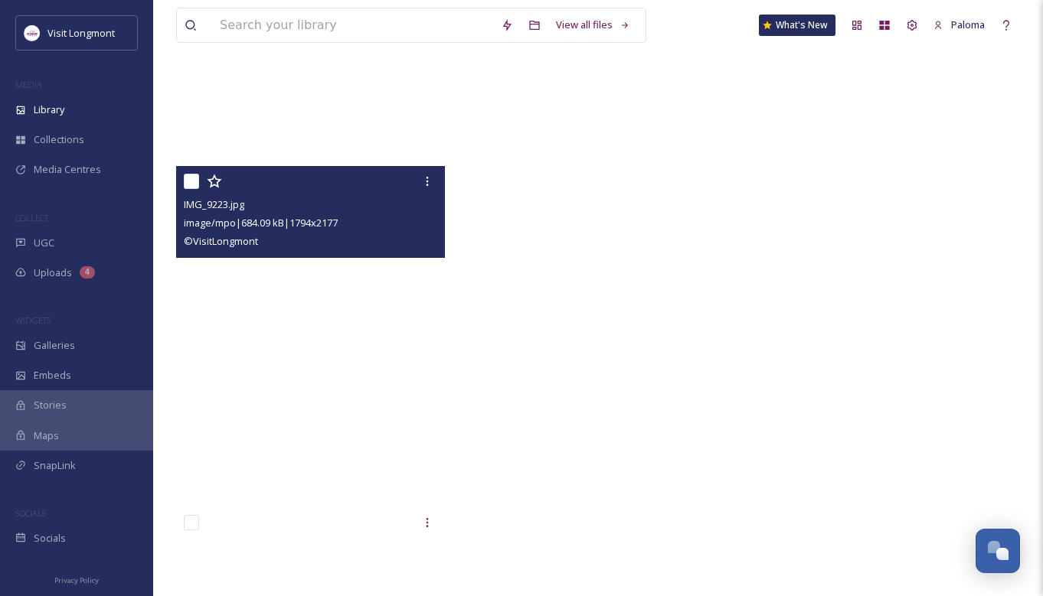
scroll to position [31873, 0]
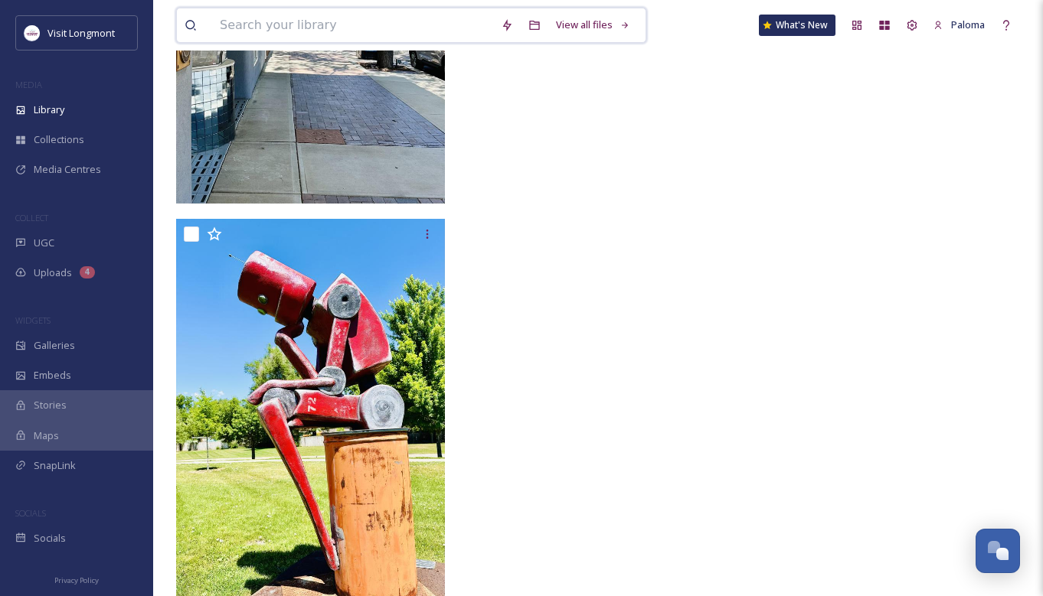
click at [385, 28] on input at bounding box center [352, 25] width 281 height 34
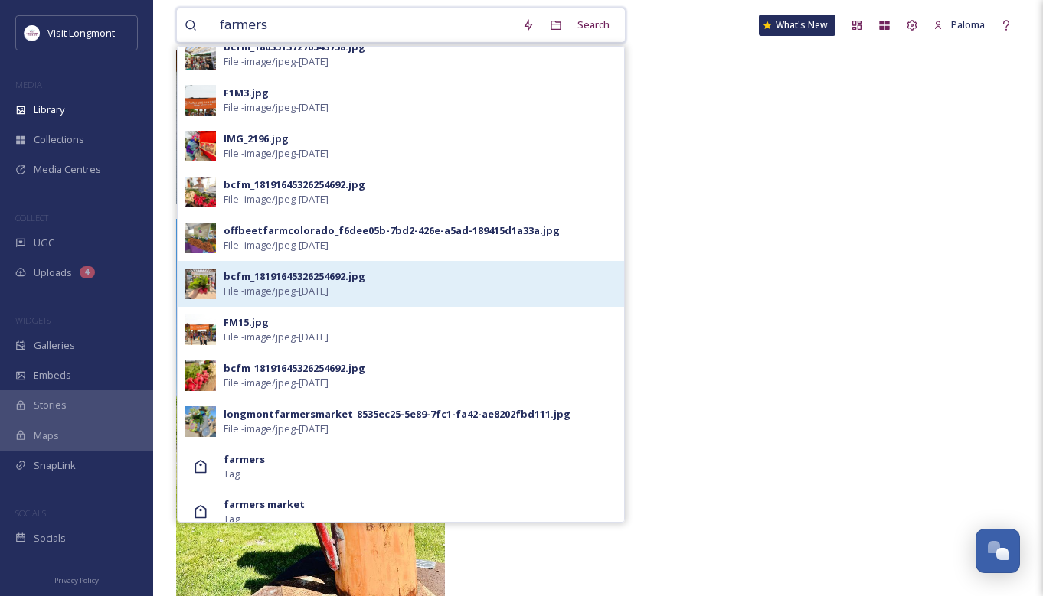
scroll to position [580, 0]
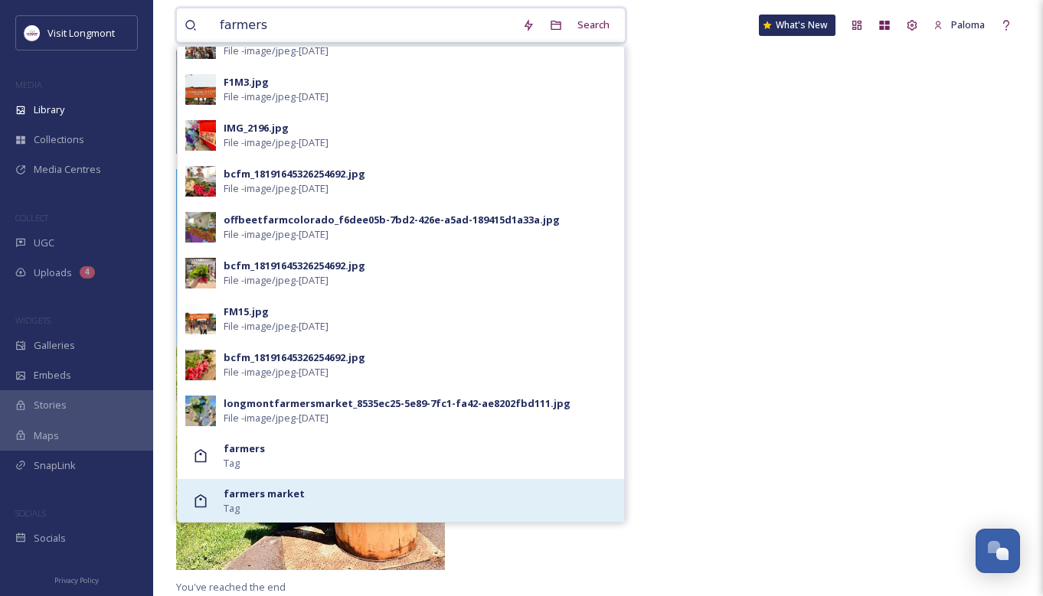
type input "farmers"
click at [310, 487] on div "farmers market Tag" at bounding box center [420, 501] width 393 height 29
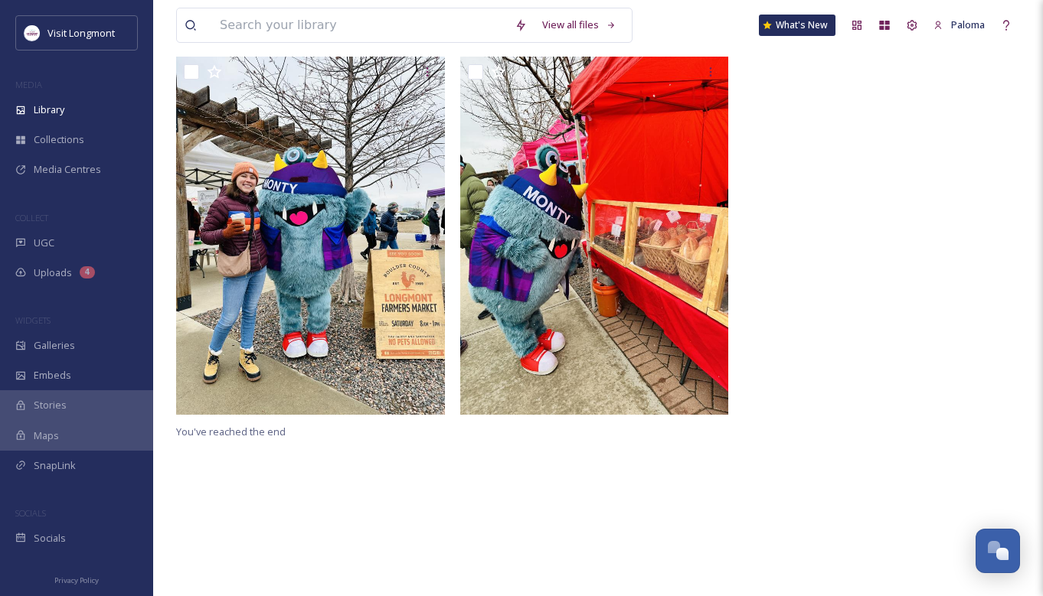
scroll to position [188, 0]
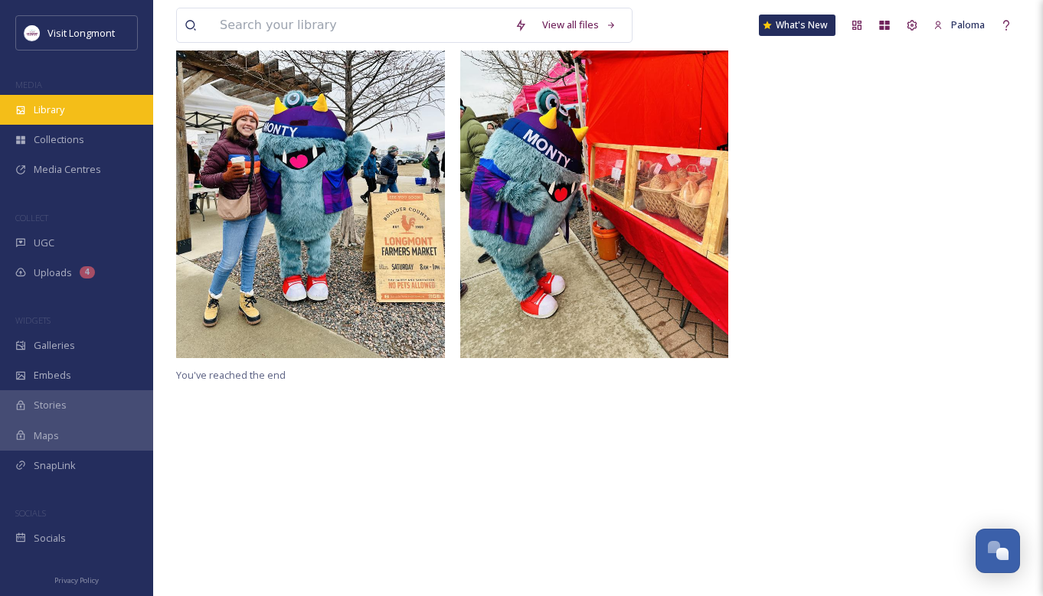
click at [89, 120] on div "Library" at bounding box center [76, 110] width 153 height 30
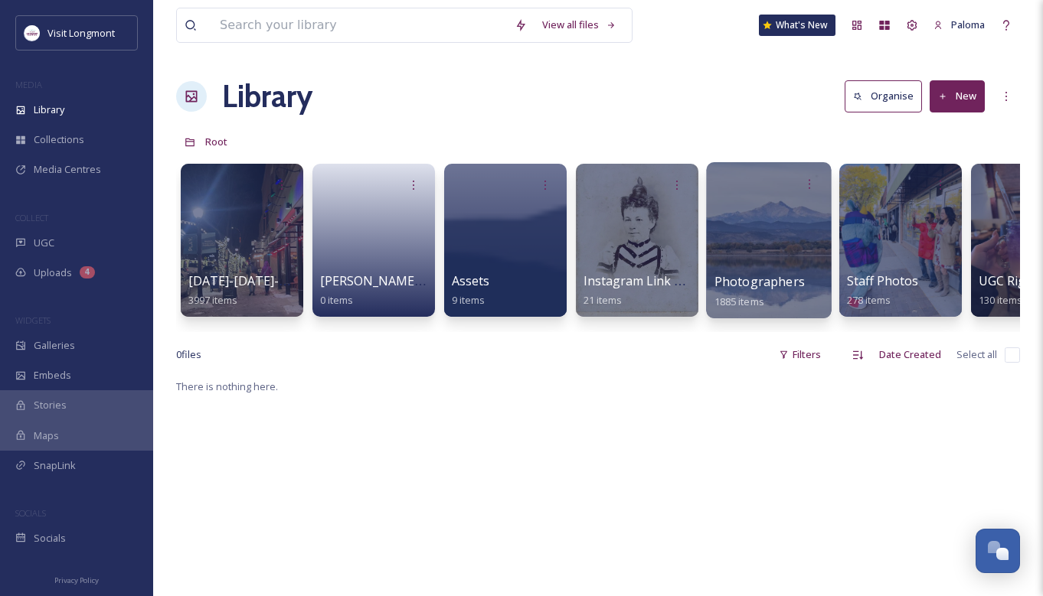
click at [725, 230] on div at bounding box center [768, 240] width 125 height 156
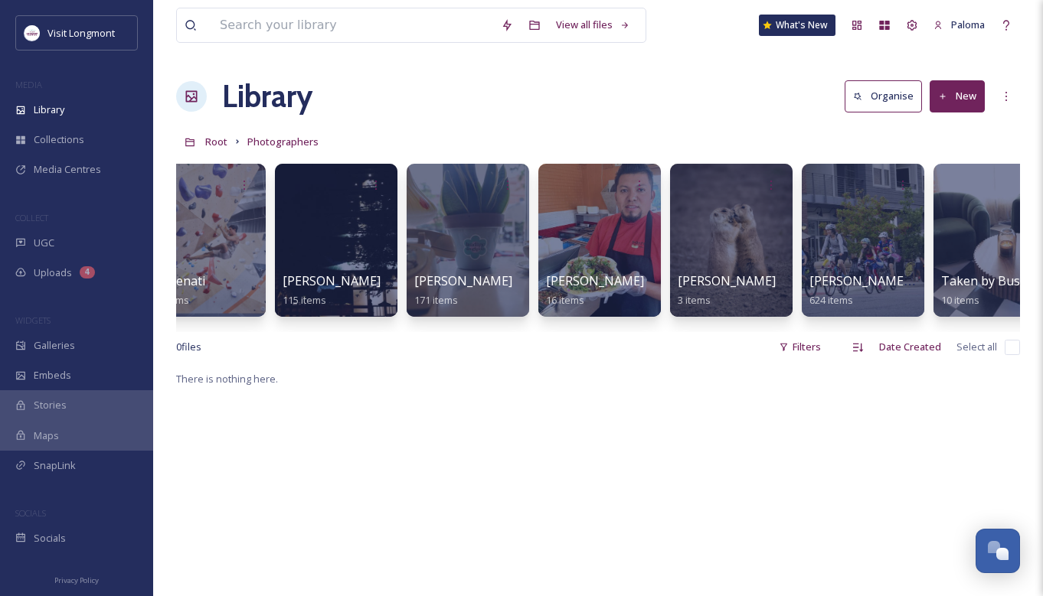
scroll to position [0, 1259]
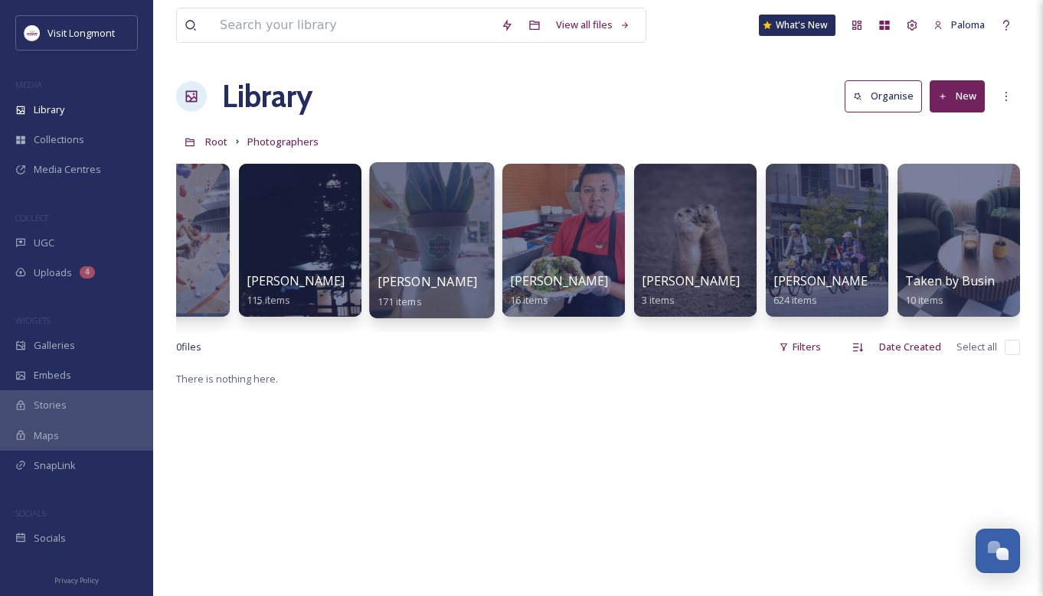
click at [449, 231] on div at bounding box center [431, 240] width 125 height 156
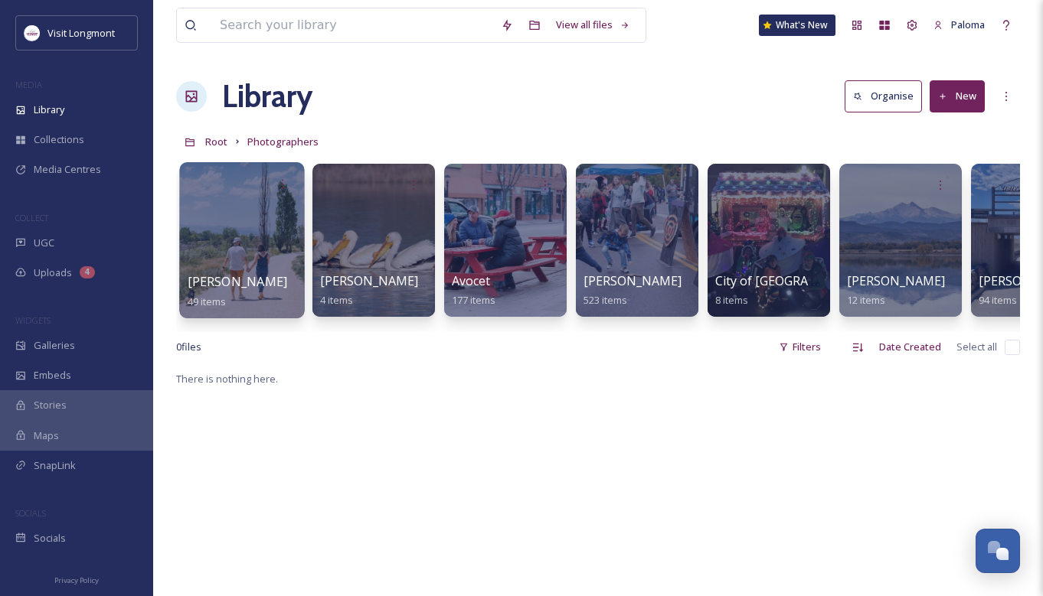
click at [263, 252] on div at bounding box center [241, 240] width 125 height 156
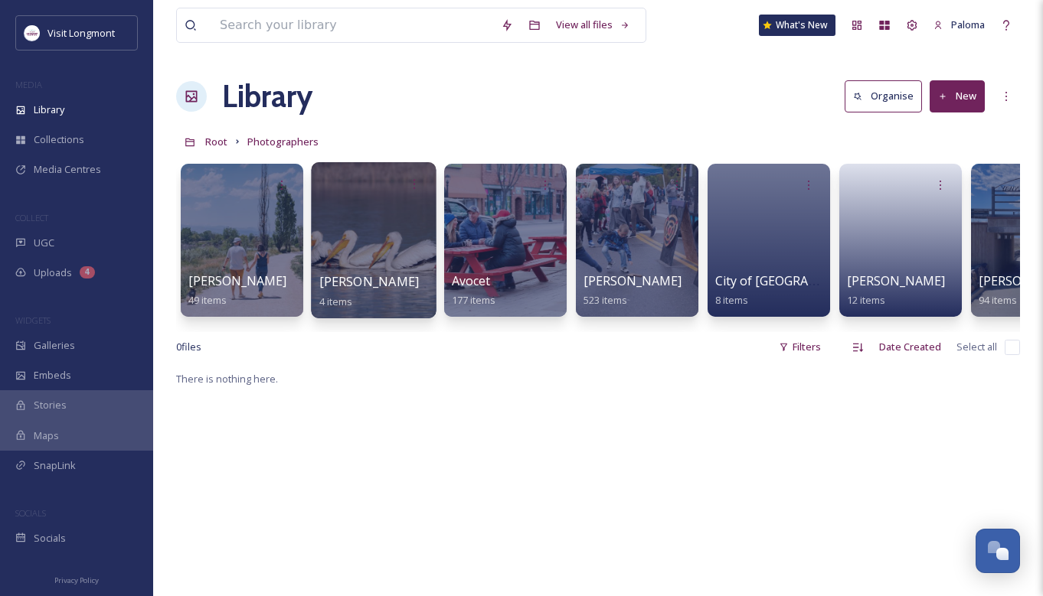
click at [377, 232] on div at bounding box center [373, 240] width 125 height 156
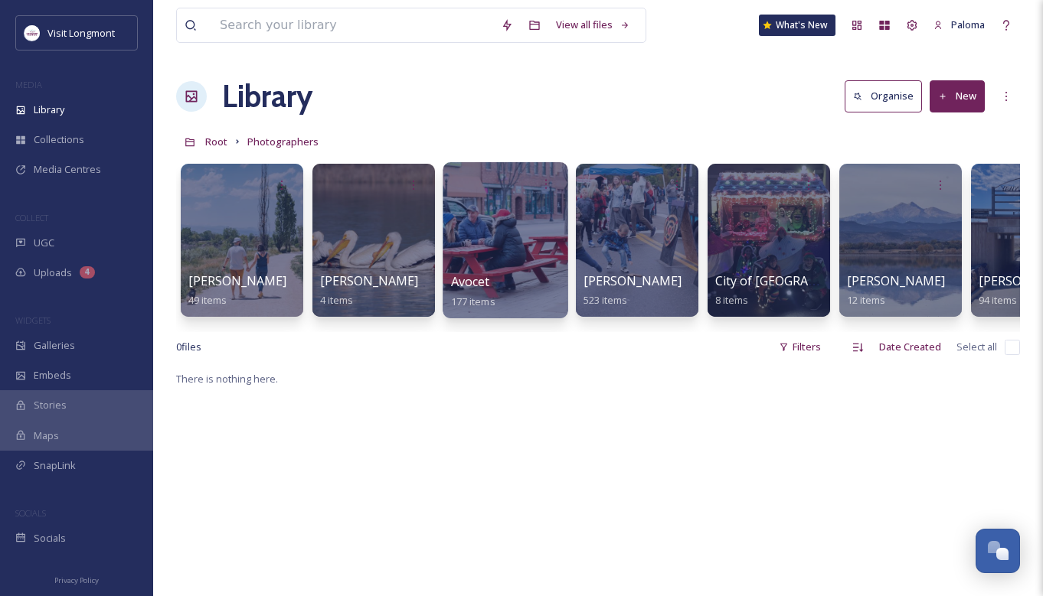
click at [474, 241] on div at bounding box center [505, 240] width 125 height 156
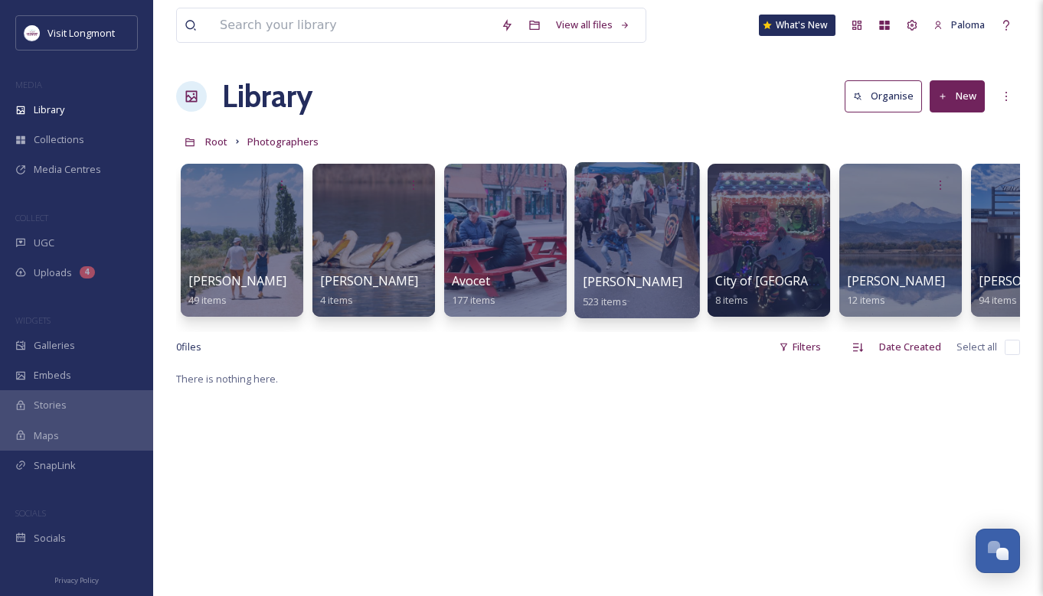
click at [641, 247] on div at bounding box center [636, 240] width 125 height 156
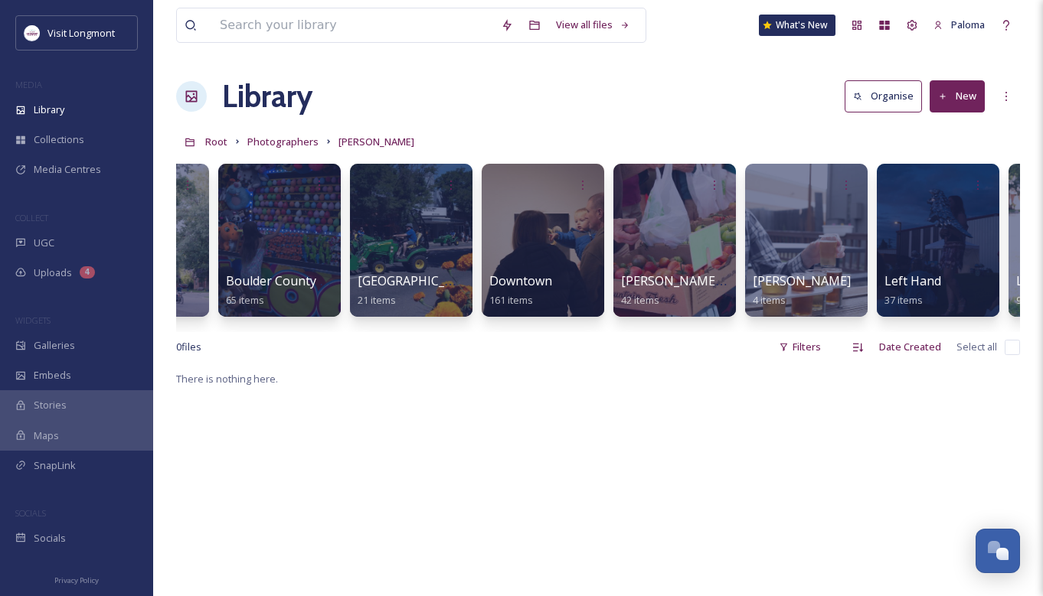
scroll to position [0, 388]
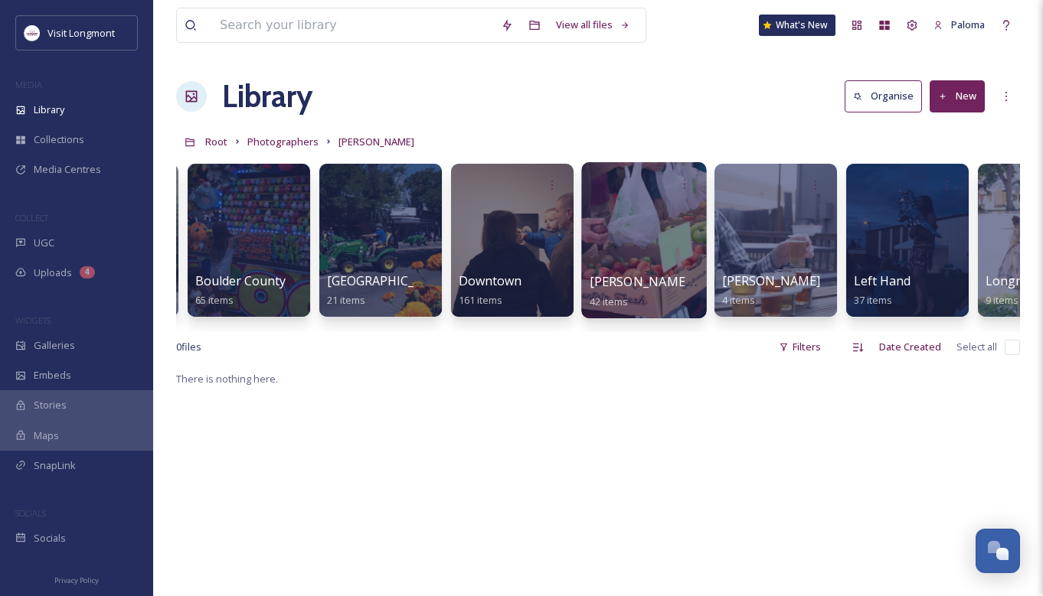
click at [660, 236] on div at bounding box center [643, 240] width 125 height 156
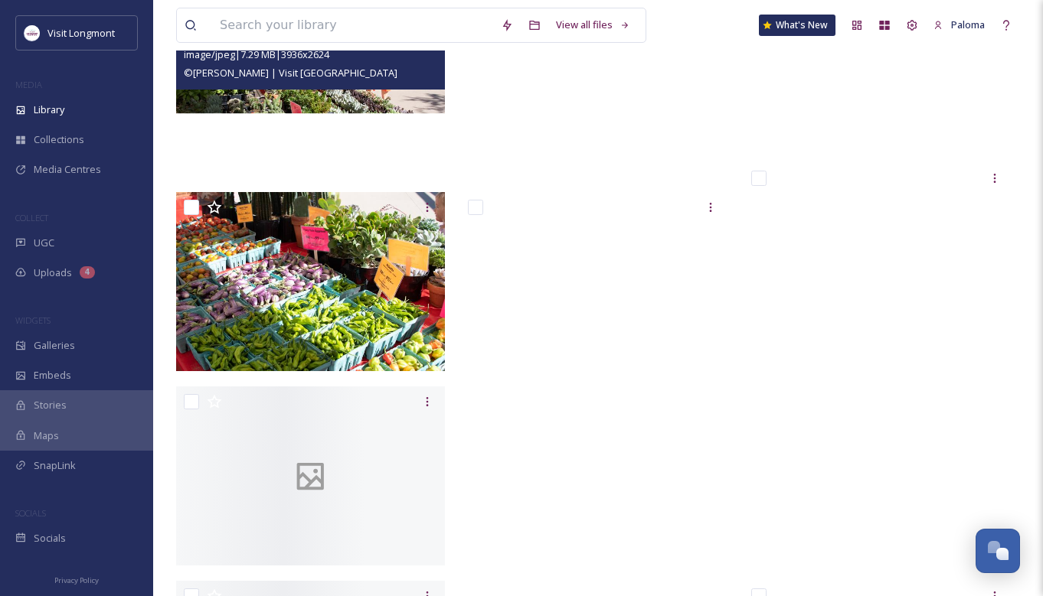
scroll to position [3214, 0]
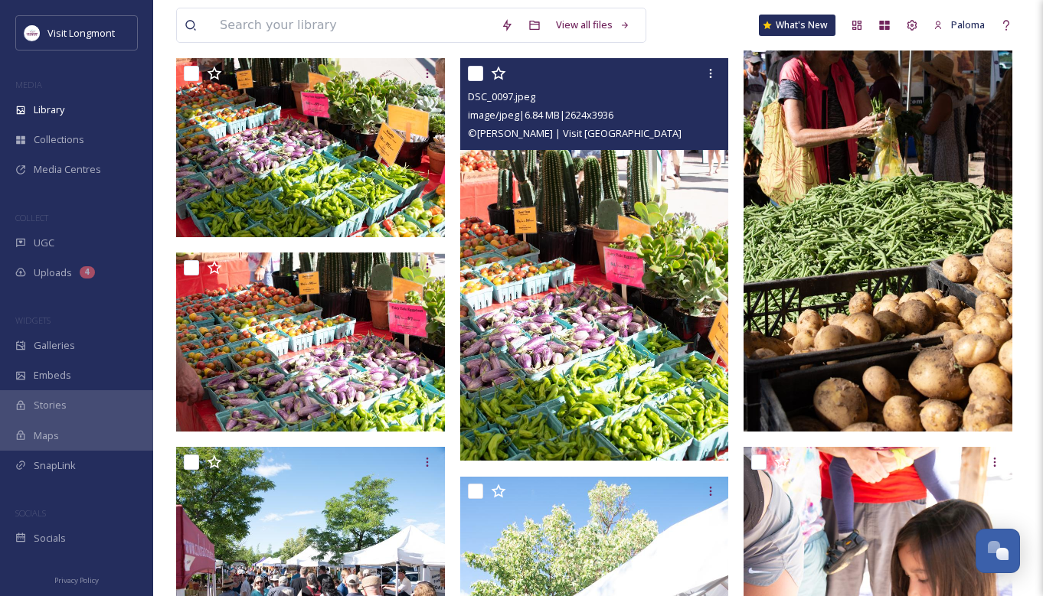
click at [547, 309] on img at bounding box center [594, 259] width 269 height 403
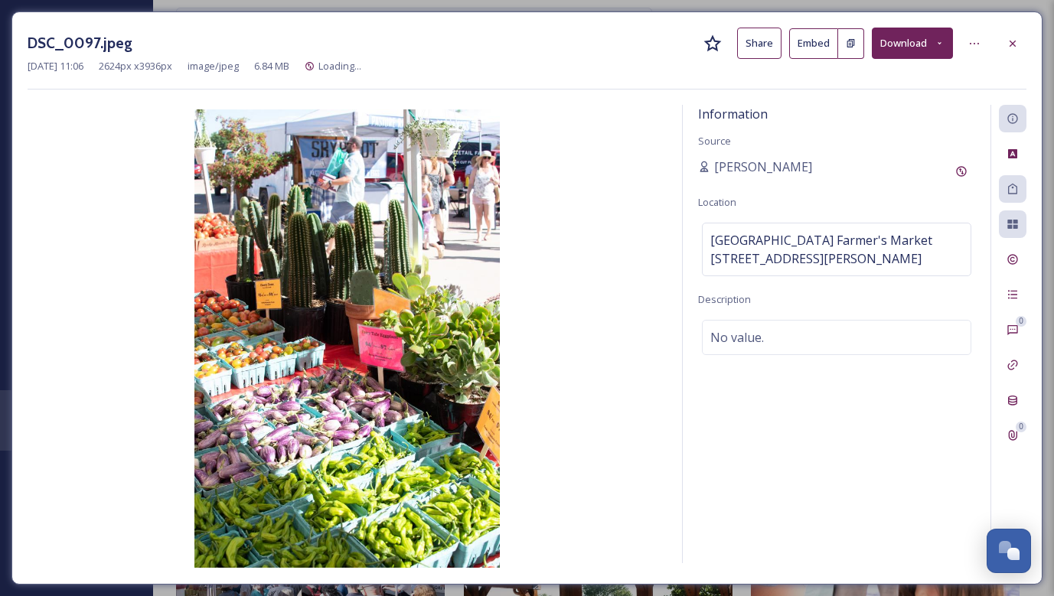
click at [914, 47] on button "Download" at bounding box center [912, 43] width 81 height 31
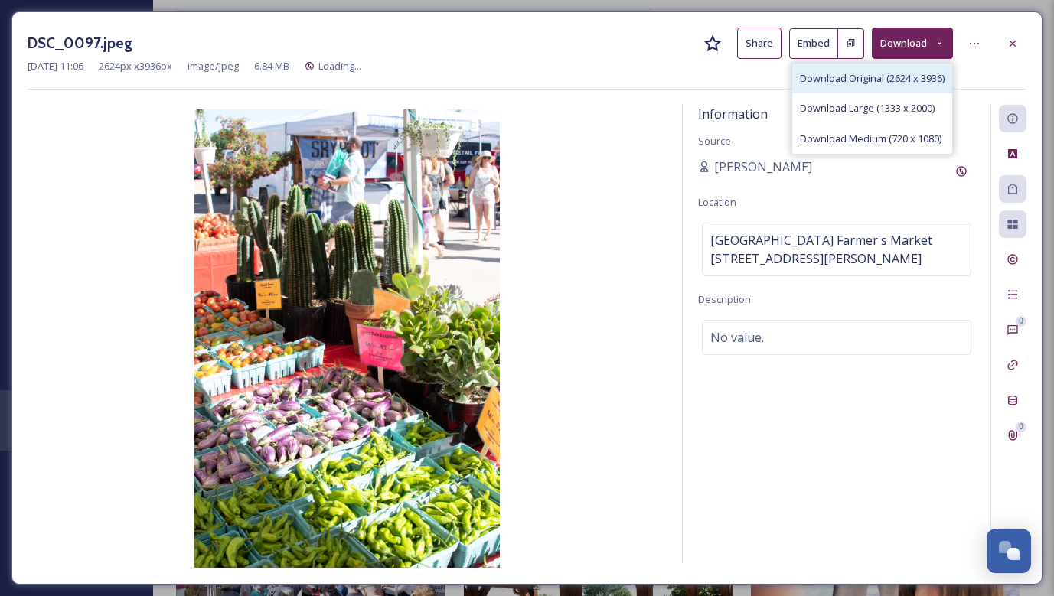
click at [901, 76] on span "Download Original (2624 x 3936)" at bounding box center [872, 78] width 145 height 15
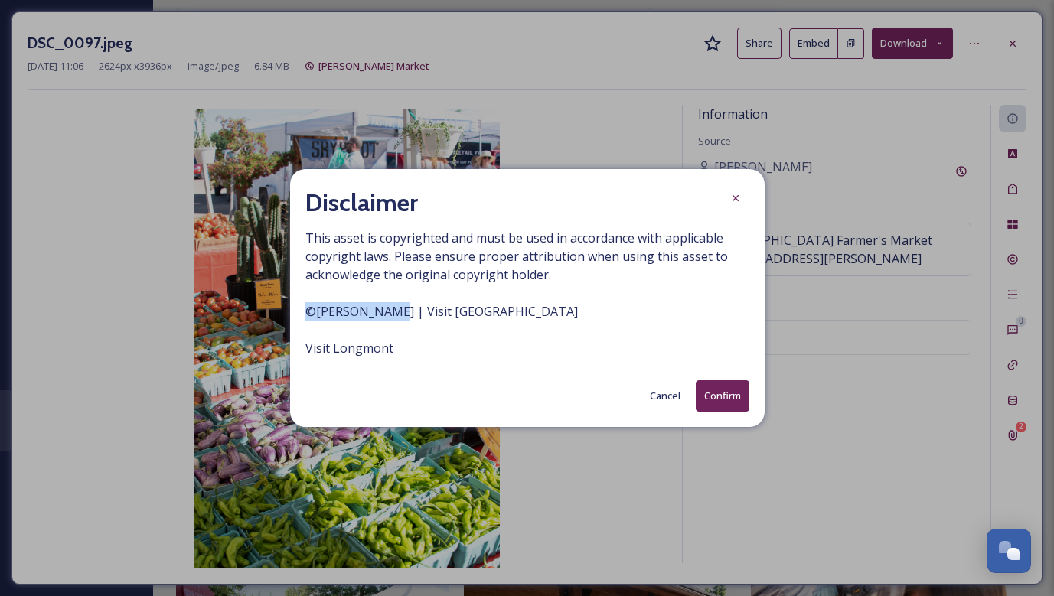
drag, startPoint x: 307, startPoint y: 313, endPoint x: 393, endPoint y: 318, distance: 85.9
click at [393, 318] on span "This asset is copyrighted and must be used in accordance with applicable copyri…" at bounding box center [527, 293] width 444 height 129
copy span "© [PERSON_NAME]"
click at [733, 200] on icon at bounding box center [736, 198] width 12 height 12
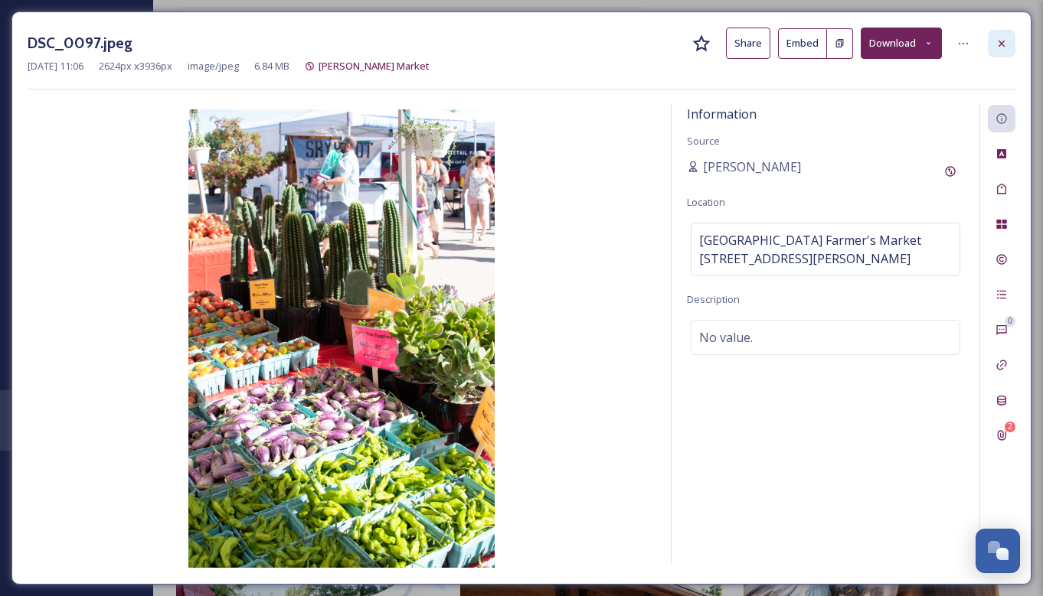
click at [1008, 37] on div at bounding box center [1002, 44] width 28 height 28
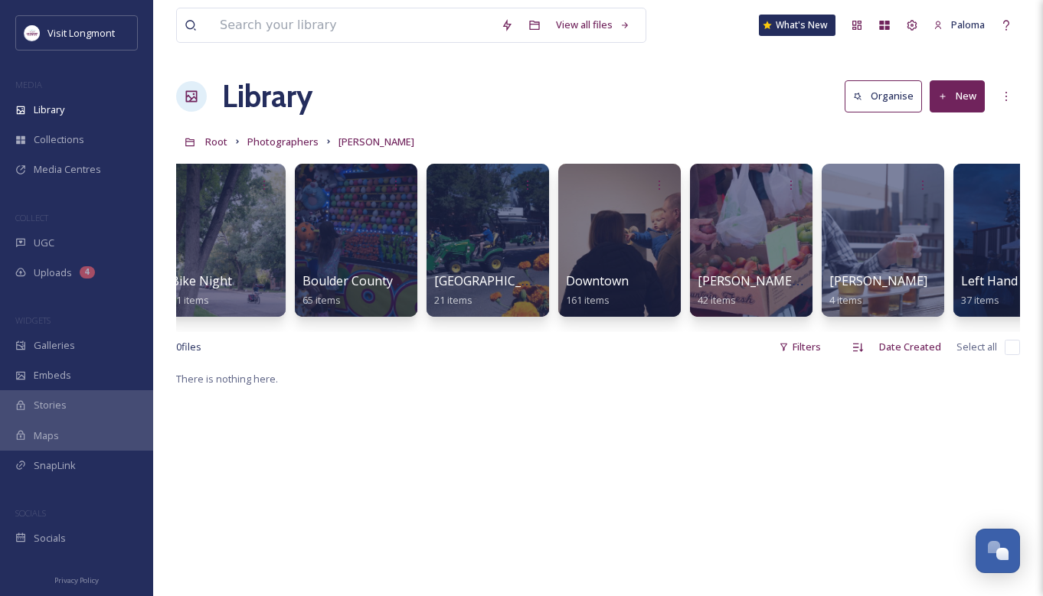
scroll to position [0, 306]
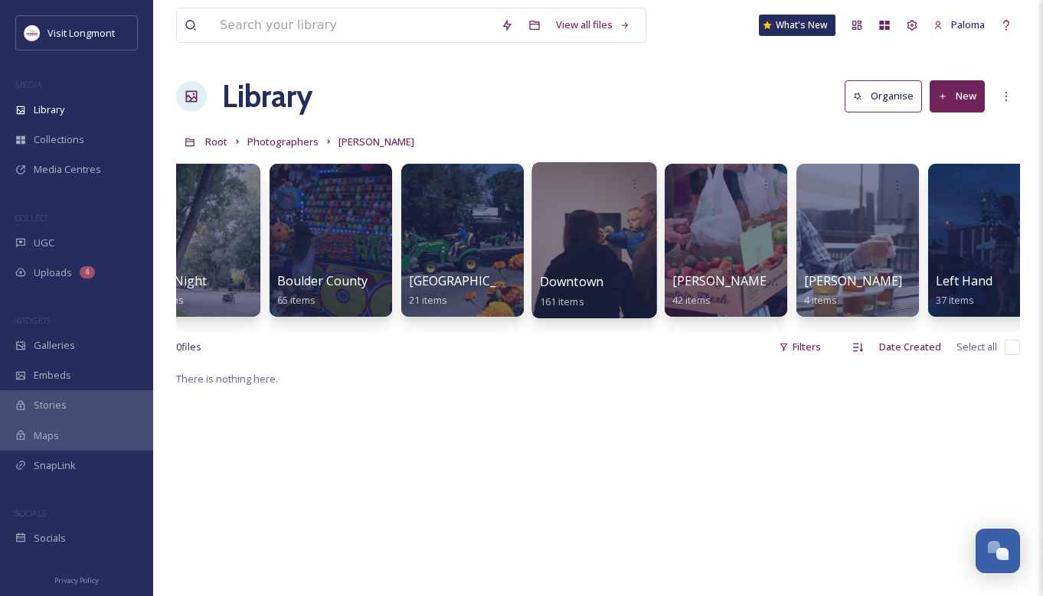
click at [590, 203] on div at bounding box center [593, 240] width 125 height 156
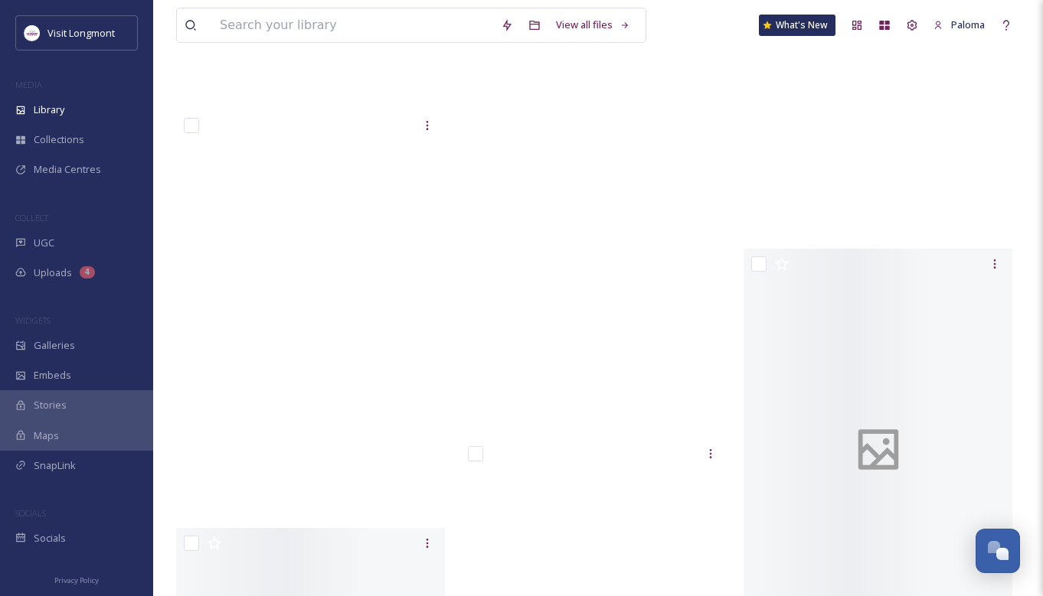
scroll to position [8295, 0]
